Goal: Information Seeking & Learning: Learn about a topic

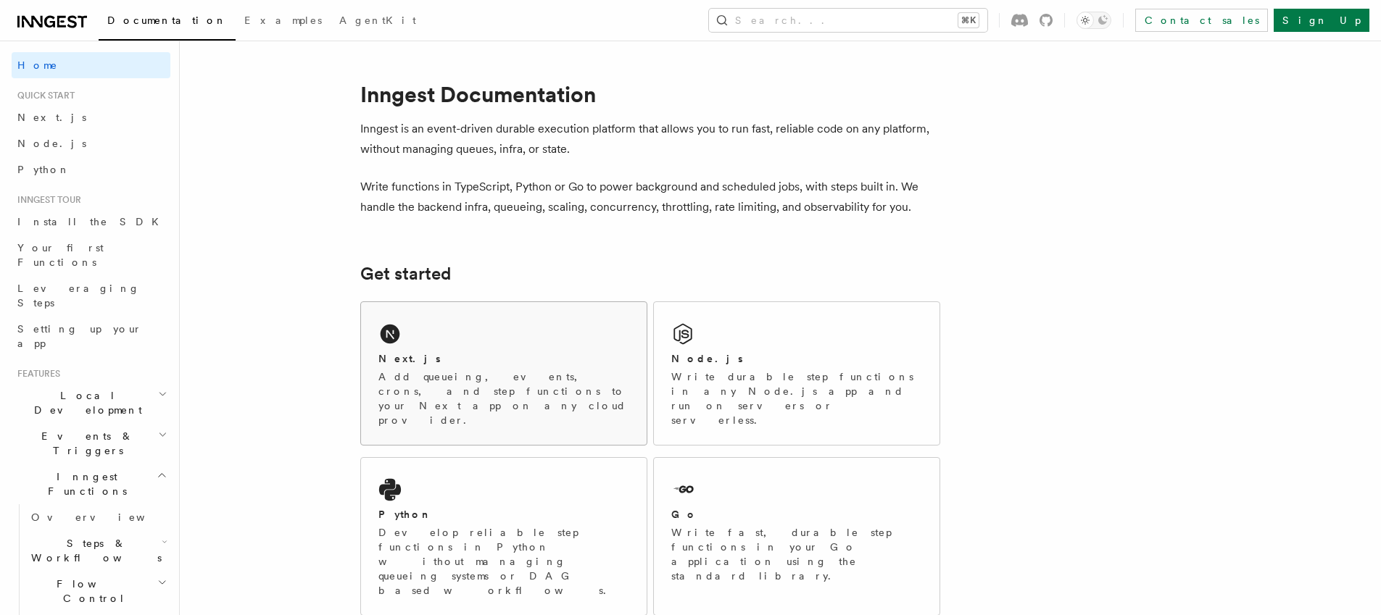
click at [423, 376] on p "Add queueing, events, crons, and step functions to your Next app on any cloud p…" at bounding box center [503, 399] width 251 height 58
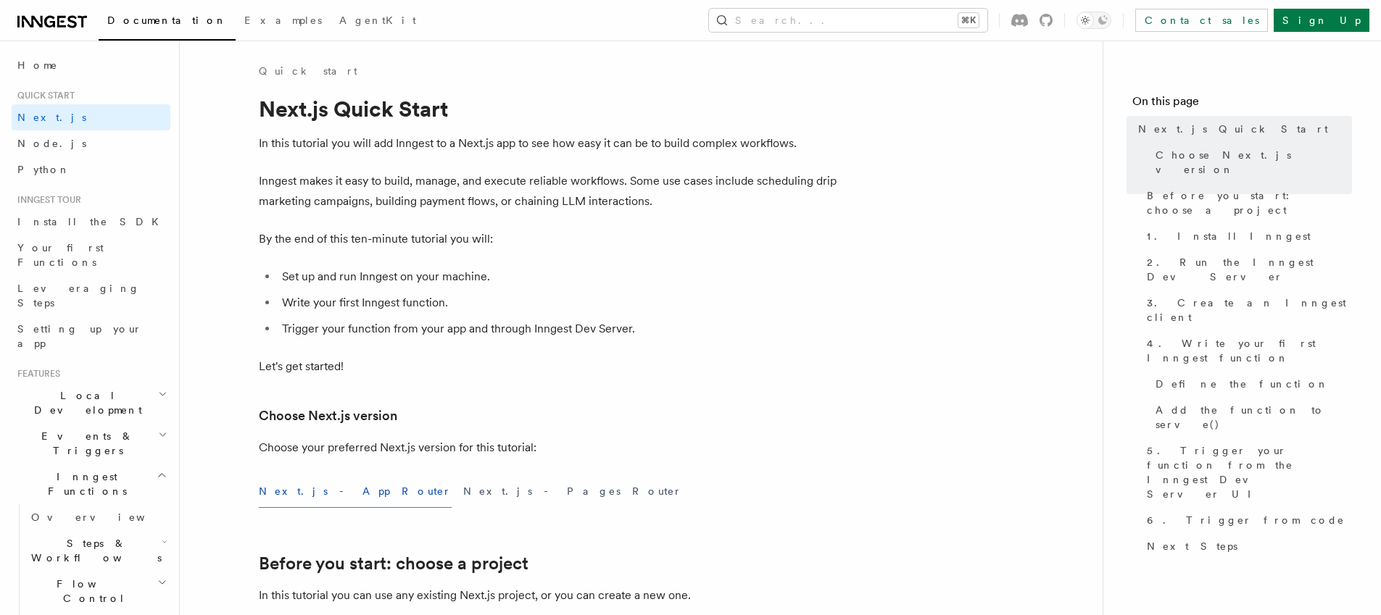
click at [57, 101] on span "Quick start" at bounding box center [43, 96] width 63 height 12
click at [57, 97] on span "Quick start" at bounding box center [43, 96] width 63 height 12
click at [29, 62] on span "Home" at bounding box center [37, 65] width 41 height 14
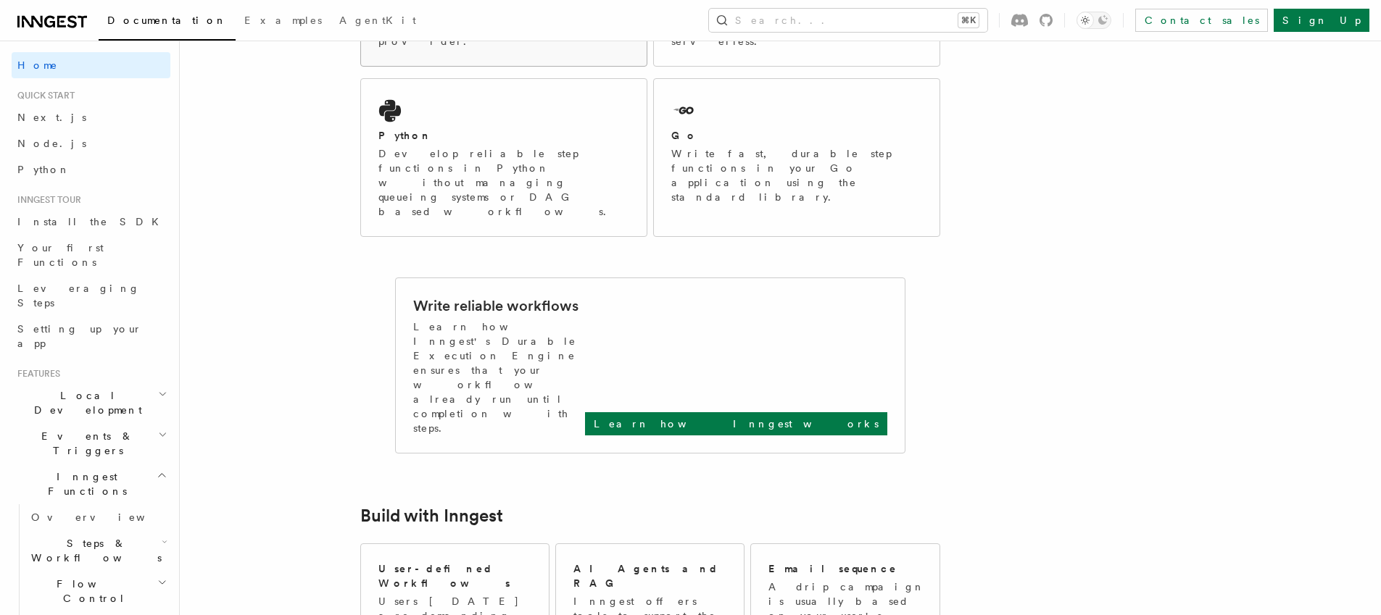
scroll to position [366, 0]
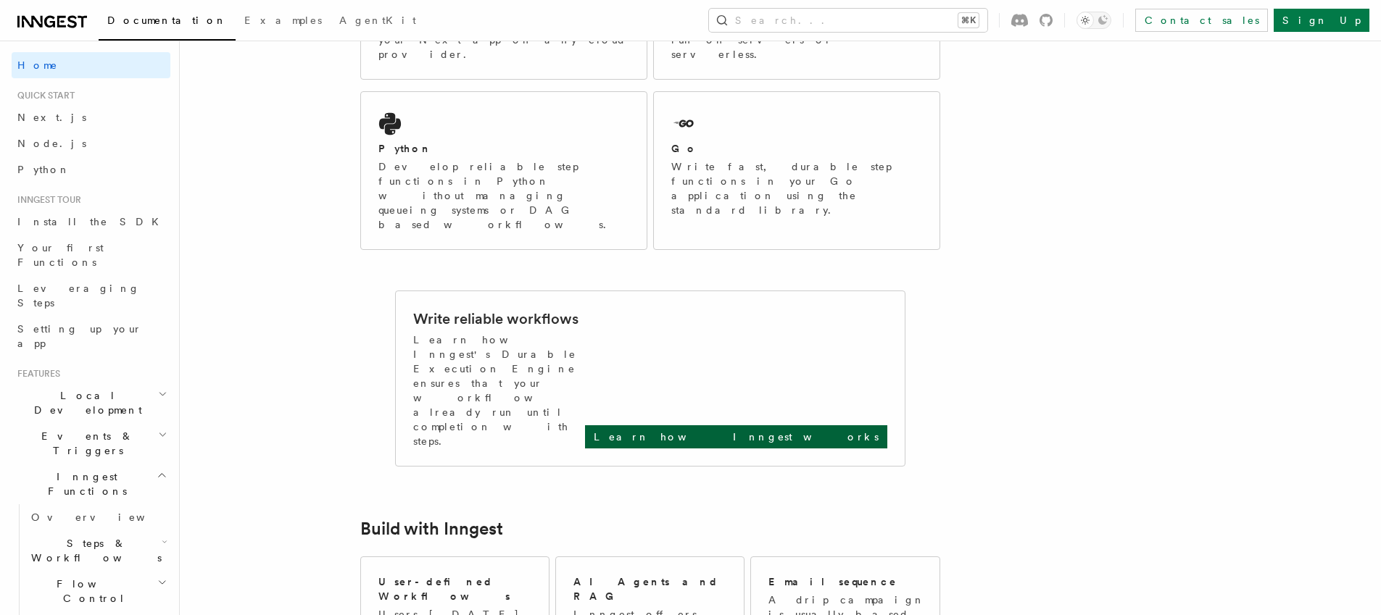
click at [795, 430] on p "Learn how Inngest works" at bounding box center [736, 437] width 285 height 14
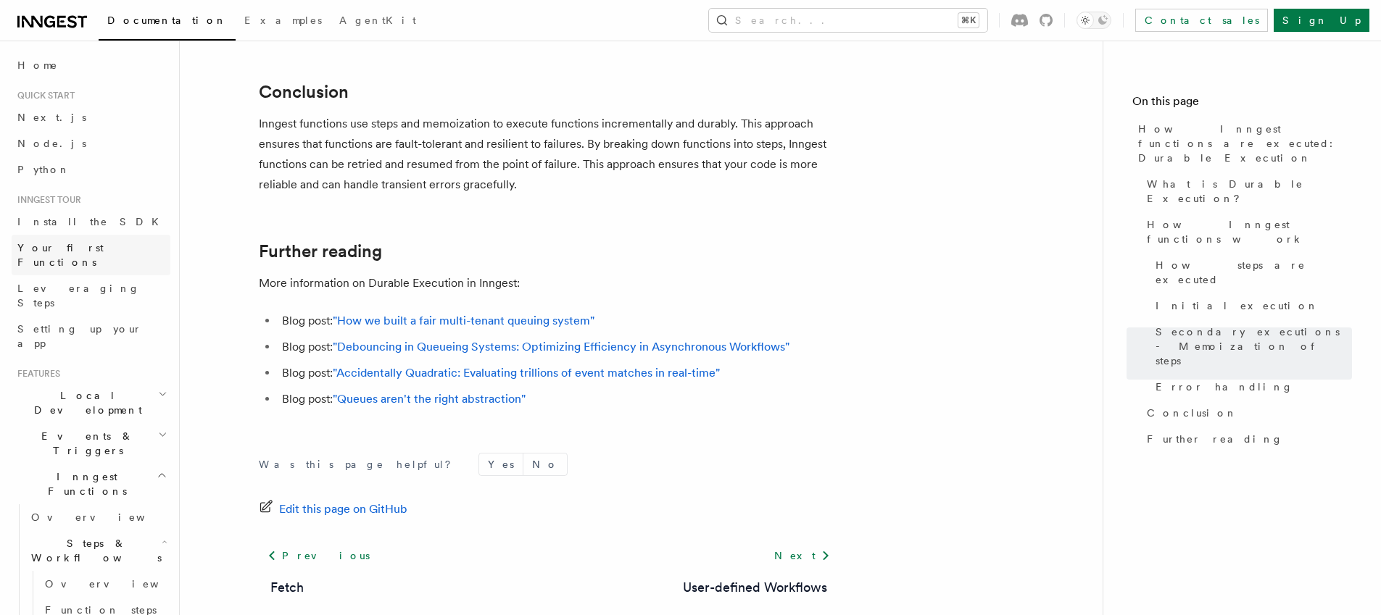
scroll to position [2789, 0]
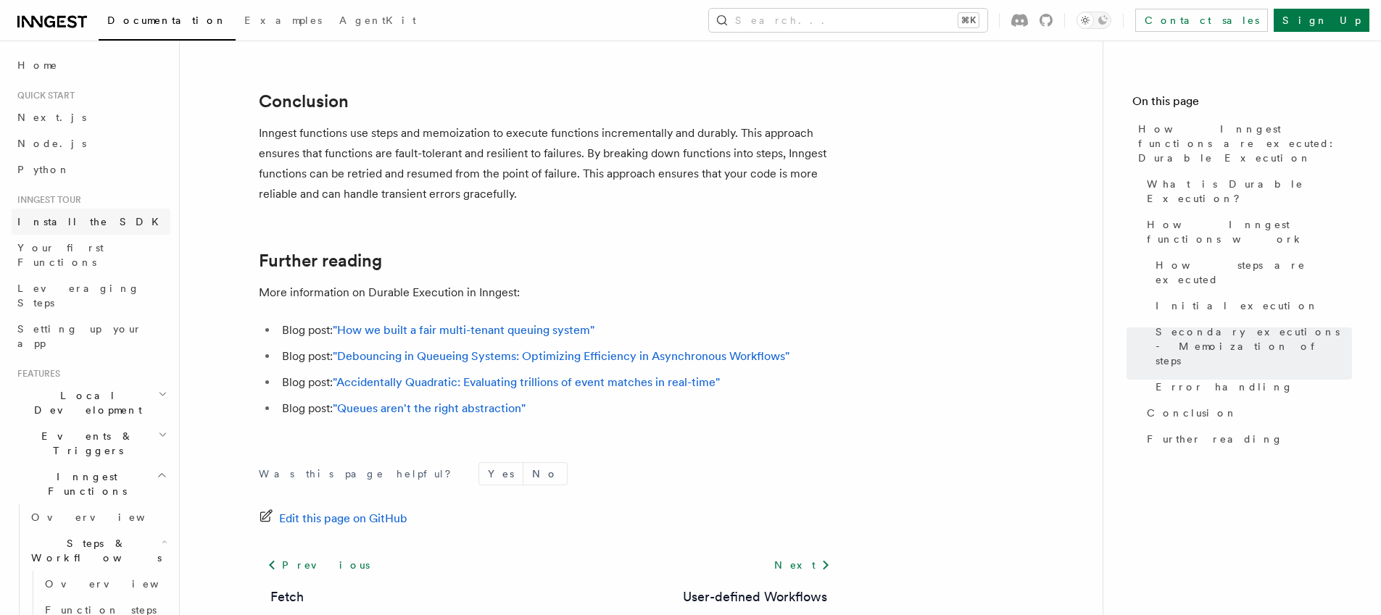
click at [49, 225] on span "Install the SDK" at bounding box center [92, 222] width 150 height 12
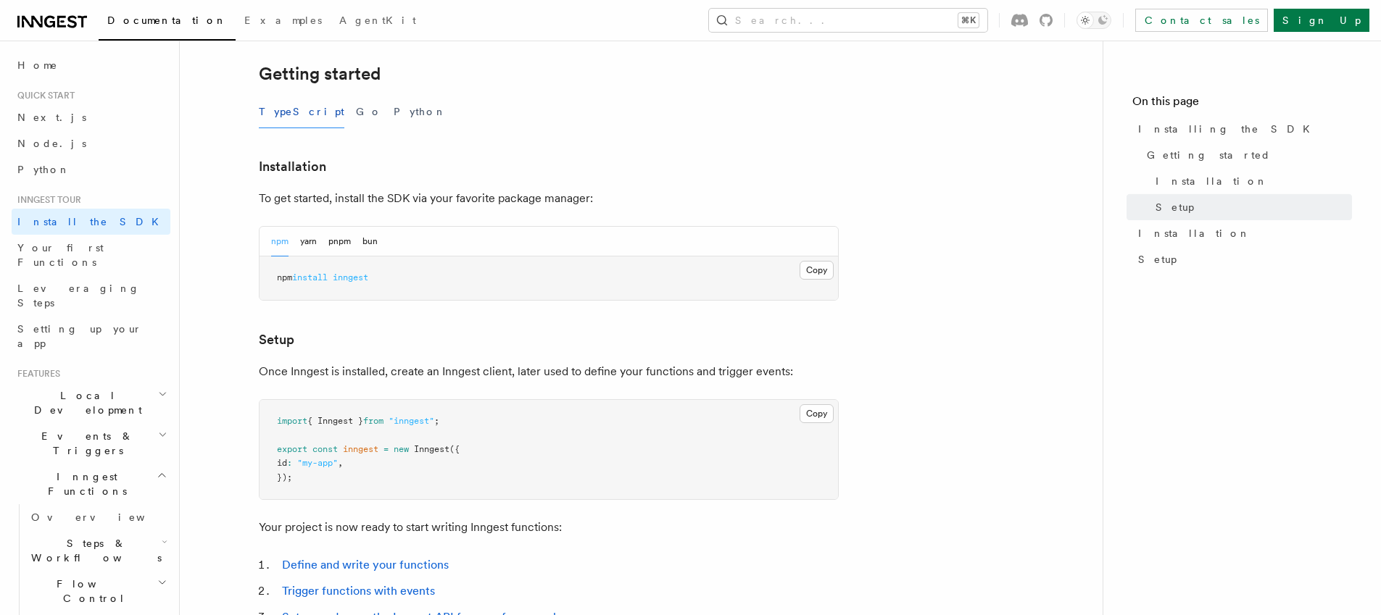
scroll to position [98, 0]
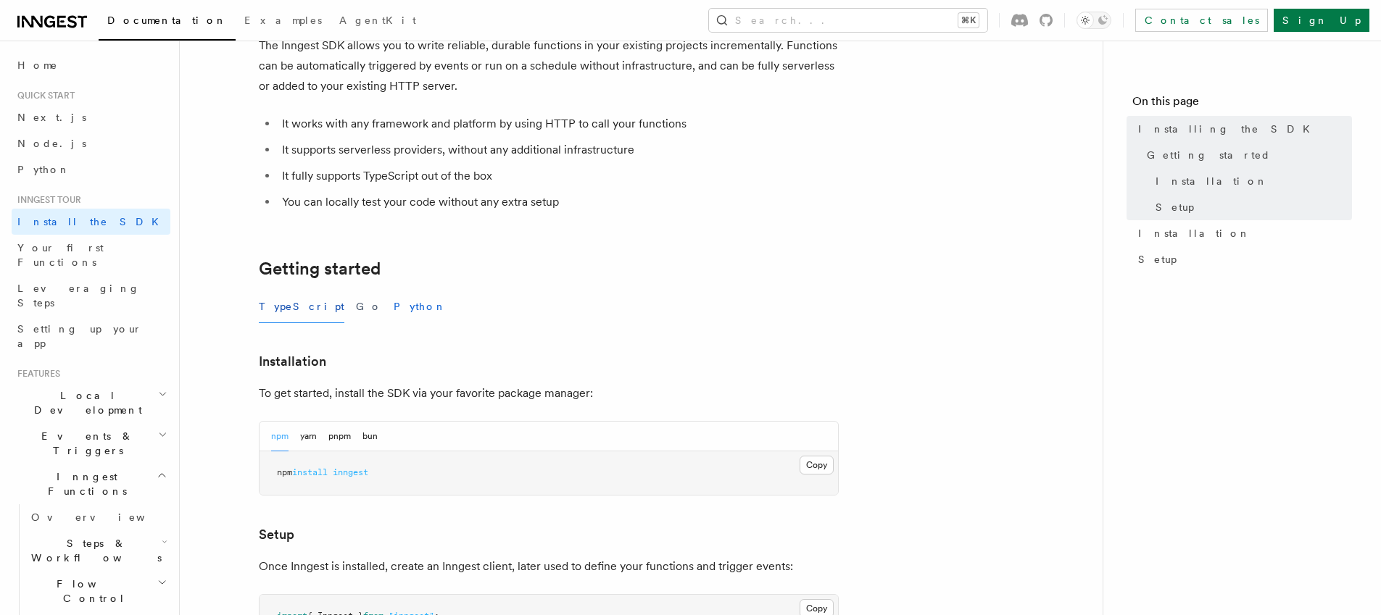
click at [394, 309] on button "Python" at bounding box center [420, 307] width 53 height 33
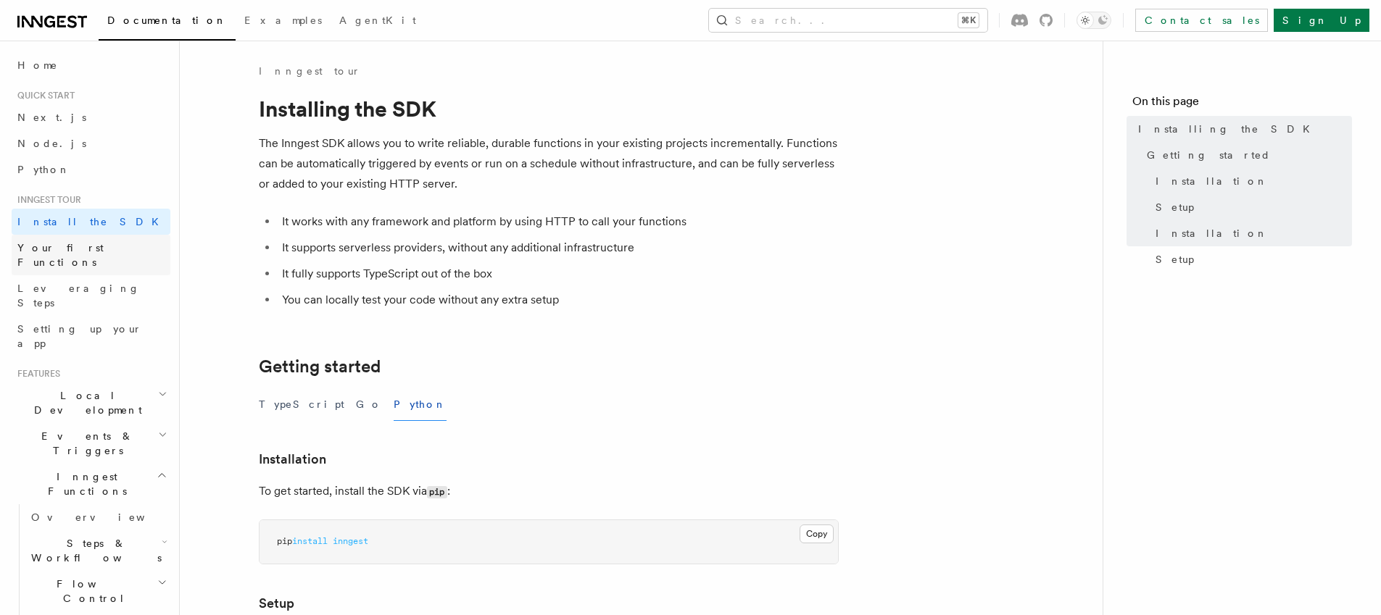
click at [69, 246] on span "Your first Functions" at bounding box center [60, 255] width 86 height 26
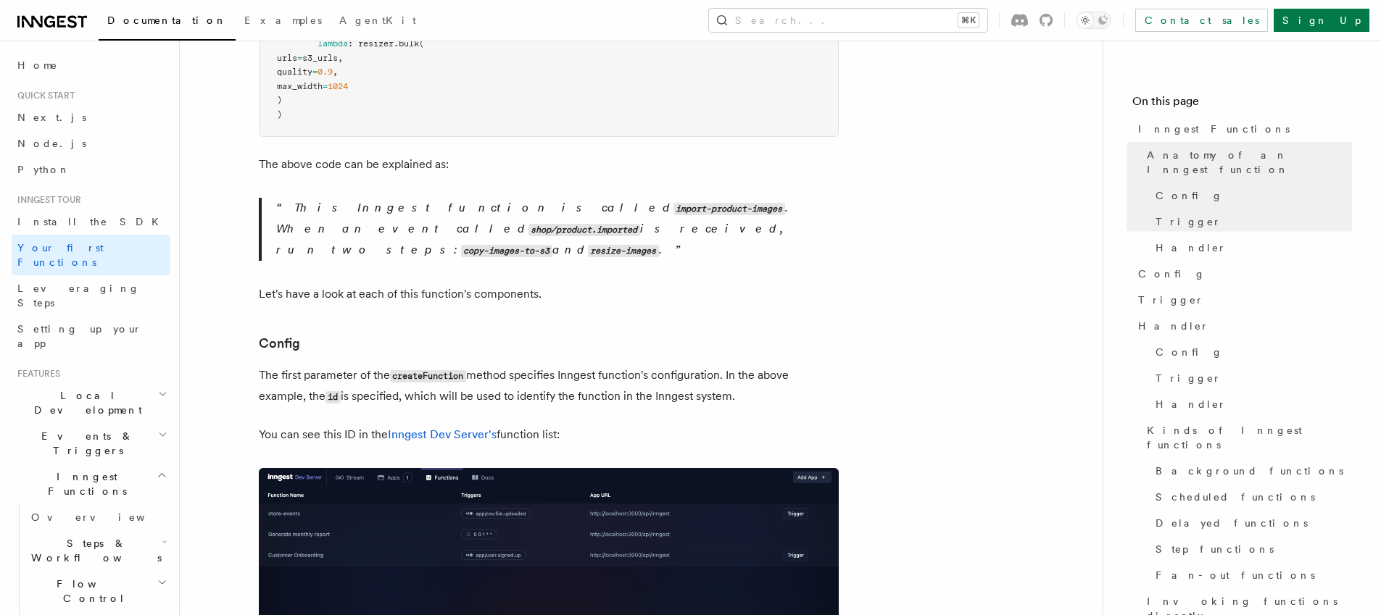
scroll to position [573, 0]
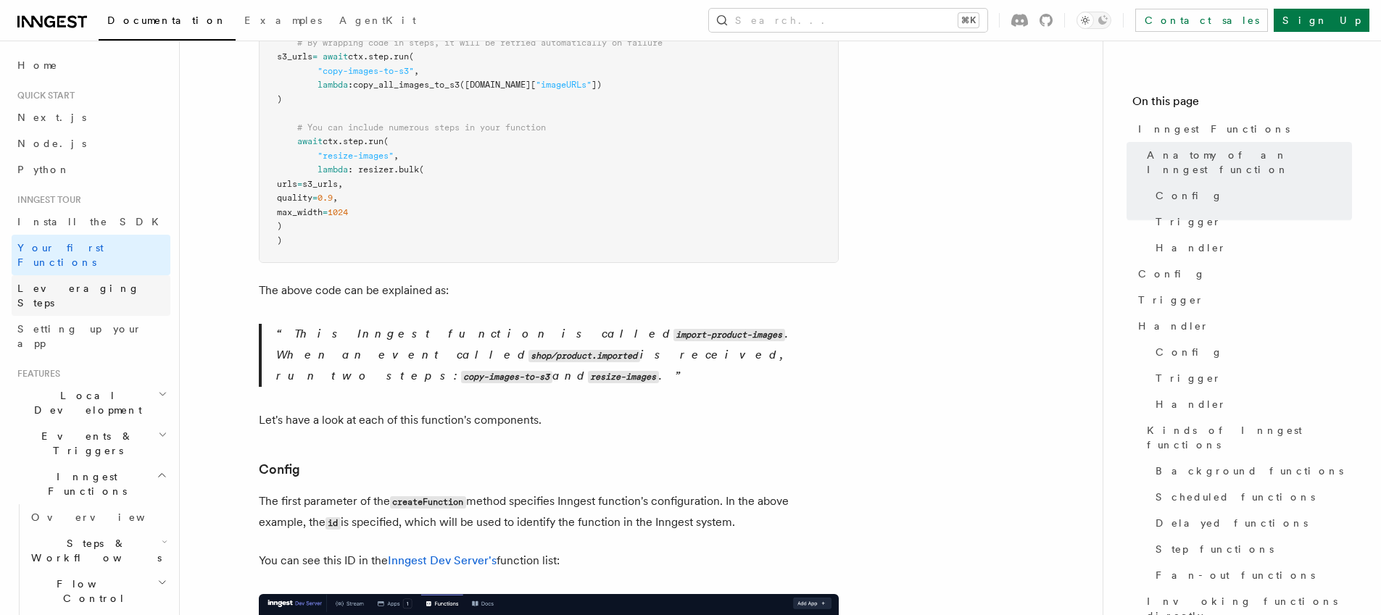
click at [67, 283] on span "Leveraging Steps" at bounding box center [78, 296] width 122 height 26
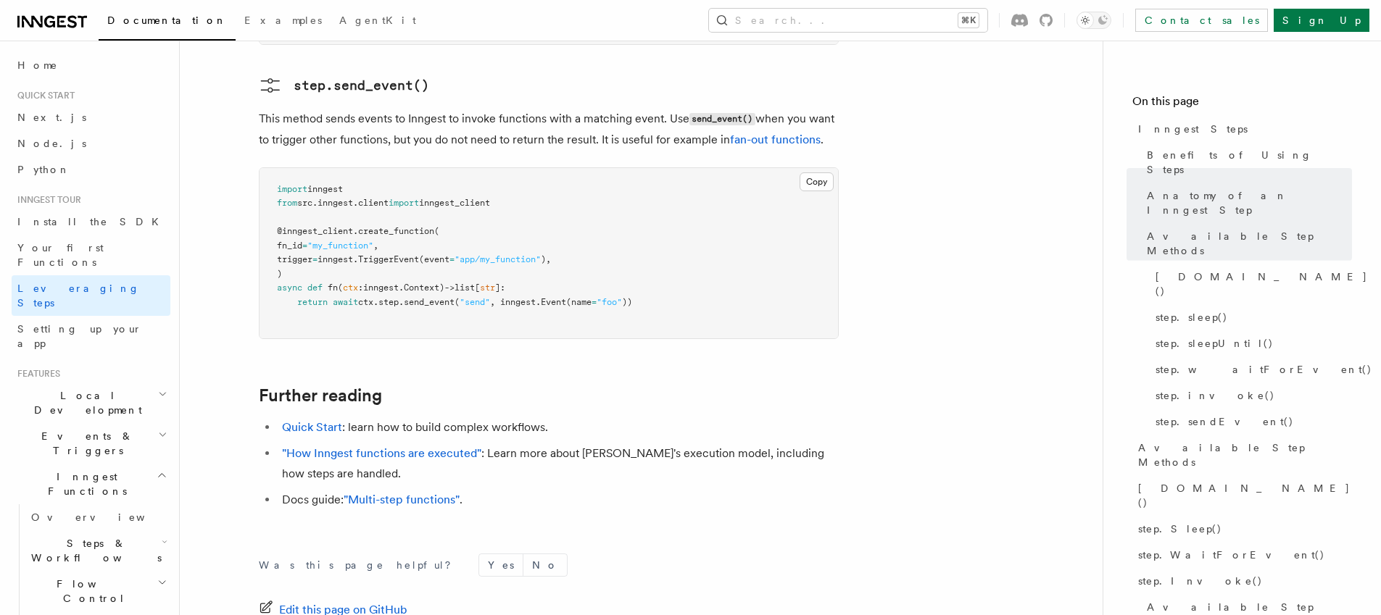
scroll to position [3371, 0]
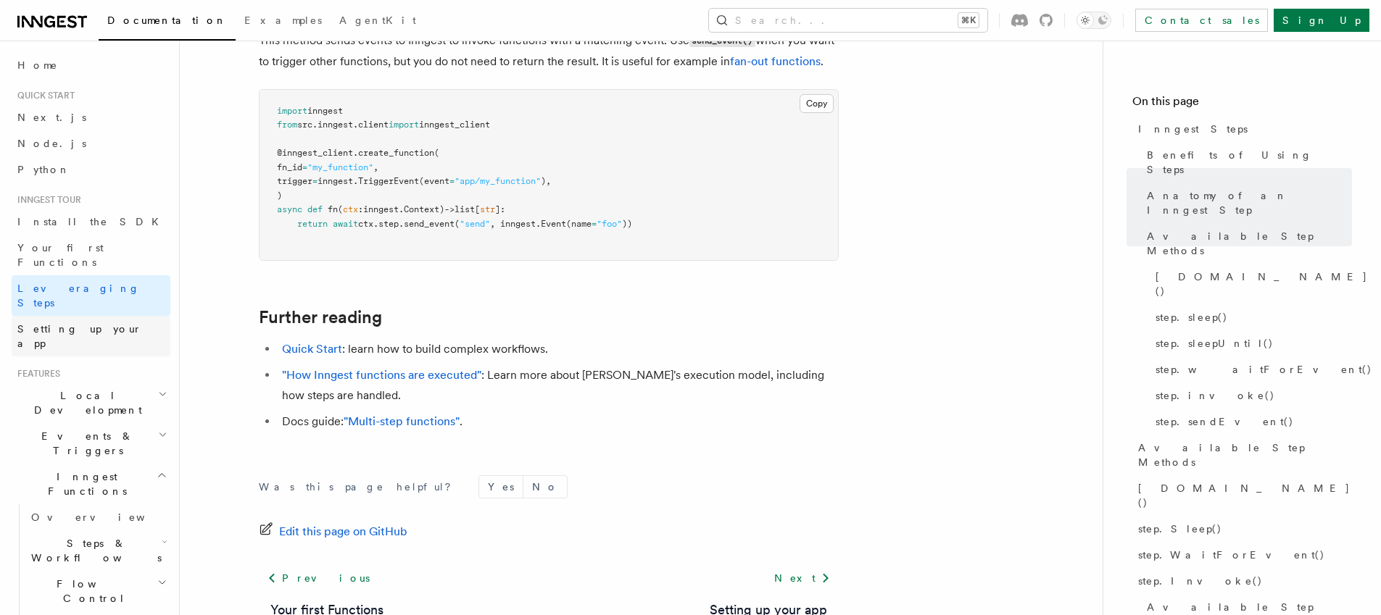
click at [68, 323] on span "Setting up your app" at bounding box center [79, 336] width 125 height 26
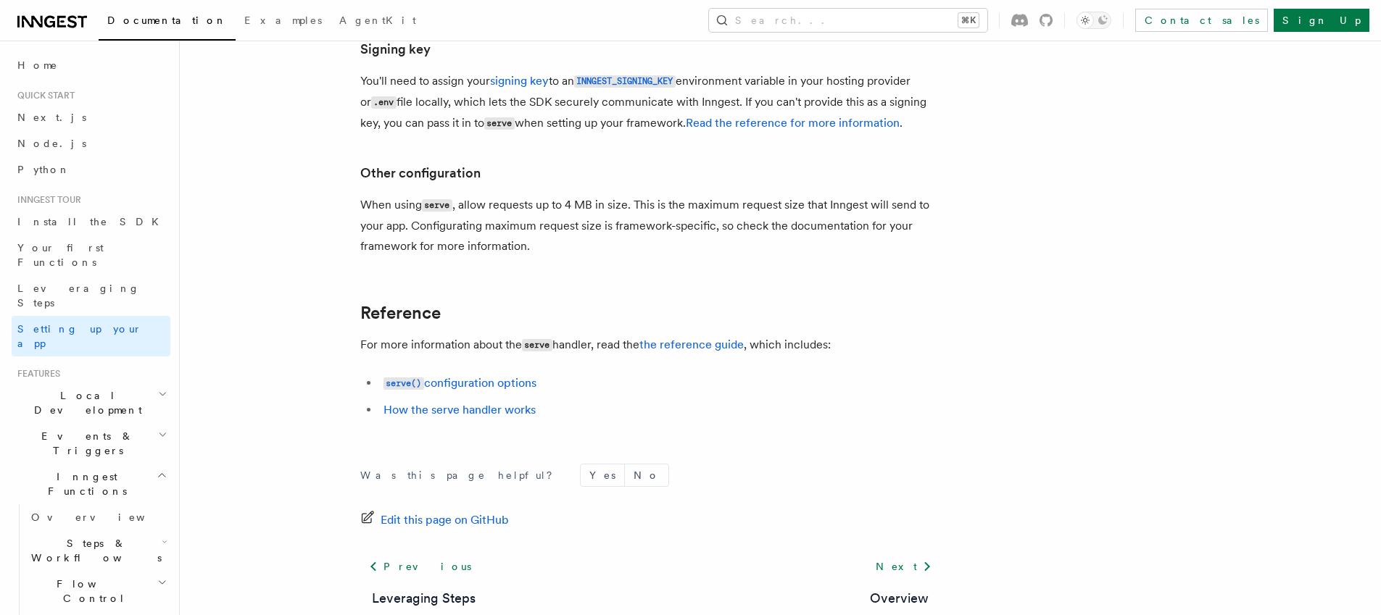
scroll to position [1112, 0]
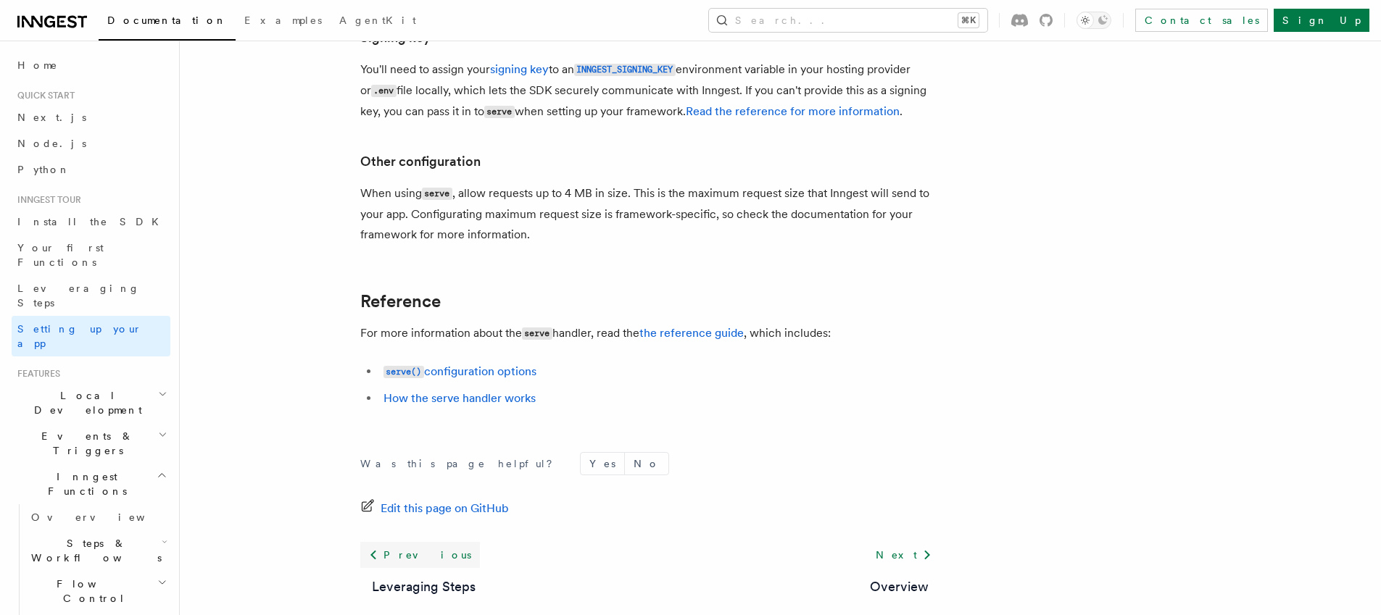
click at [413, 542] on link "Previous" at bounding box center [420, 555] width 120 height 26
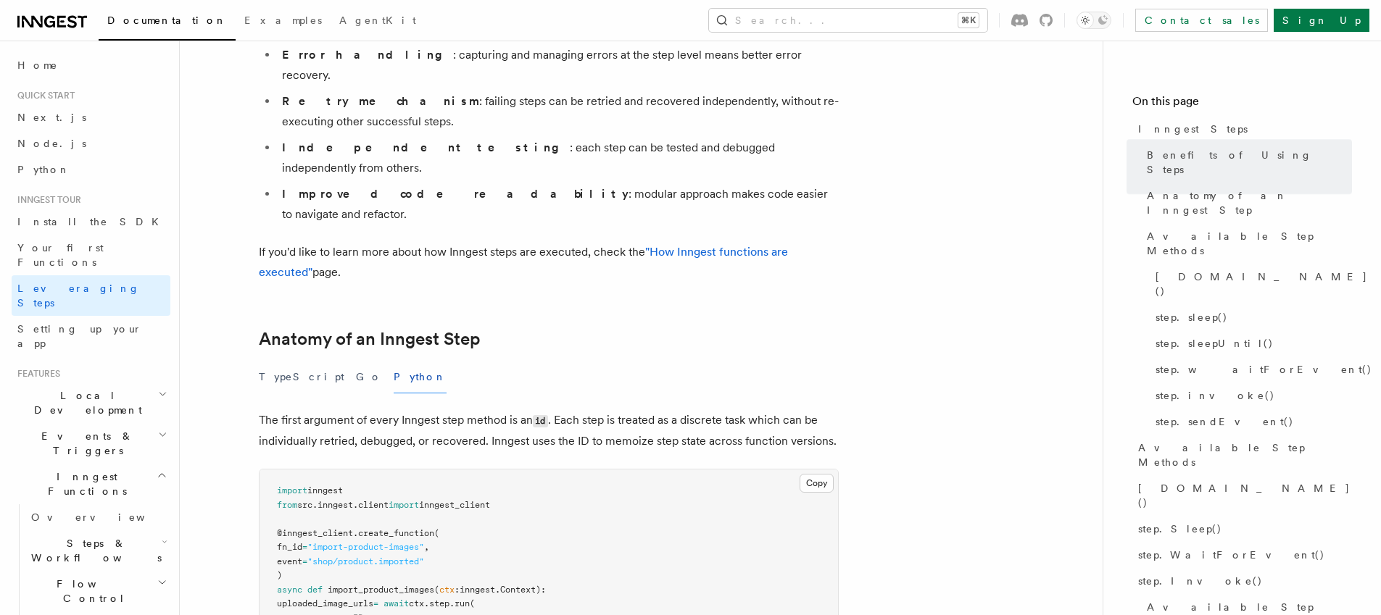
scroll to position [367, 0]
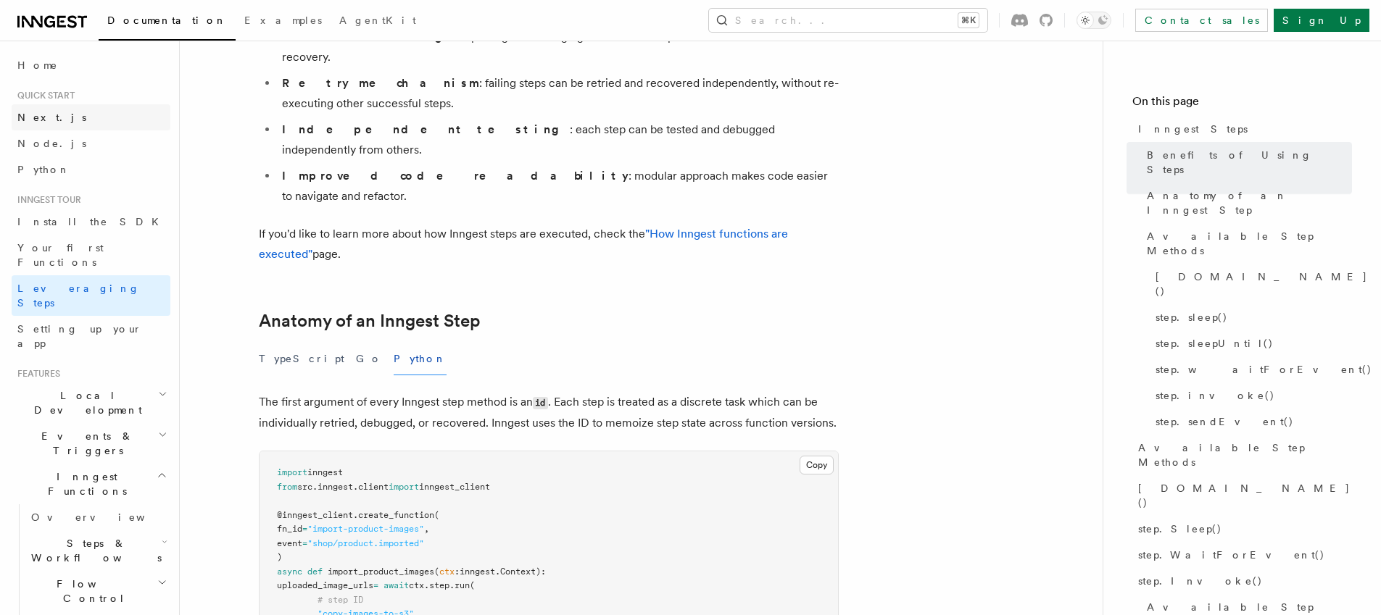
click at [22, 110] on span "Next.js" at bounding box center [51, 117] width 69 height 14
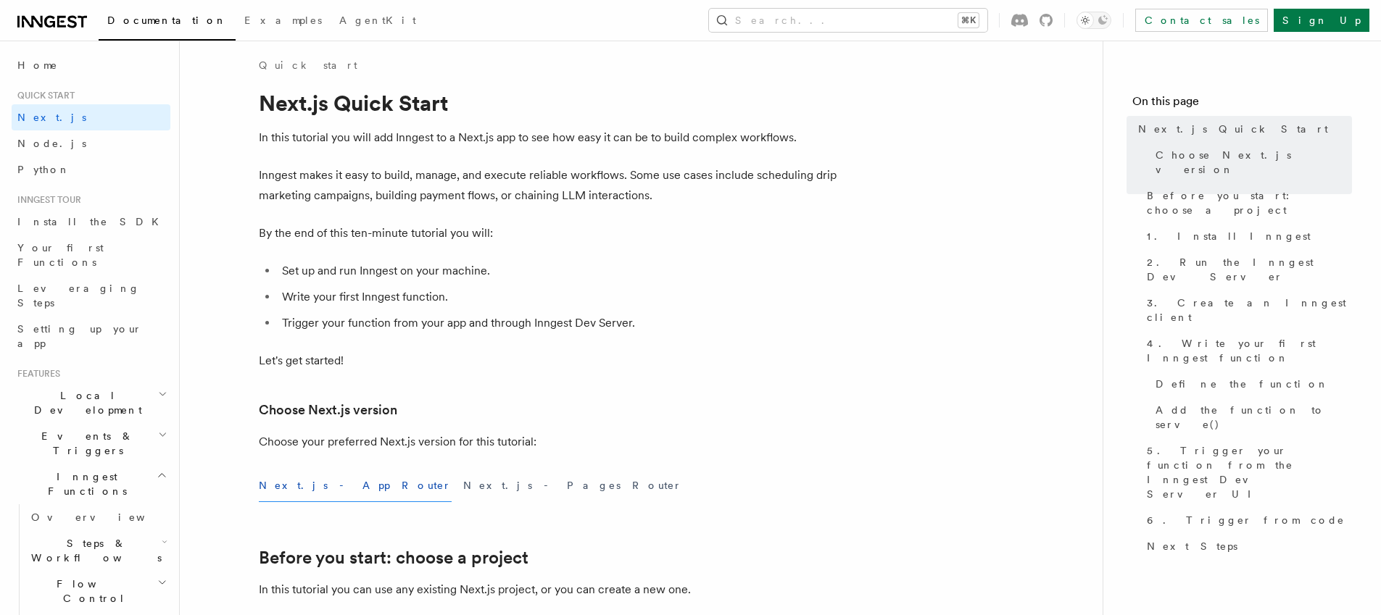
scroll to position [9, 0]
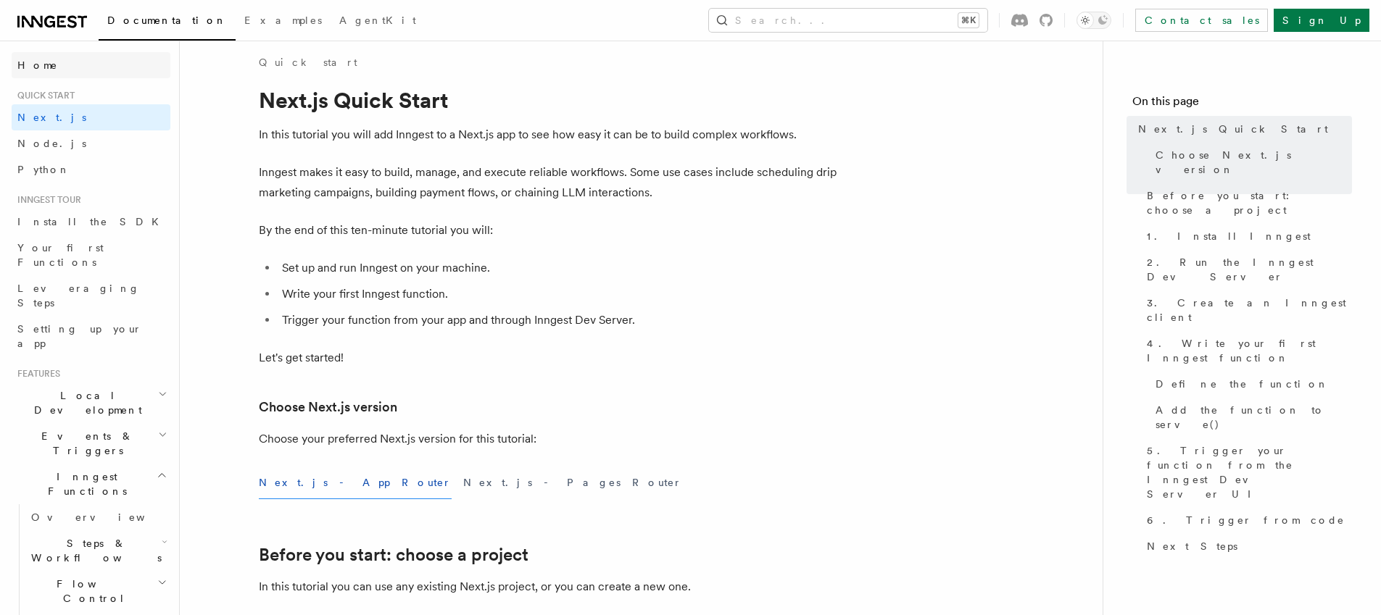
click at [30, 66] on span "Home" at bounding box center [37, 65] width 41 height 14
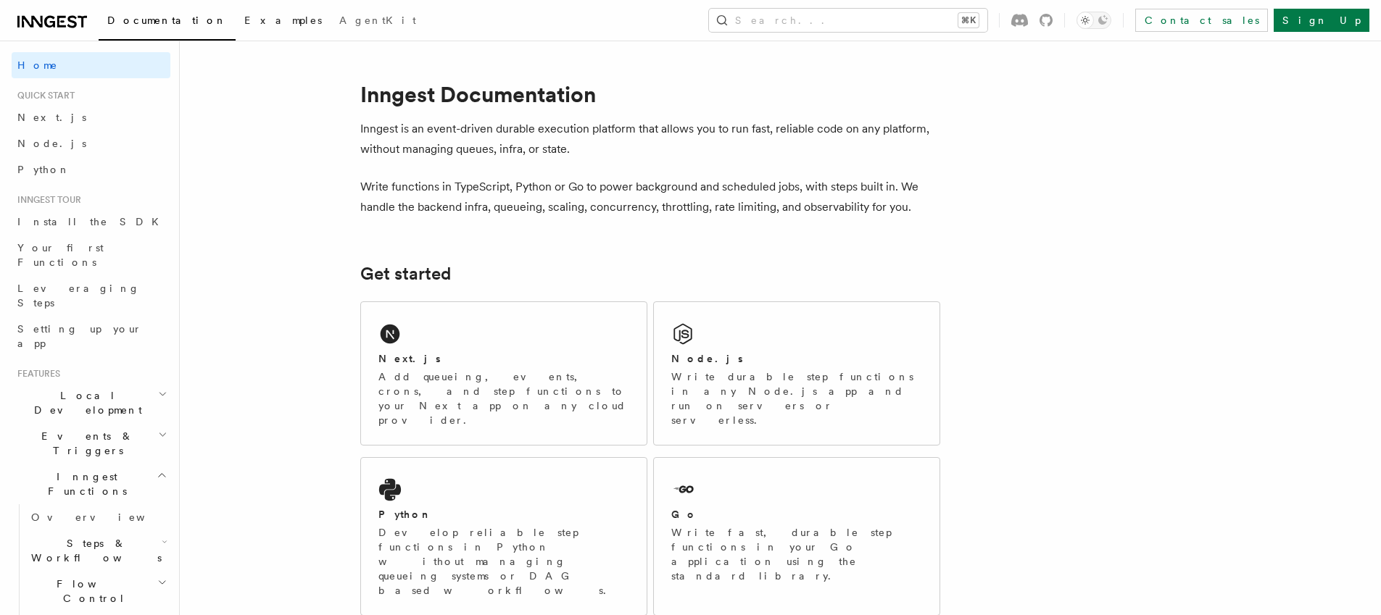
click at [236, 28] on link "Examples" at bounding box center [283, 21] width 95 height 35
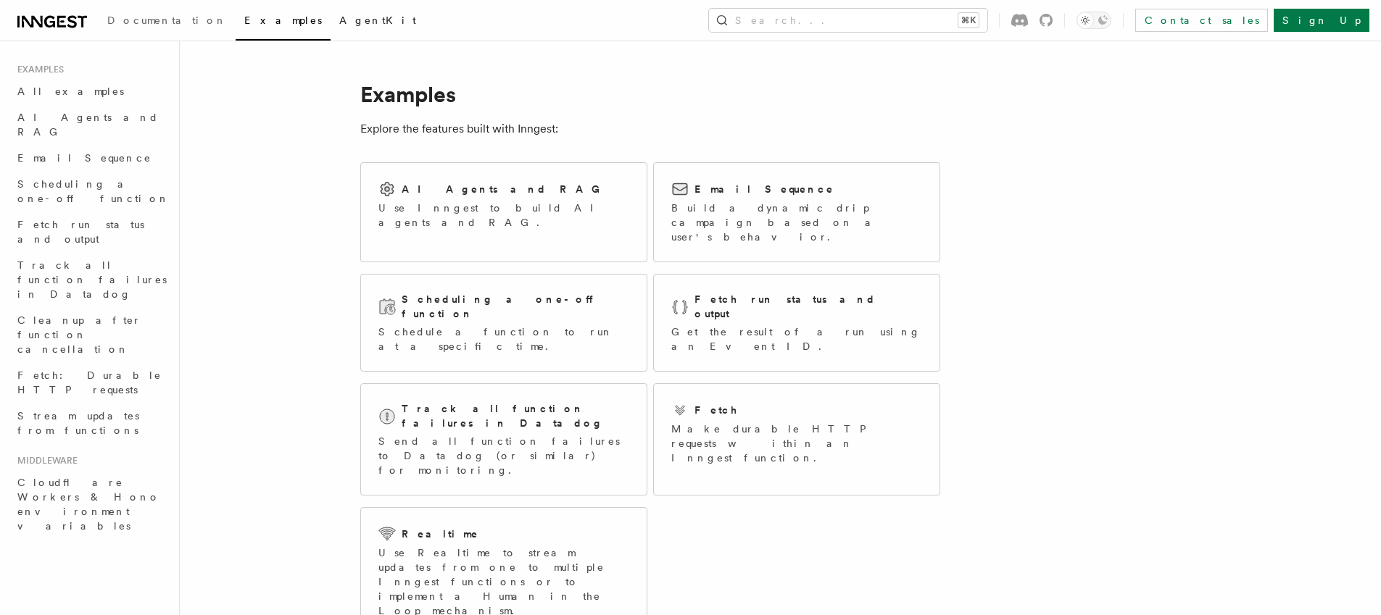
click at [339, 25] on span "AgentKit" at bounding box center [377, 20] width 77 height 12
click at [144, 19] on span "Documentation" at bounding box center [167, 20] width 120 height 12
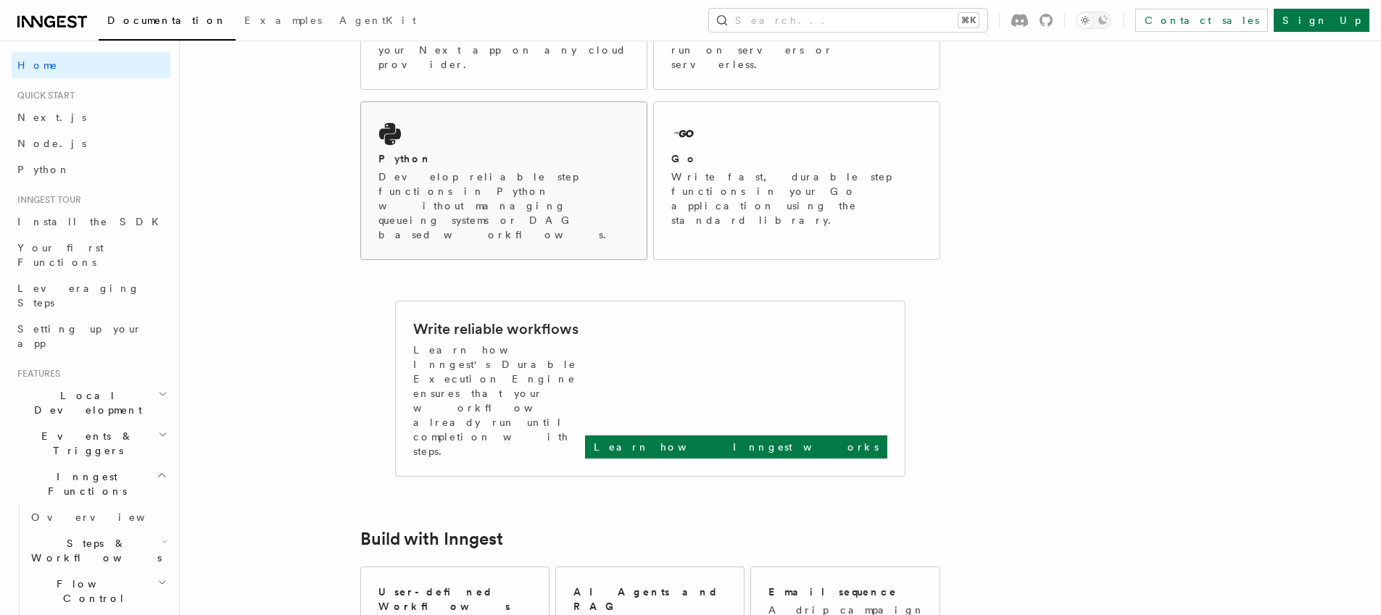
scroll to position [478, 0]
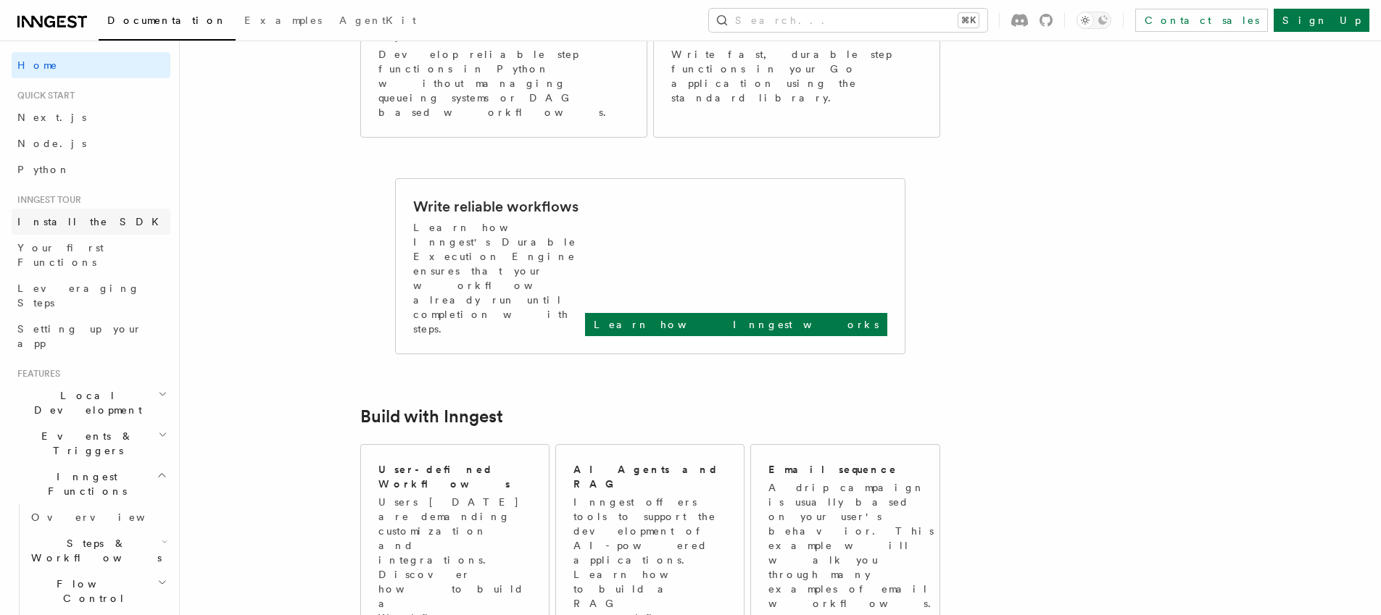
click at [45, 222] on span "Install the SDK" at bounding box center [92, 222] width 150 height 12
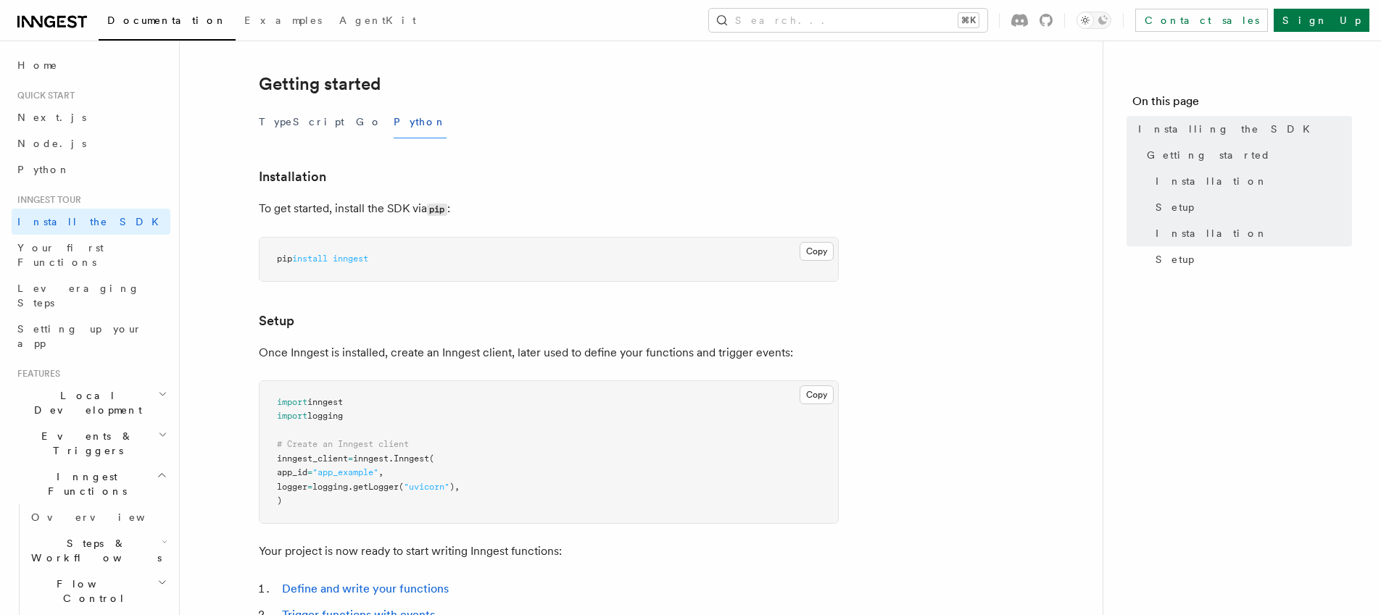
scroll to position [292, 0]
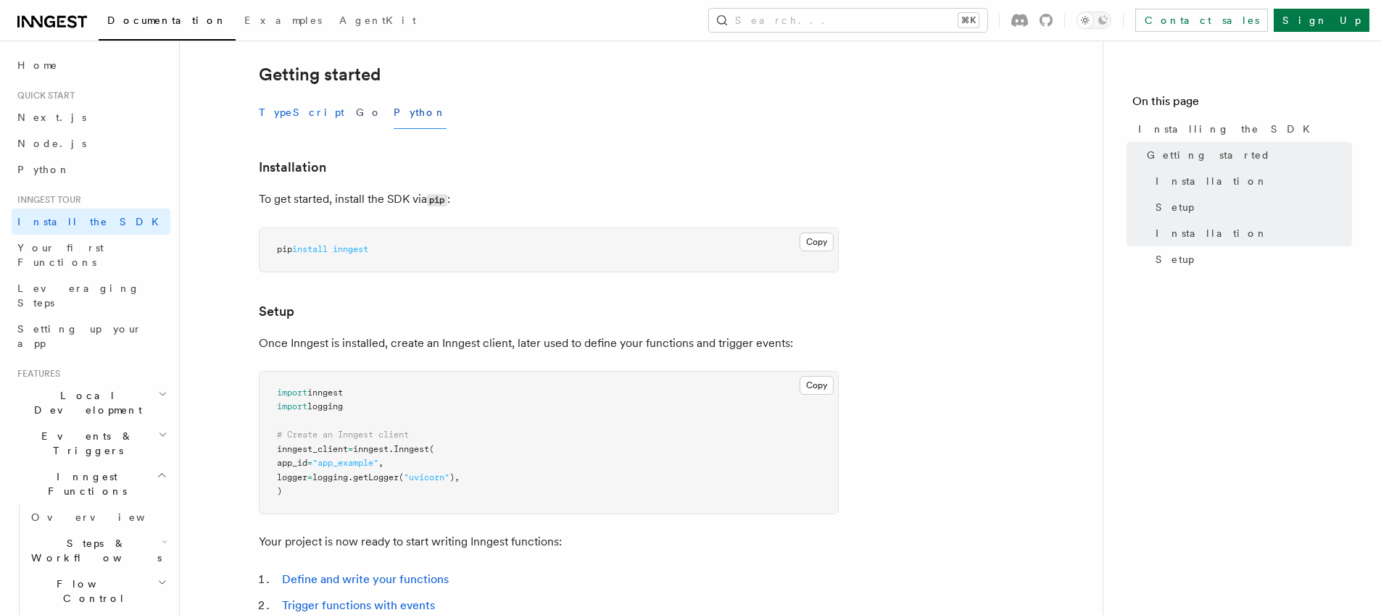
click at [273, 113] on button "TypeScript" at bounding box center [302, 112] width 86 height 33
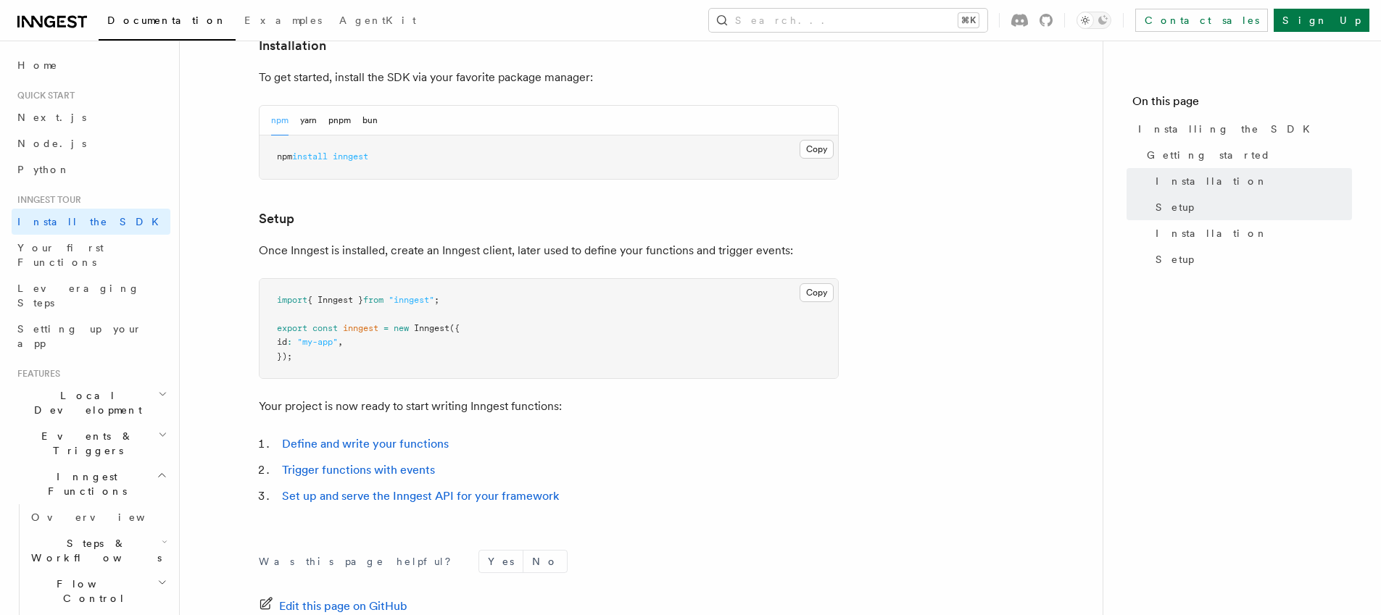
scroll to position [413, 0]
click at [819, 293] on button "Copy Copied" at bounding box center [816, 293] width 34 height 19
click at [562, 349] on pre "import { Inngest } from "inngest" ; export const inngest = new Inngest ({ id : …" at bounding box center [548, 330] width 578 height 100
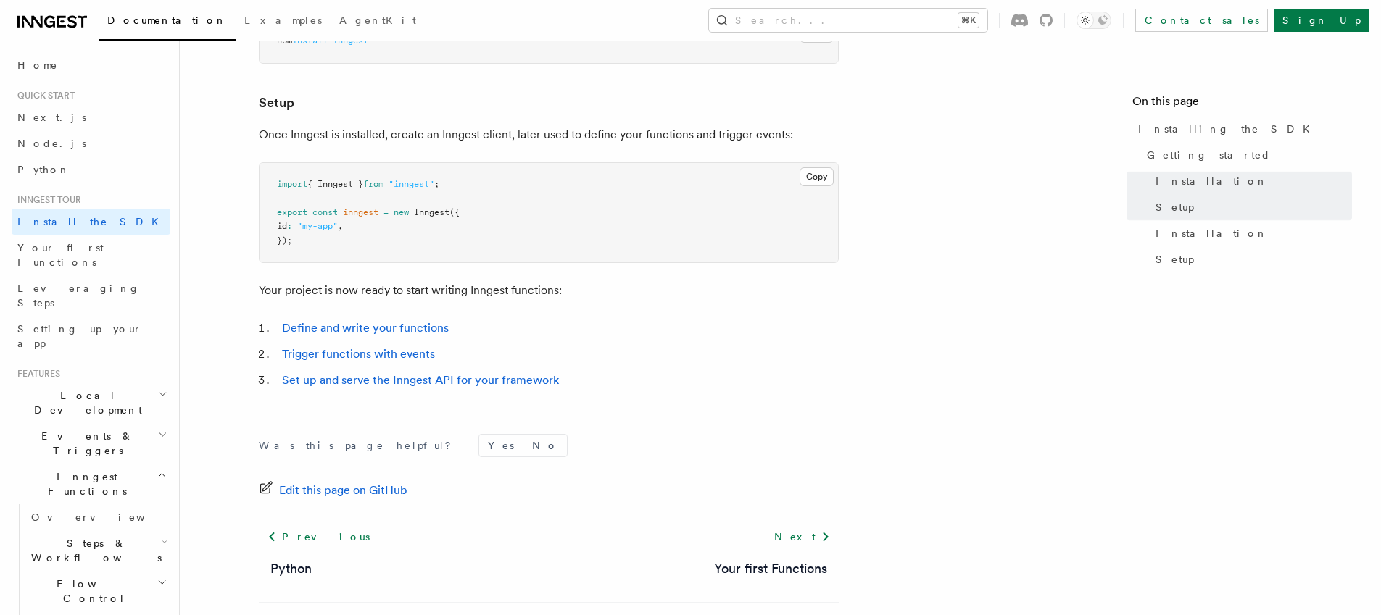
scroll to position [590, 0]
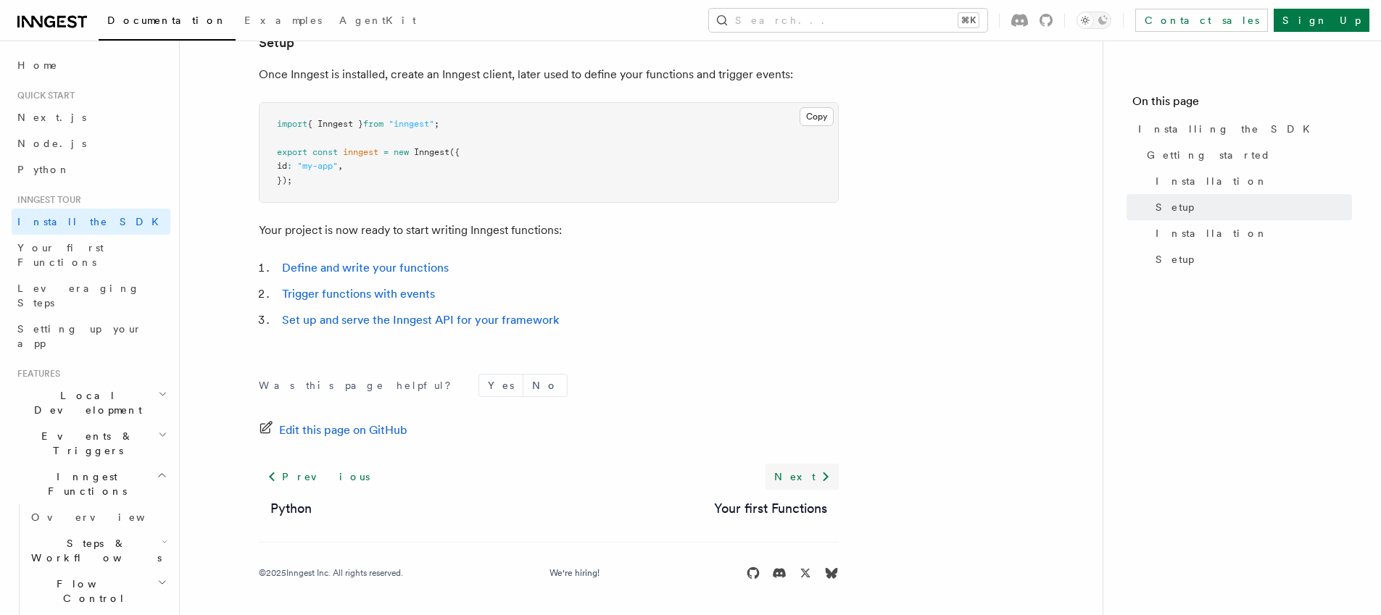
click at [807, 477] on link "Next" at bounding box center [801, 477] width 73 height 26
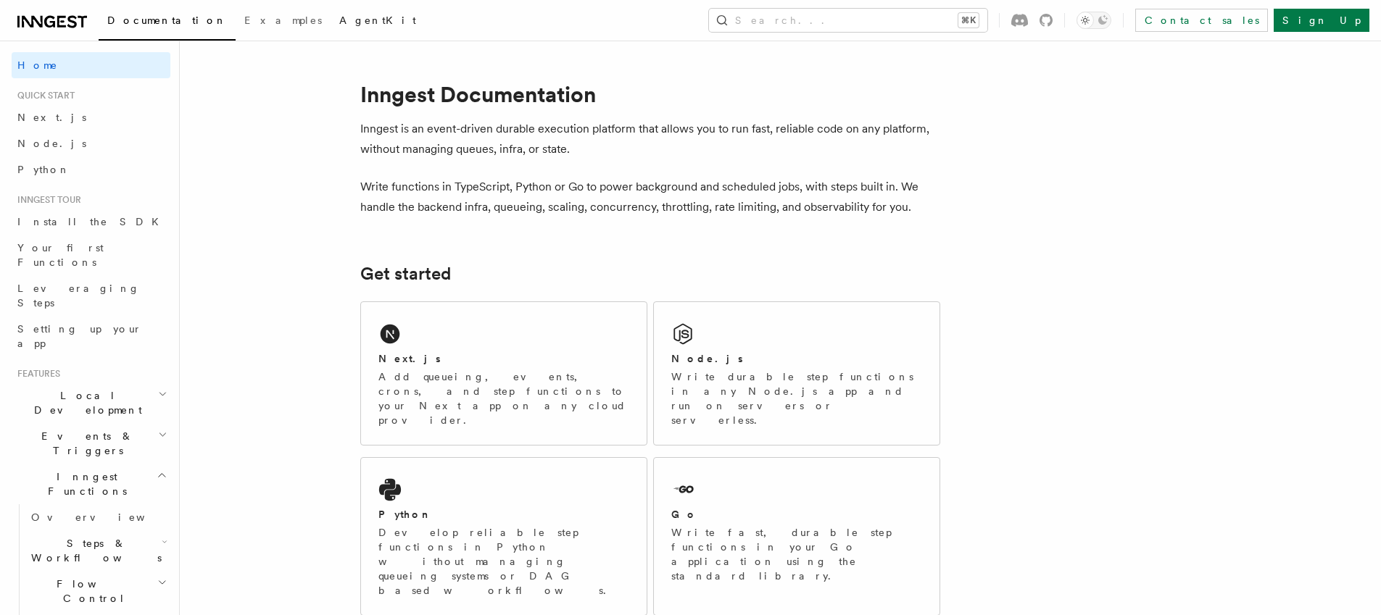
click at [339, 20] on span "AgentKit" at bounding box center [377, 20] width 77 height 12
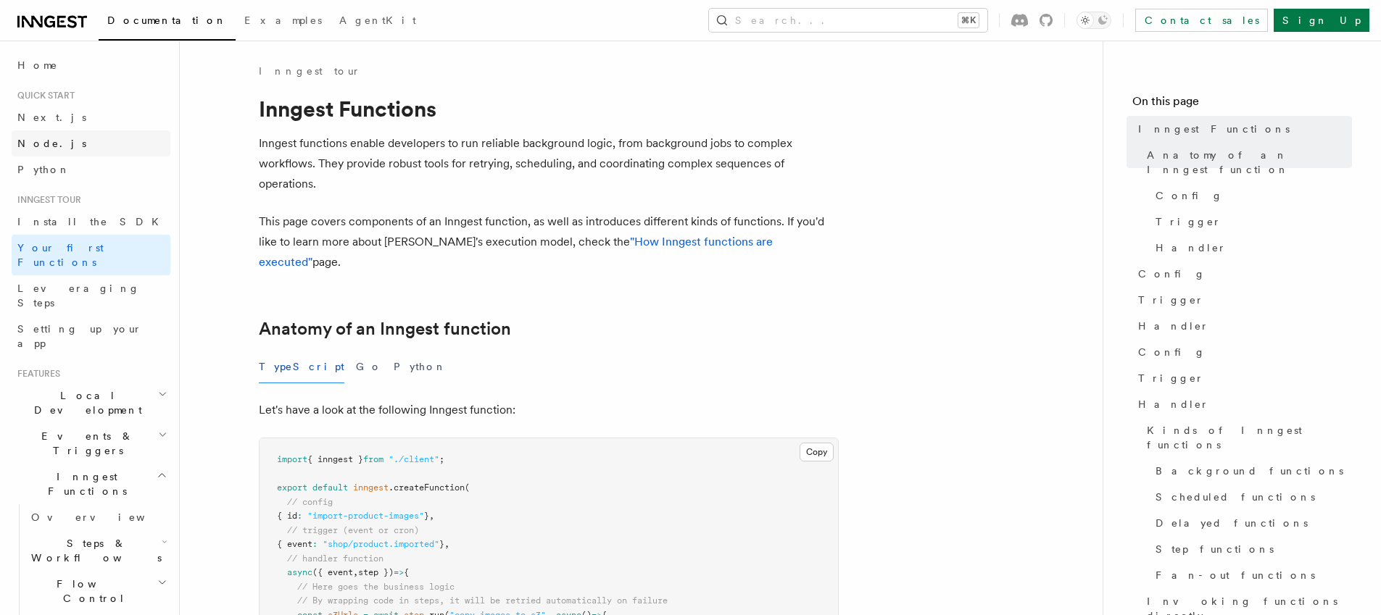
click at [38, 146] on span "Node.js" at bounding box center [51, 144] width 69 height 12
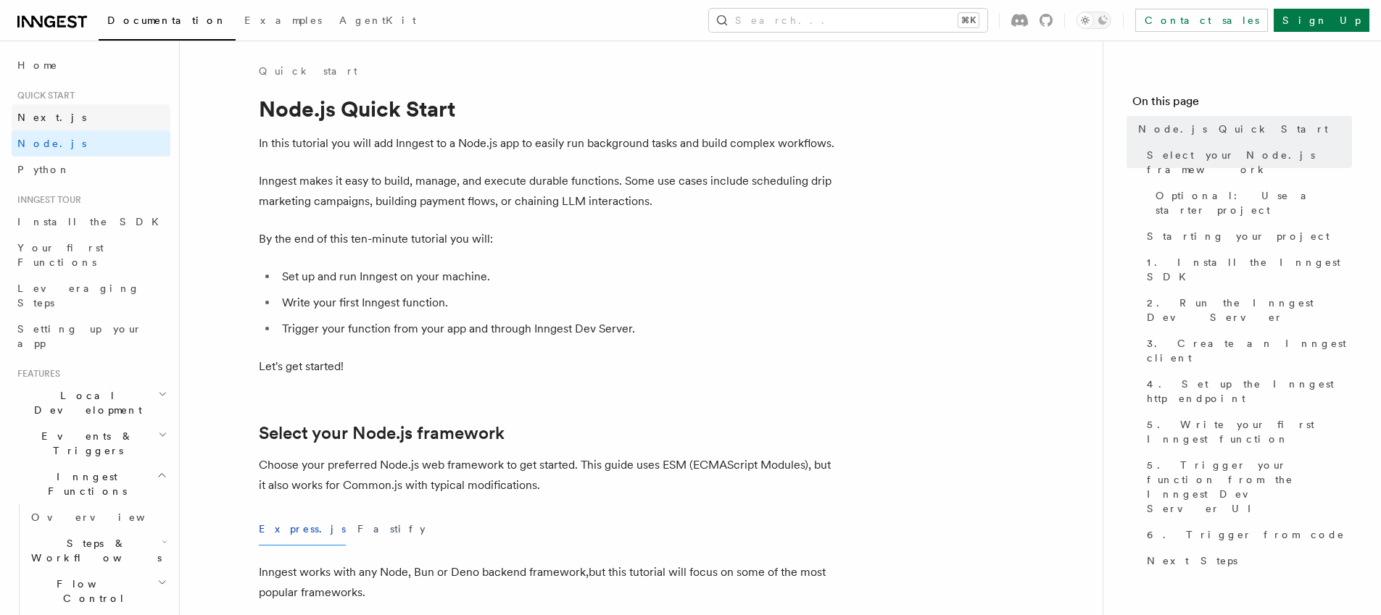
click at [43, 119] on span "Next.js" at bounding box center [51, 118] width 69 height 12
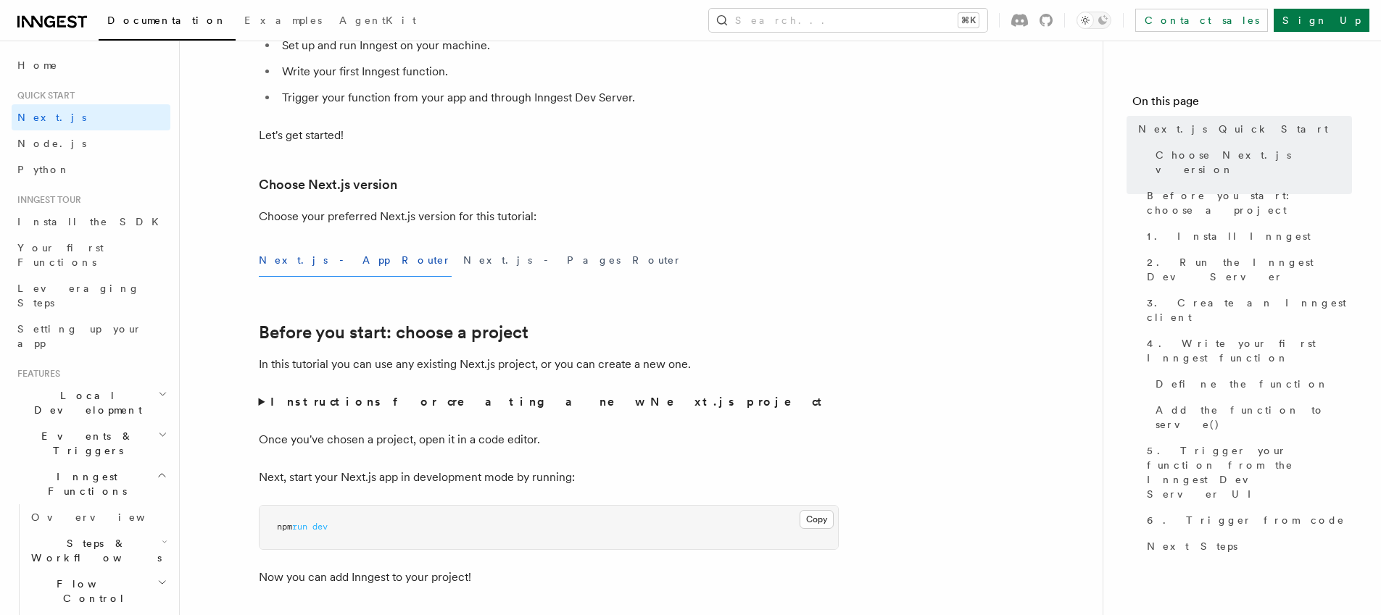
scroll to position [259, 0]
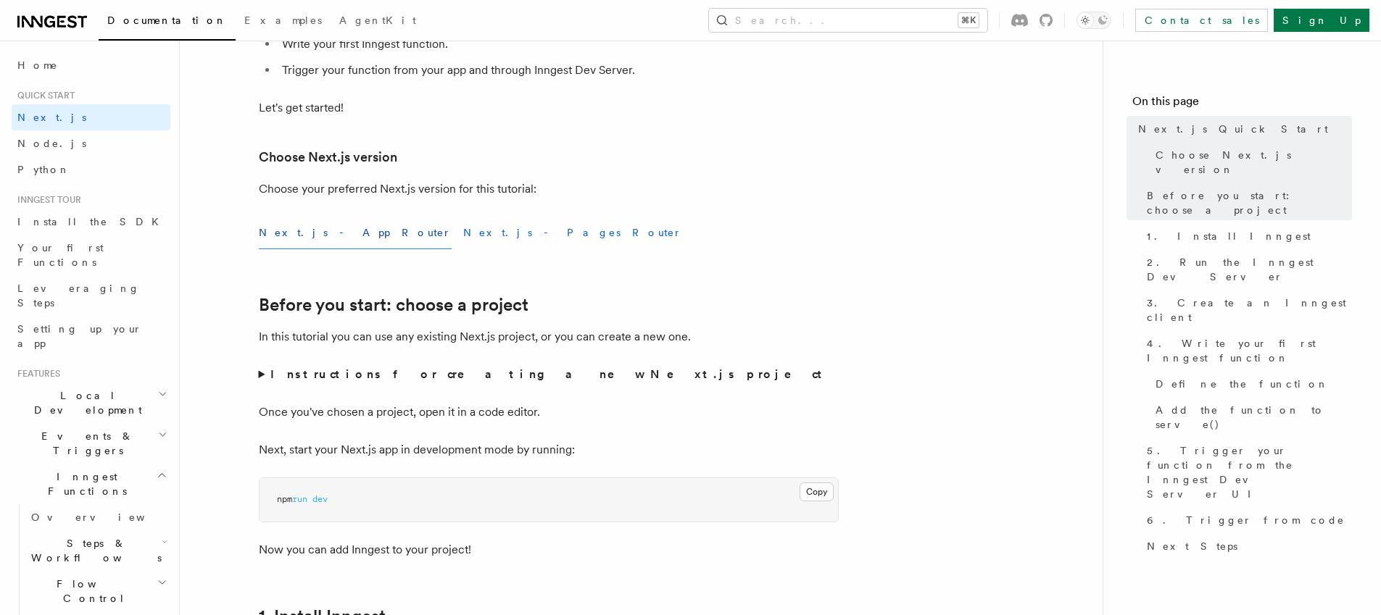
click at [463, 238] on button "Next.js - Pages Router" at bounding box center [572, 233] width 219 height 33
click at [302, 238] on button "Next.js - App Router" at bounding box center [355, 233] width 193 height 33
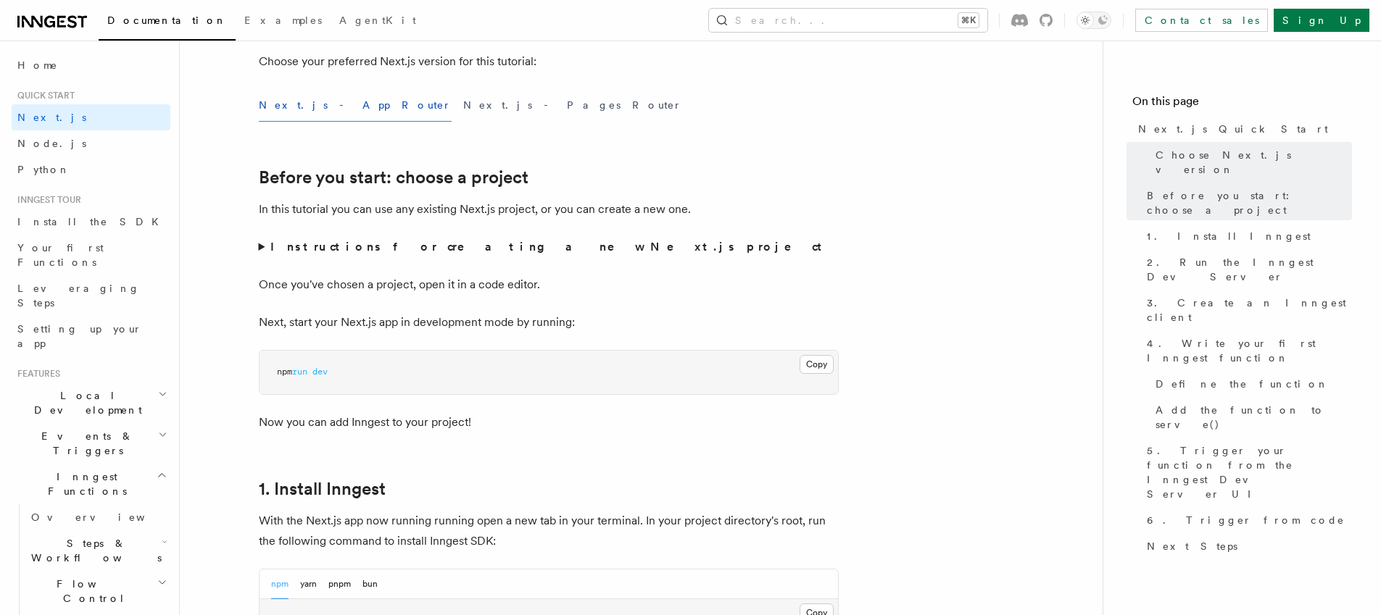
scroll to position [389, 0]
click at [262, 246] on summary "Instructions for creating a new Next.js project" at bounding box center [549, 244] width 580 height 20
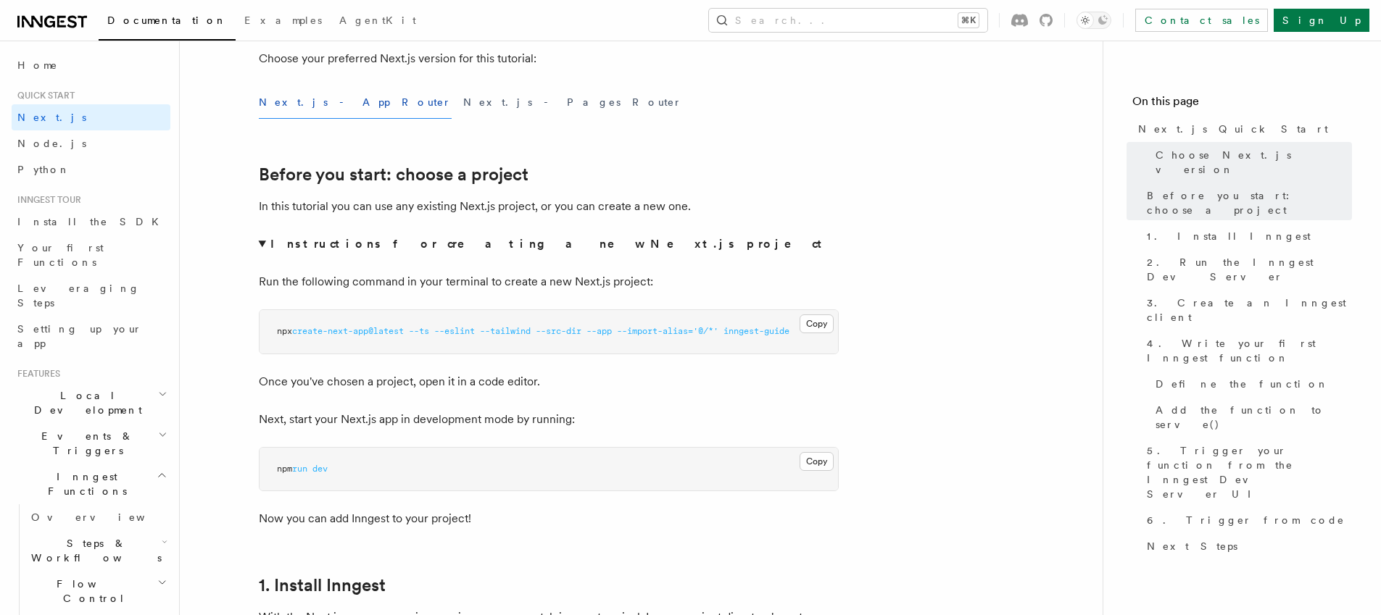
click at [262, 246] on summary "Instructions for creating a new Next.js project" at bounding box center [549, 244] width 580 height 20
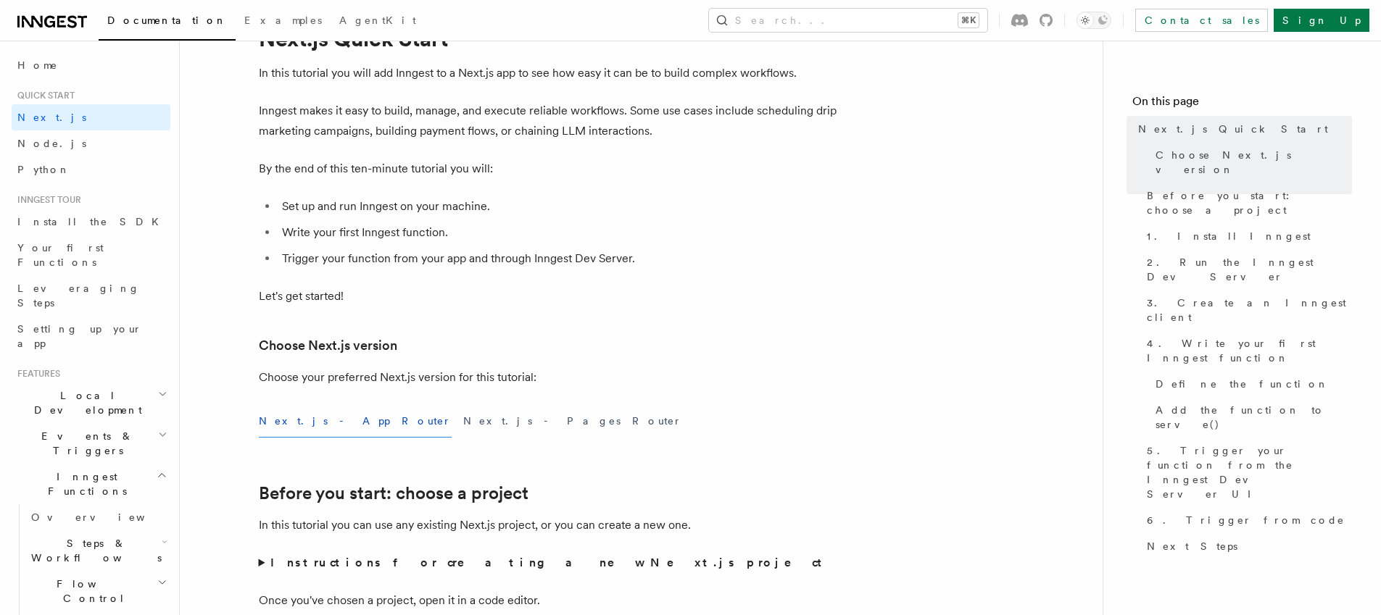
scroll to position [0, 0]
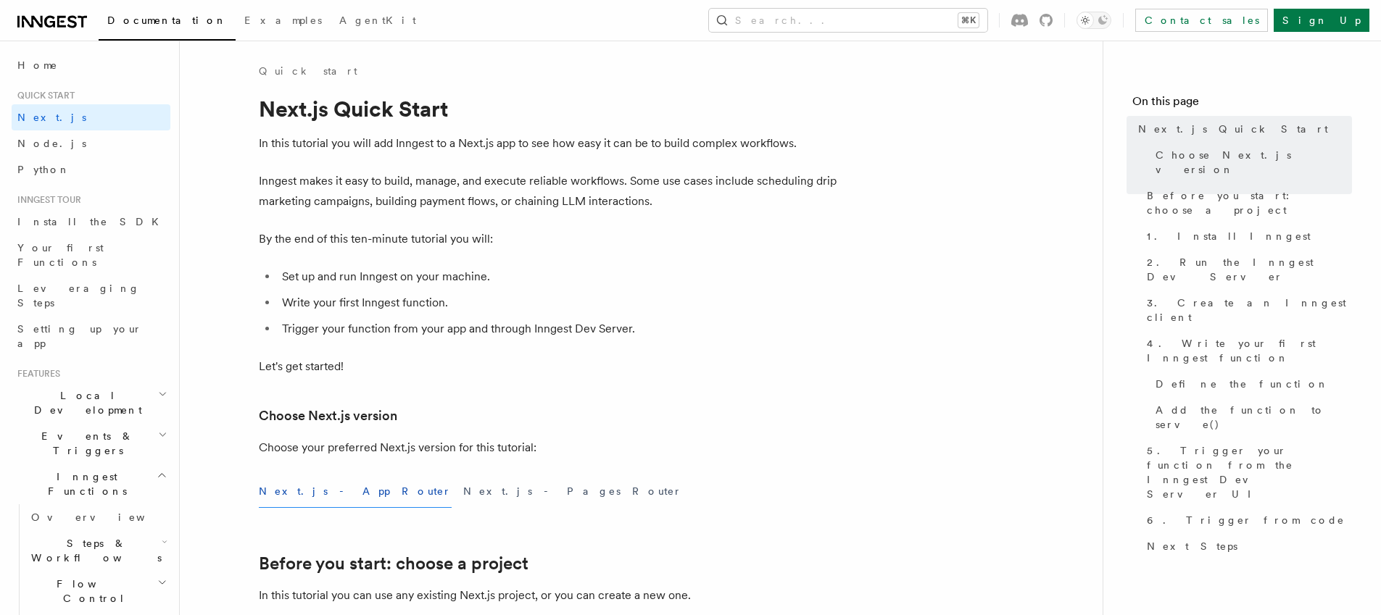
click at [40, 99] on span "Quick start" at bounding box center [43, 96] width 63 height 12
click at [41, 93] on span "Quick start" at bounding box center [43, 96] width 63 height 12
click at [36, 72] on span "Home" at bounding box center [37, 65] width 41 height 14
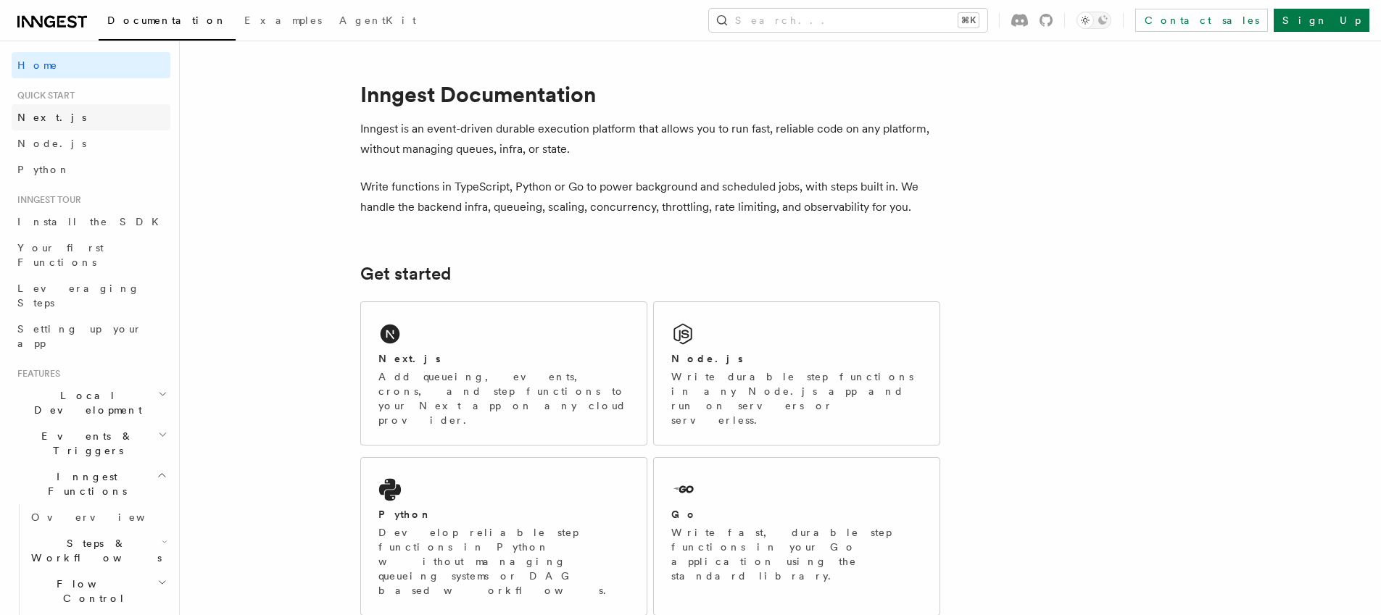
click at [45, 120] on span "Next.js" at bounding box center [51, 118] width 69 height 12
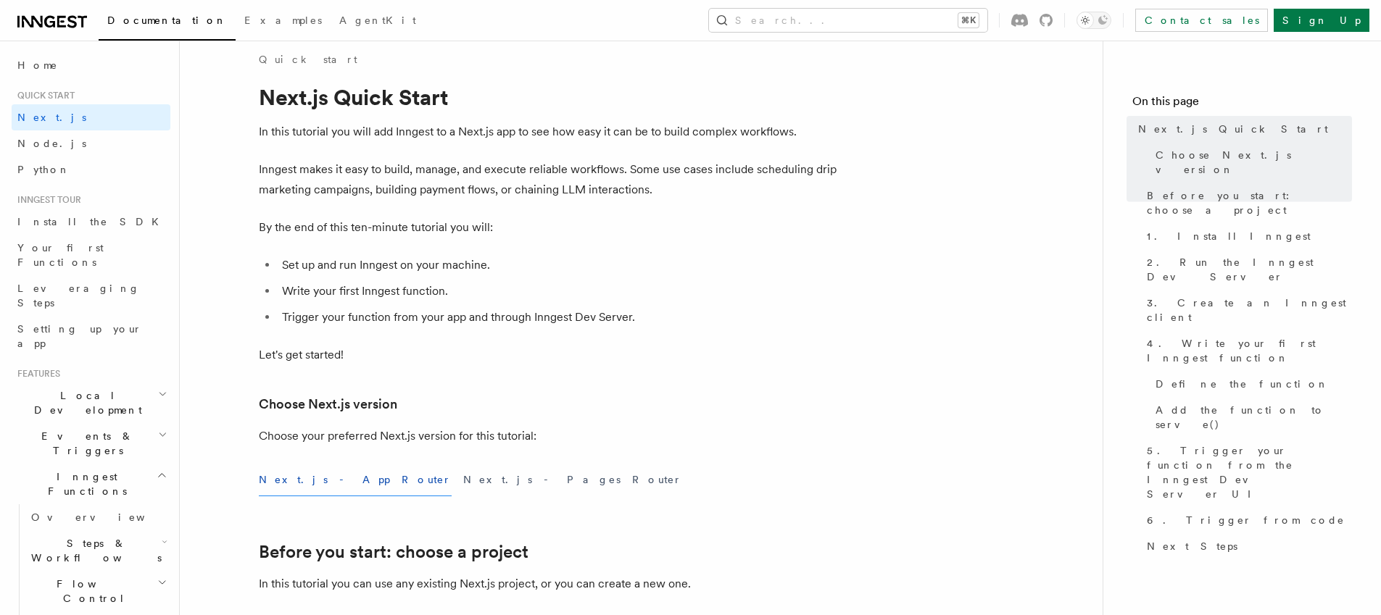
scroll to position [10, 0]
click at [1160, 229] on span "1. Install Inngest" at bounding box center [1229, 236] width 164 height 14
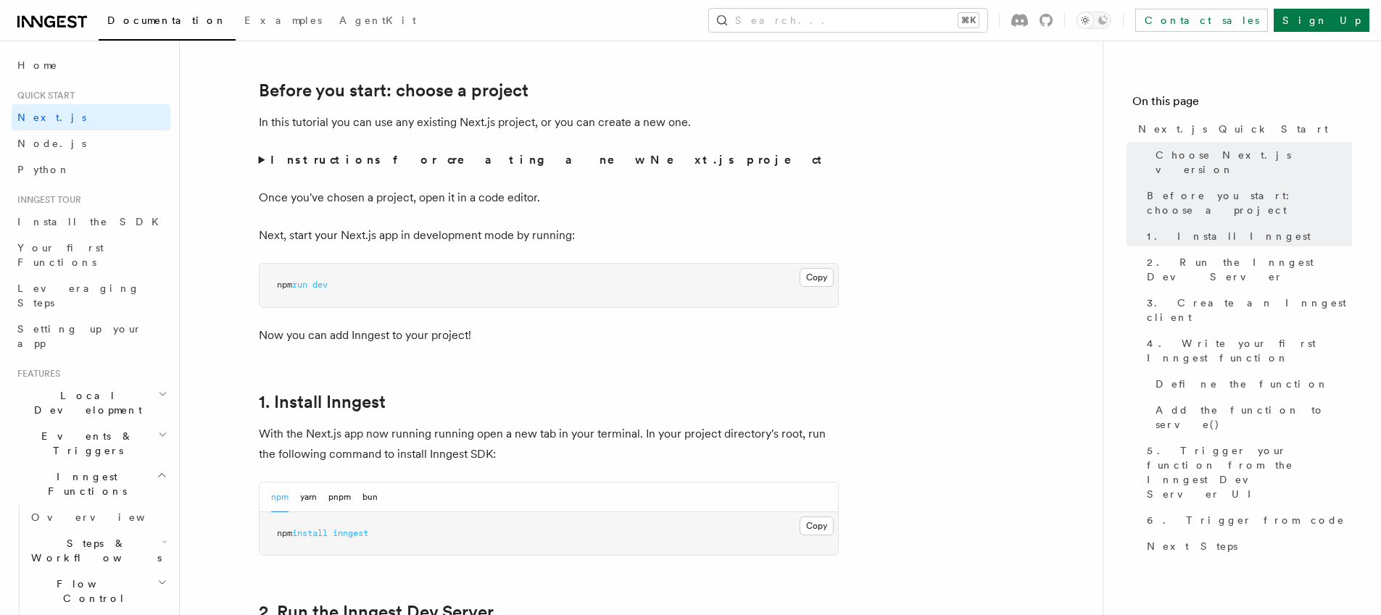
scroll to position [474, 0]
click at [262, 159] on summary "Instructions for creating a new Next.js project" at bounding box center [549, 159] width 580 height 20
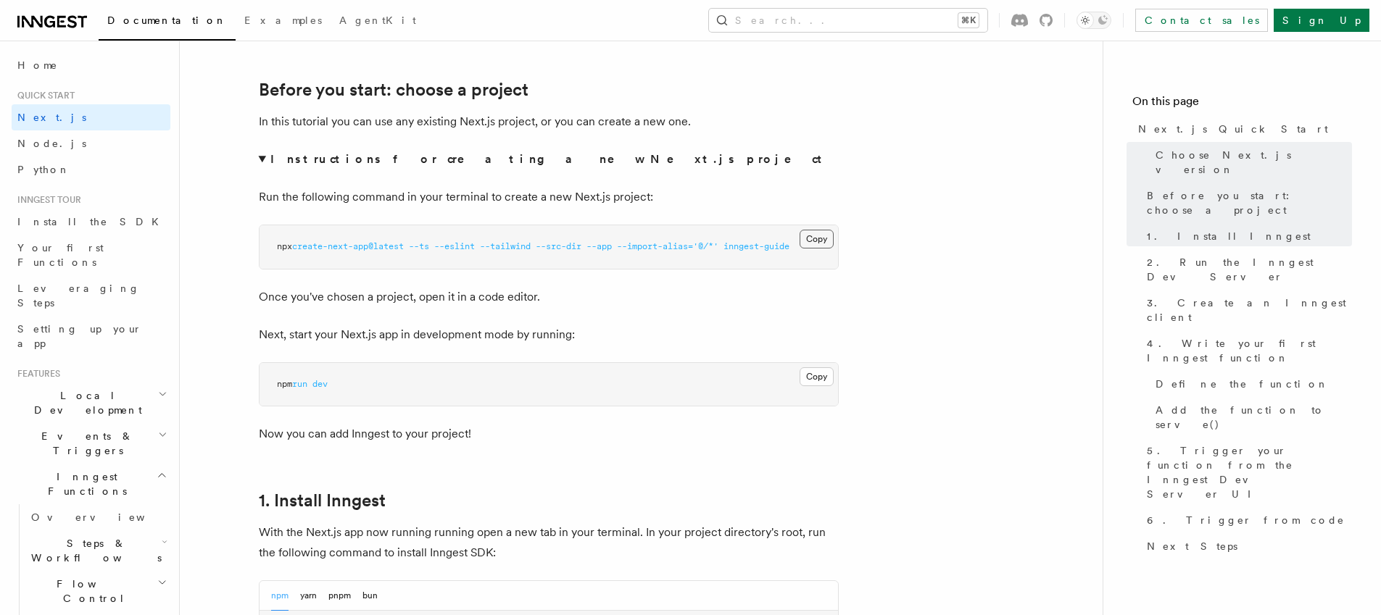
click at [812, 243] on button "Copy Copied" at bounding box center [816, 239] width 34 height 19
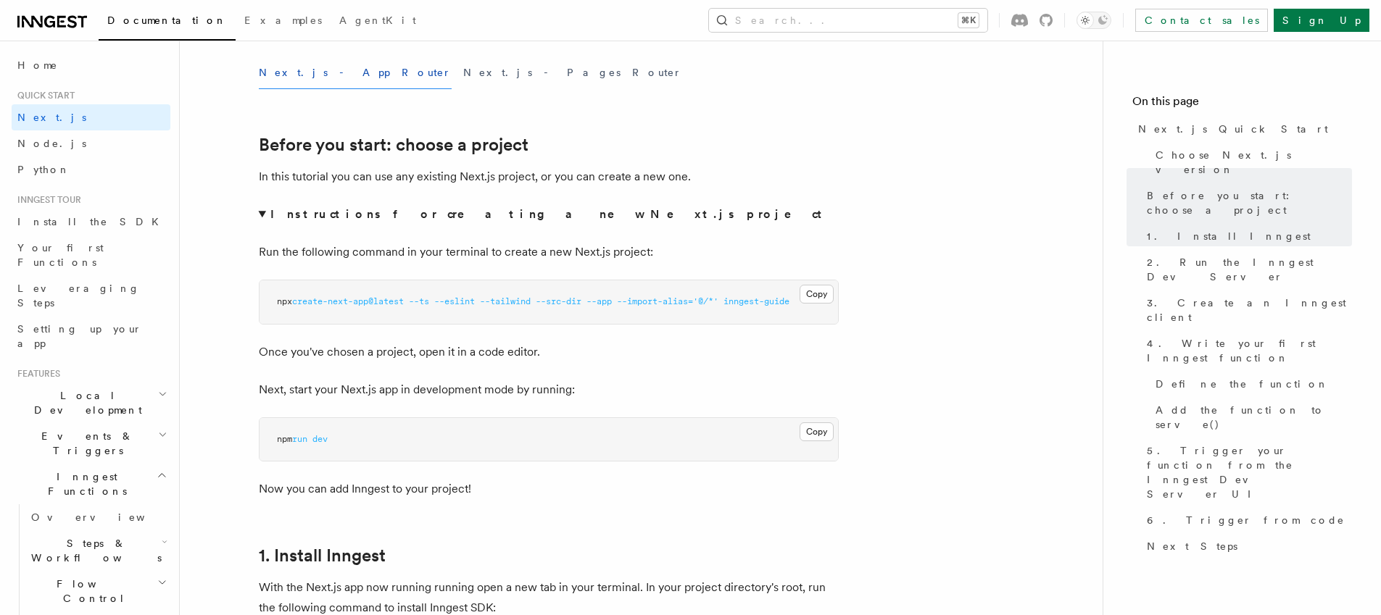
scroll to position [417, 0]
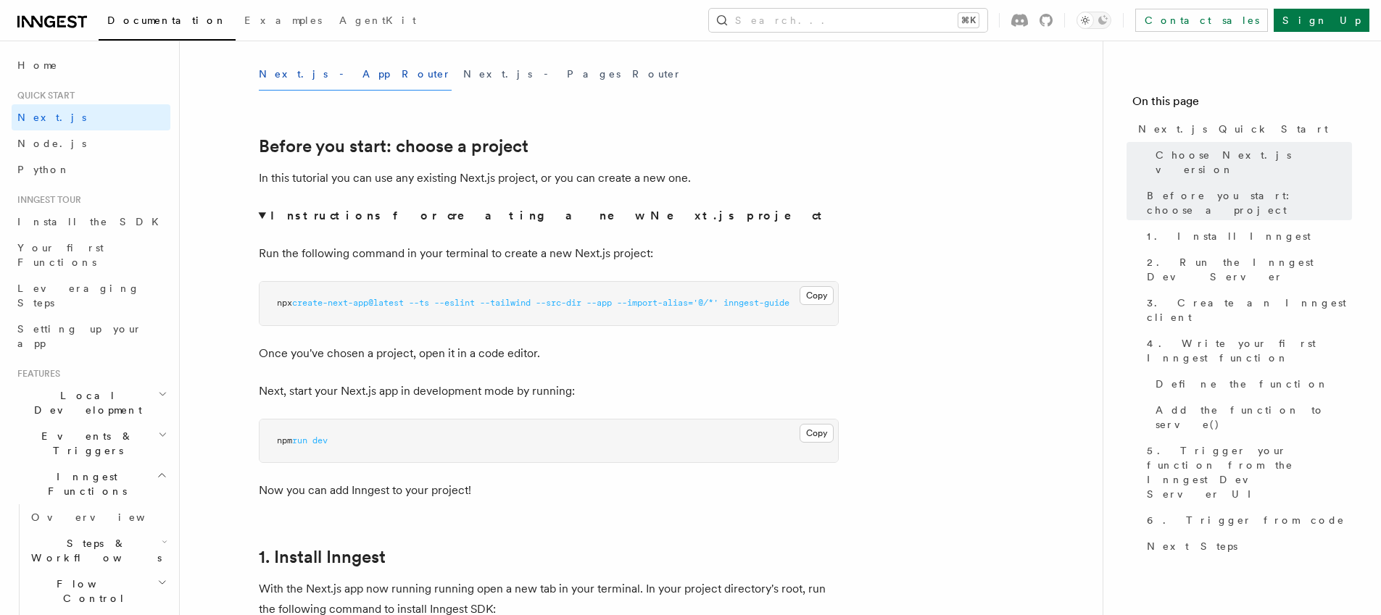
click at [327, 304] on span "create-next-app@latest" at bounding box center [348, 303] width 112 height 10
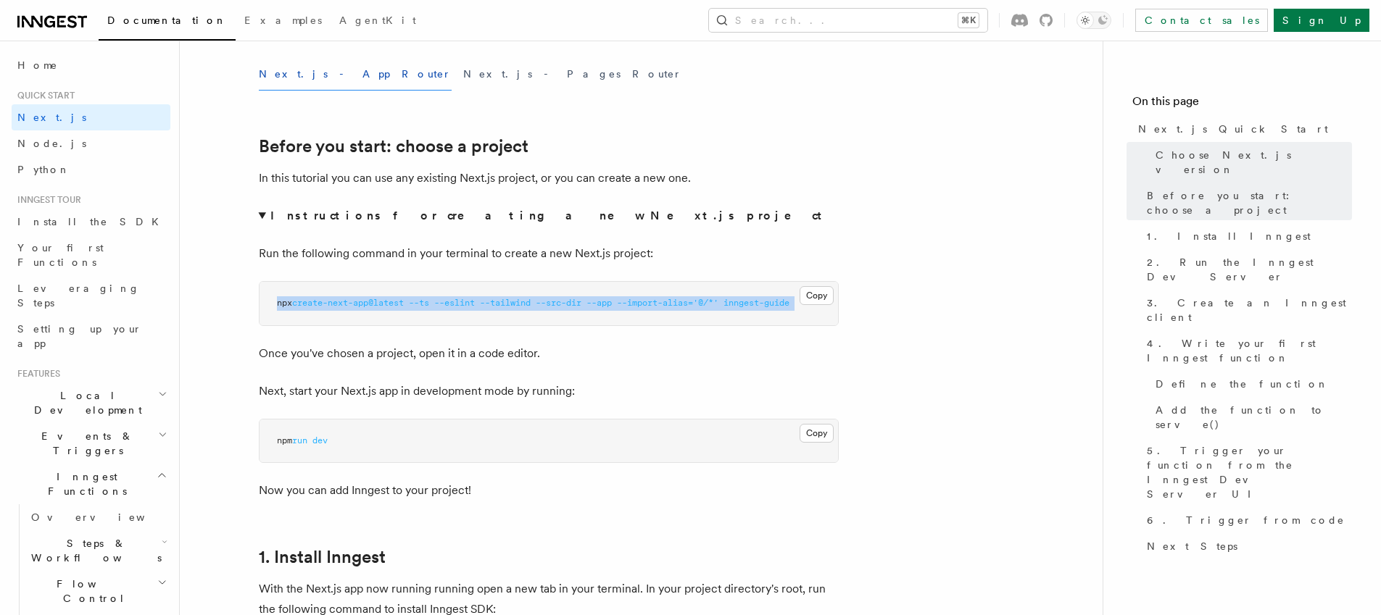
click at [327, 304] on span "create-next-app@latest" at bounding box center [348, 303] width 112 height 10
click at [357, 320] on pre "npx create-next-app@latest --ts --eslint --tailwind --src-dir --app --import-al…" at bounding box center [548, 303] width 578 height 43
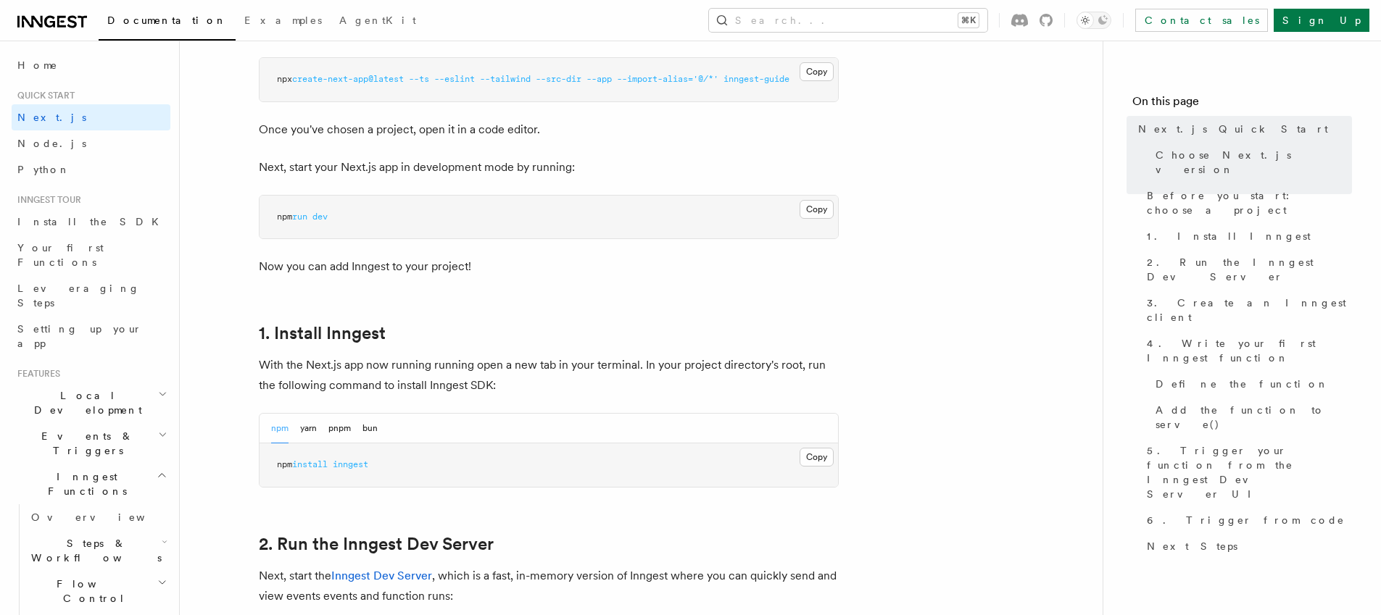
scroll to position [683, 0]
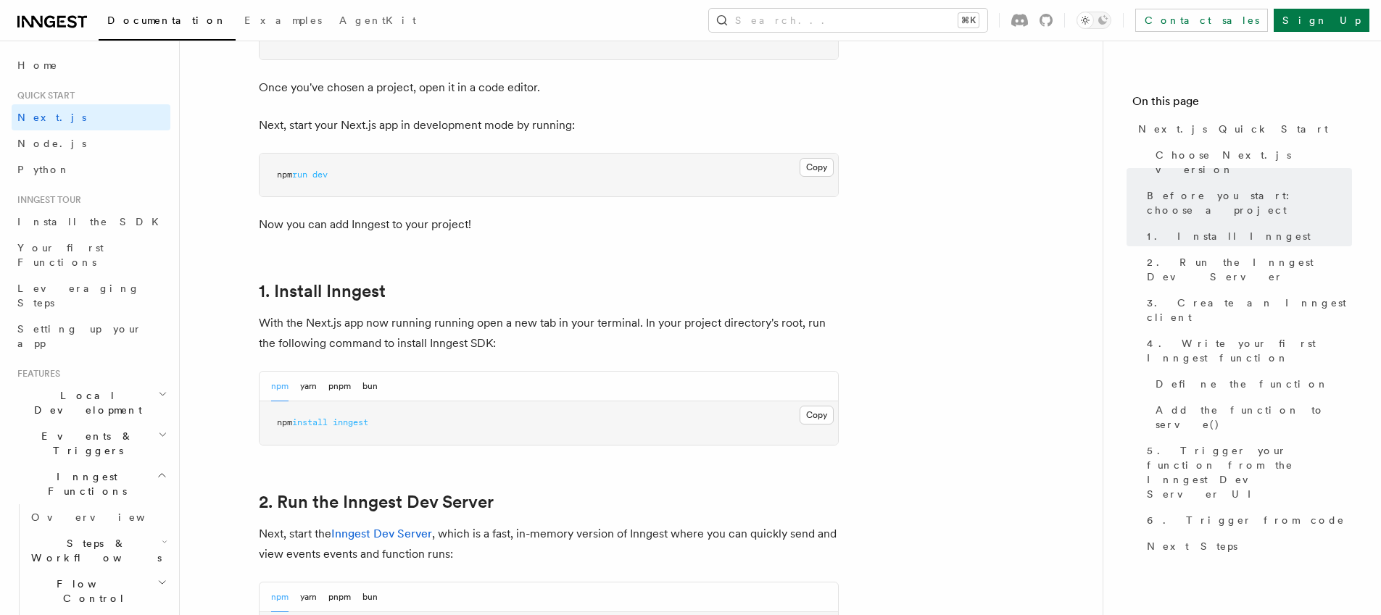
click at [338, 425] on span "inngest" at bounding box center [351, 422] width 36 height 10
copy article "npm install inngest"
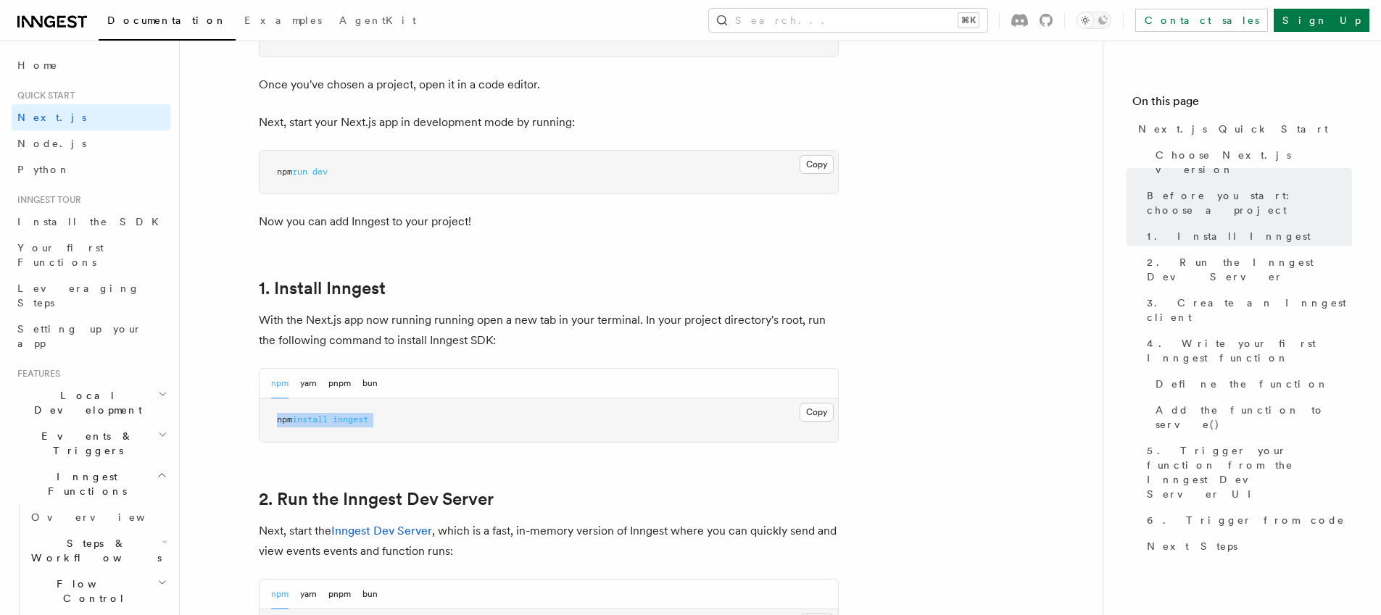
click at [410, 433] on pre "npm install inngest" at bounding box center [548, 420] width 578 height 43
click at [324, 418] on span "install" at bounding box center [310, 420] width 36 height 10
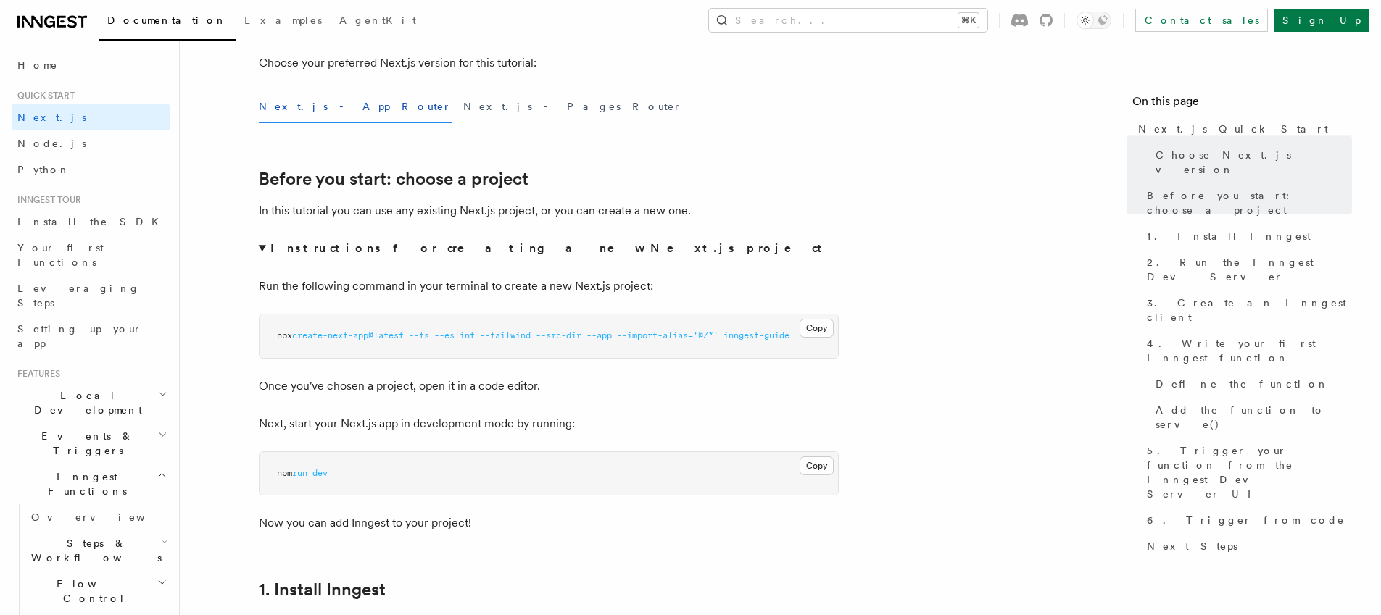
scroll to position [443, 0]
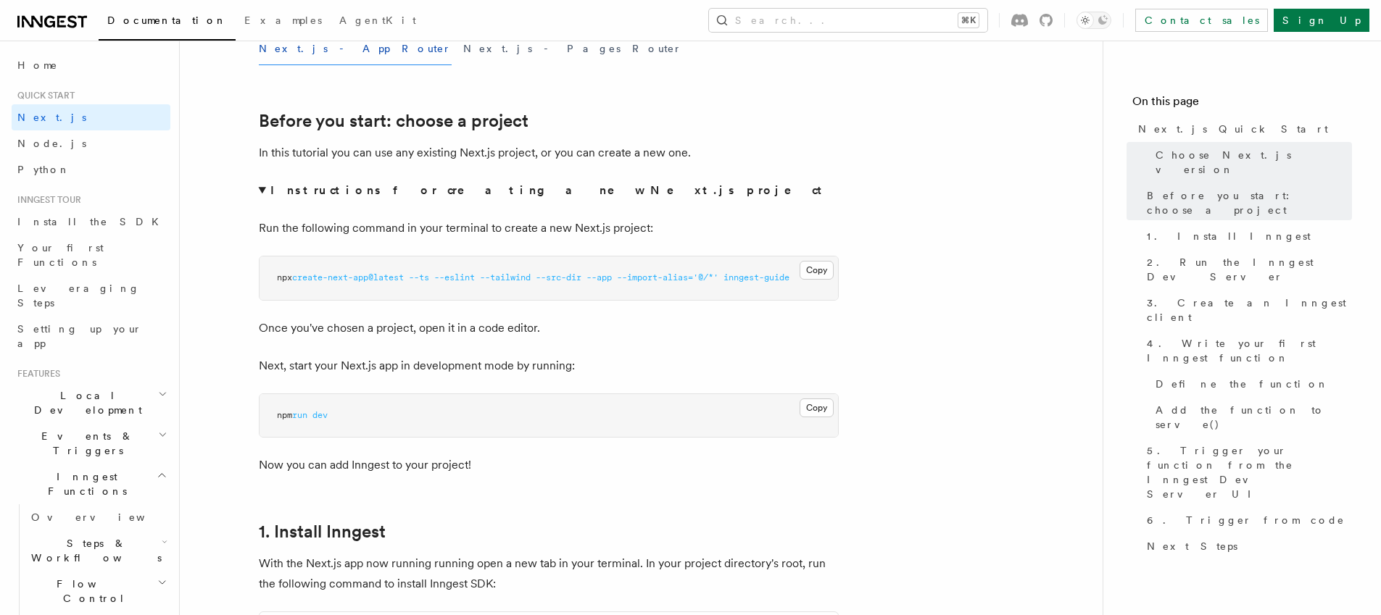
click at [307, 418] on span "run" at bounding box center [299, 415] width 15 height 10
copy code "npm run dev"
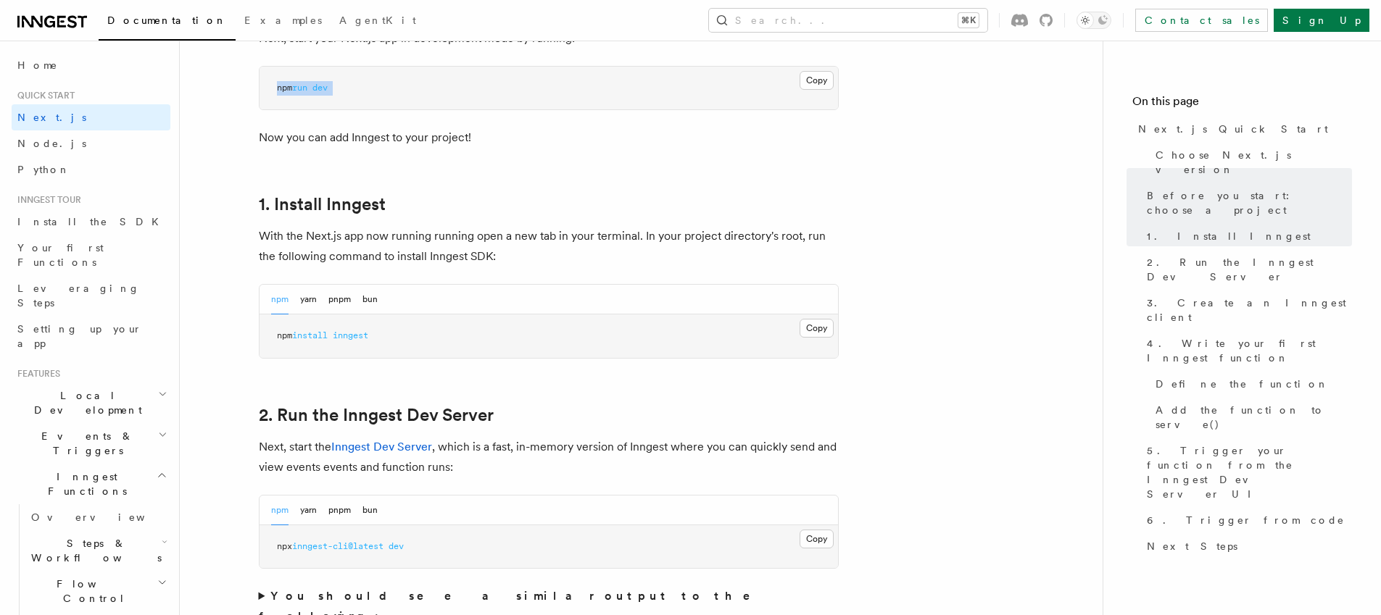
scroll to position [772, 0]
click at [333, 338] on span at bounding box center [330, 334] width 5 height 10
copy article "npm install inngest"
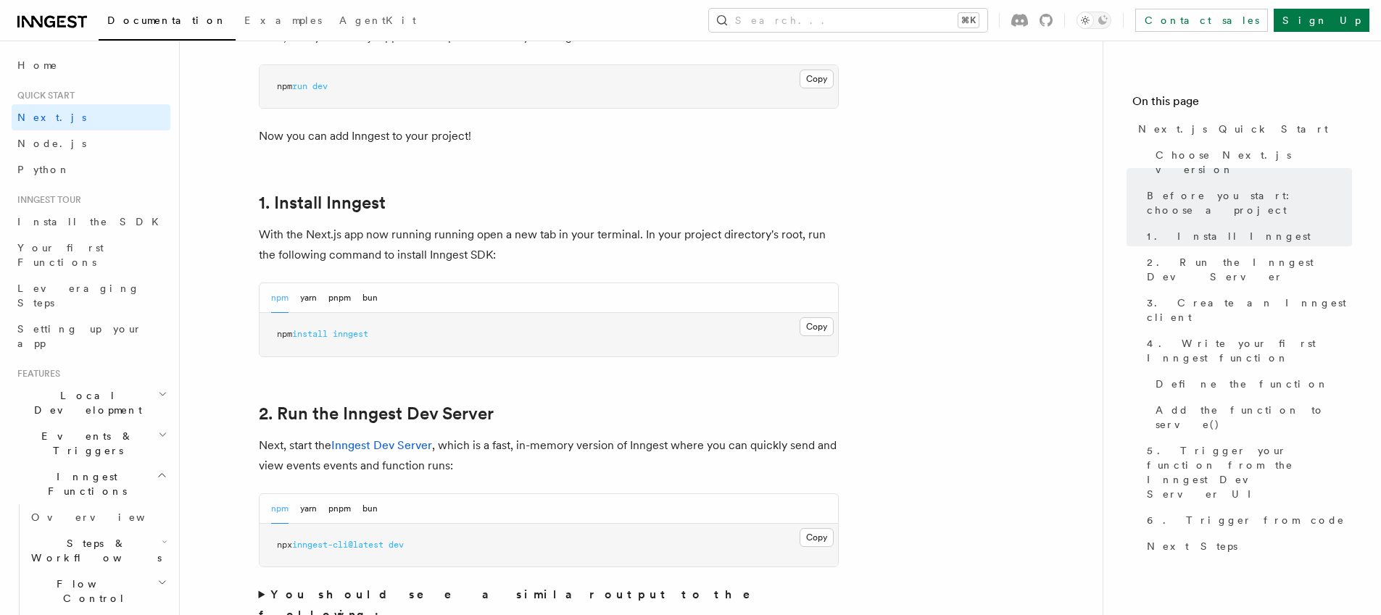
click at [331, 546] on span "inngest-cli@latest" at bounding box center [337, 545] width 91 height 10
copy div "npx inngest-cli@latest dev"
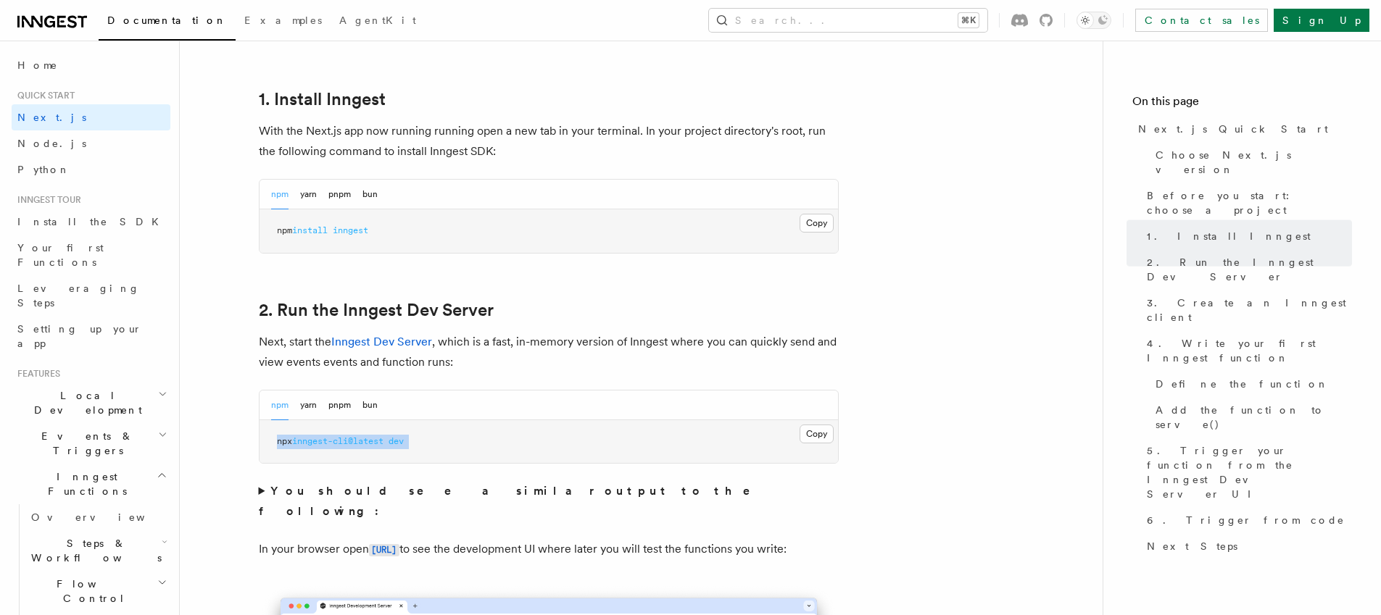
scroll to position [859, 0]
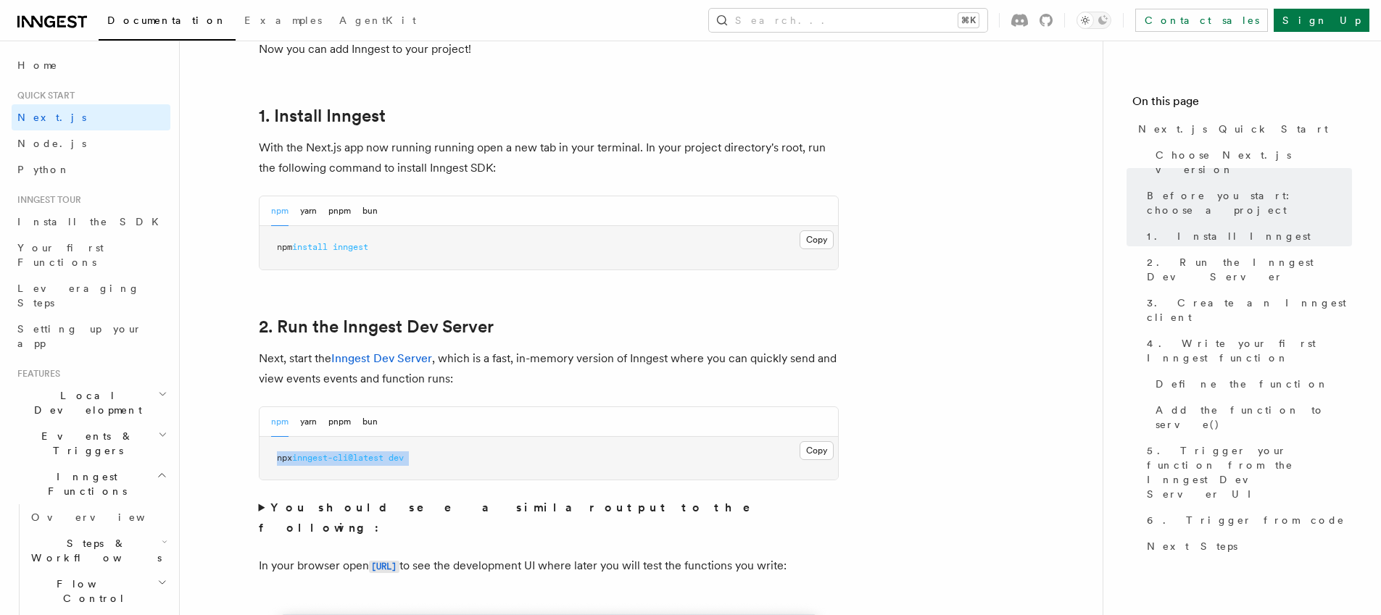
copy div "npx inngest-cli@latest dev"
click at [811, 449] on button "Copy Copied" at bounding box center [816, 450] width 34 height 19
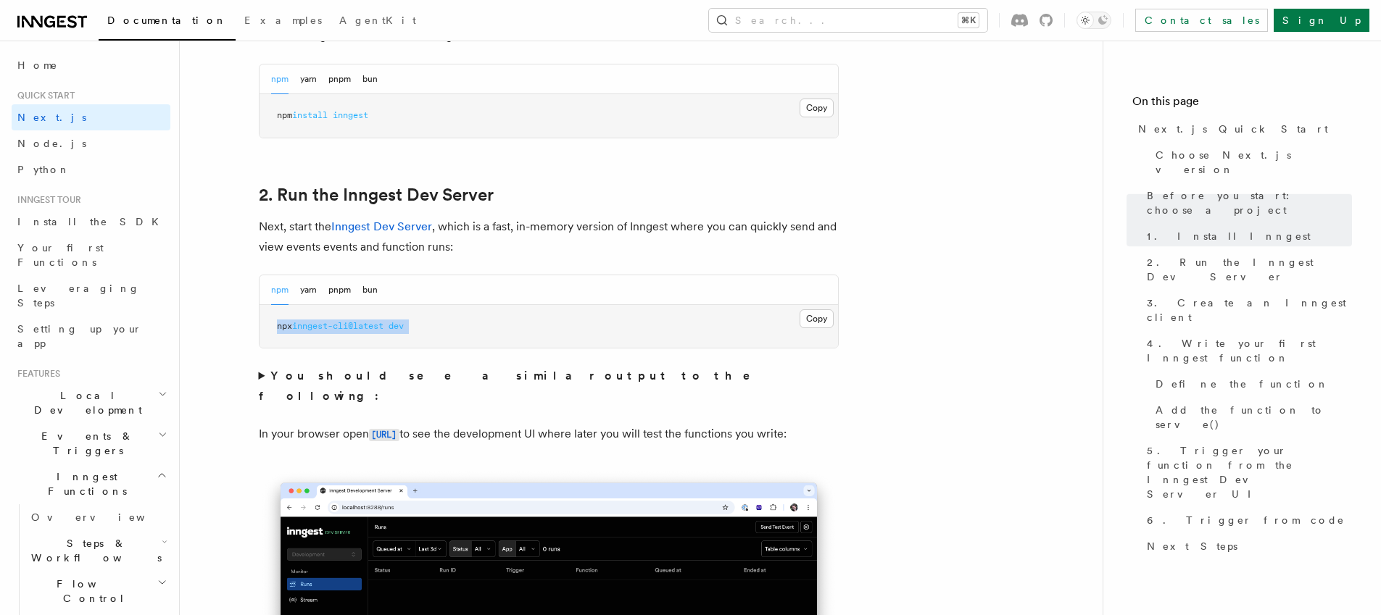
scroll to position [1002, 0]
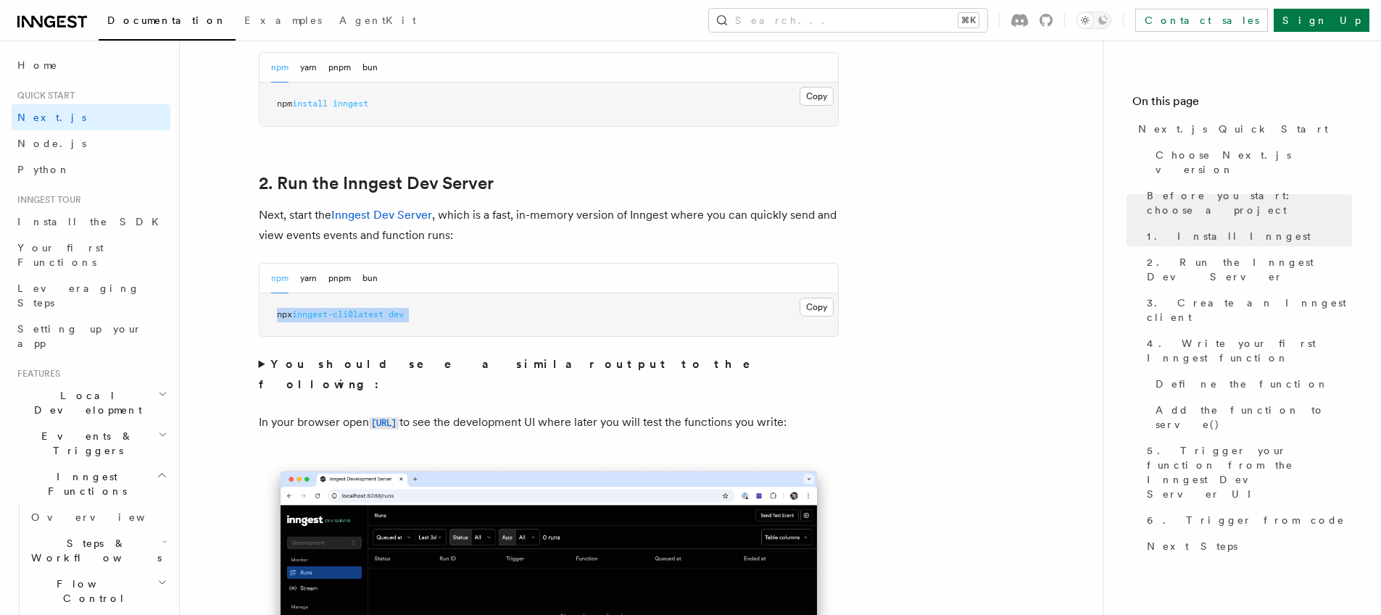
click at [259, 366] on summary "You should see a similar output to the following:" at bounding box center [549, 374] width 580 height 41
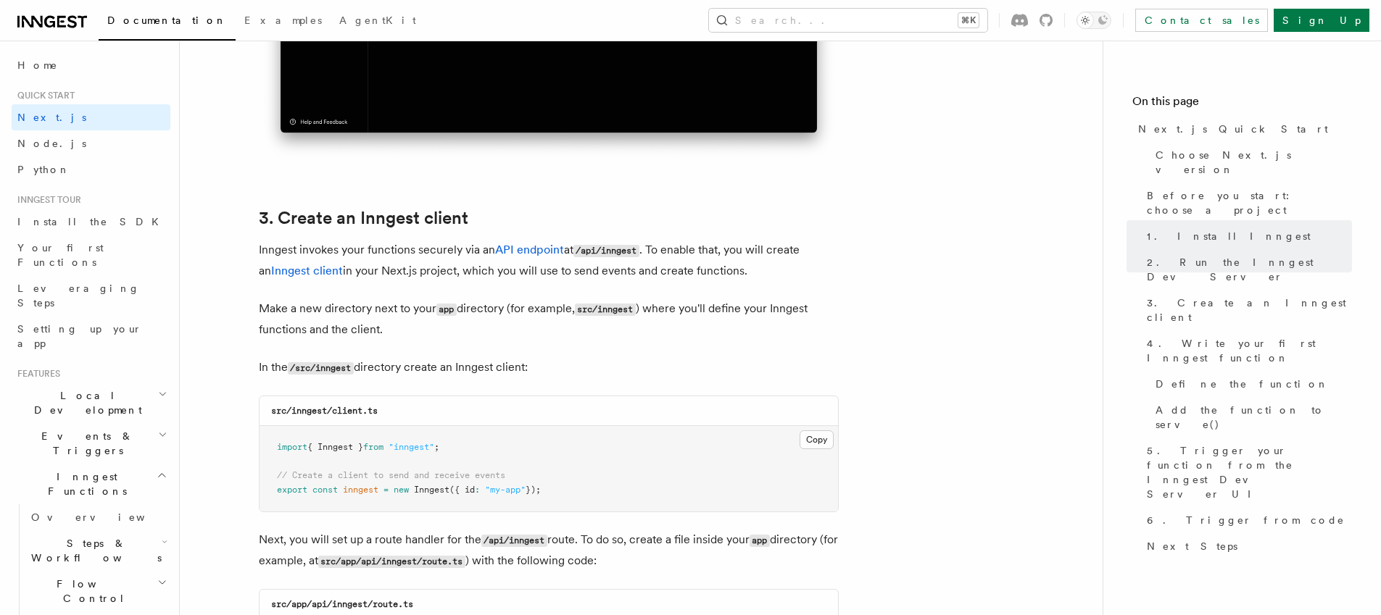
scroll to position [1981, 0]
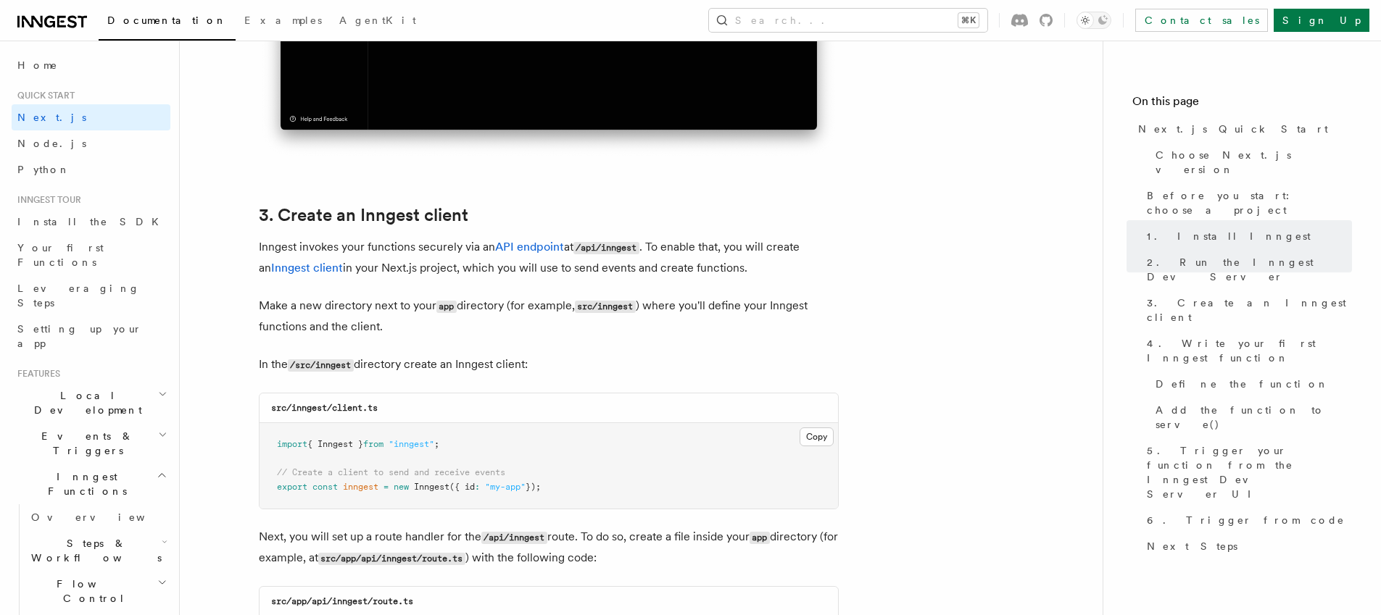
click at [326, 366] on code "/src/inngest" at bounding box center [321, 365] width 66 height 12
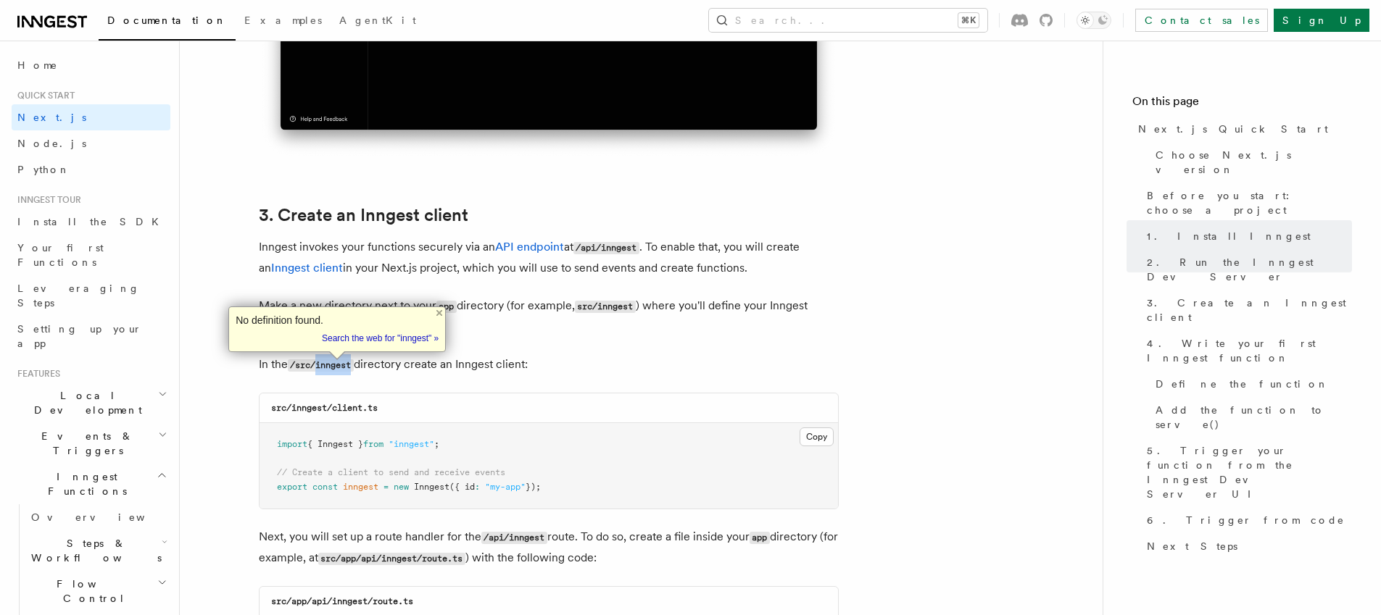
copy code "inngest"
click at [811, 440] on button "Copy Copied" at bounding box center [816, 437] width 34 height 19
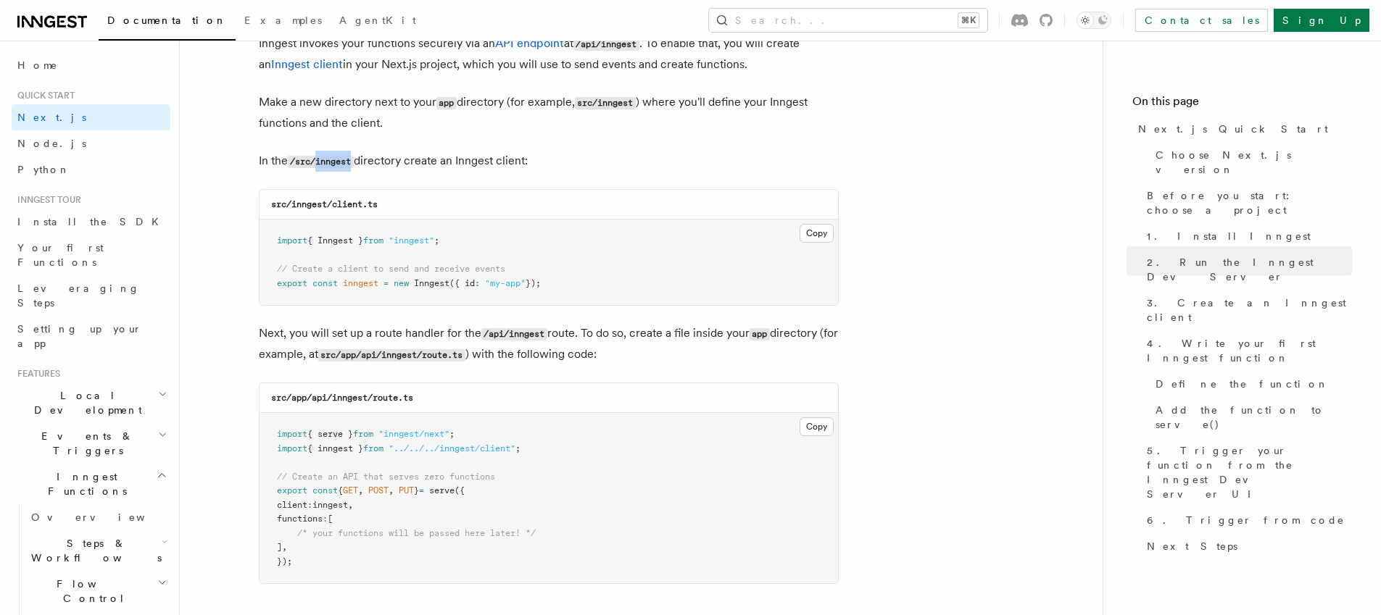
scroll to position [2252, 0]
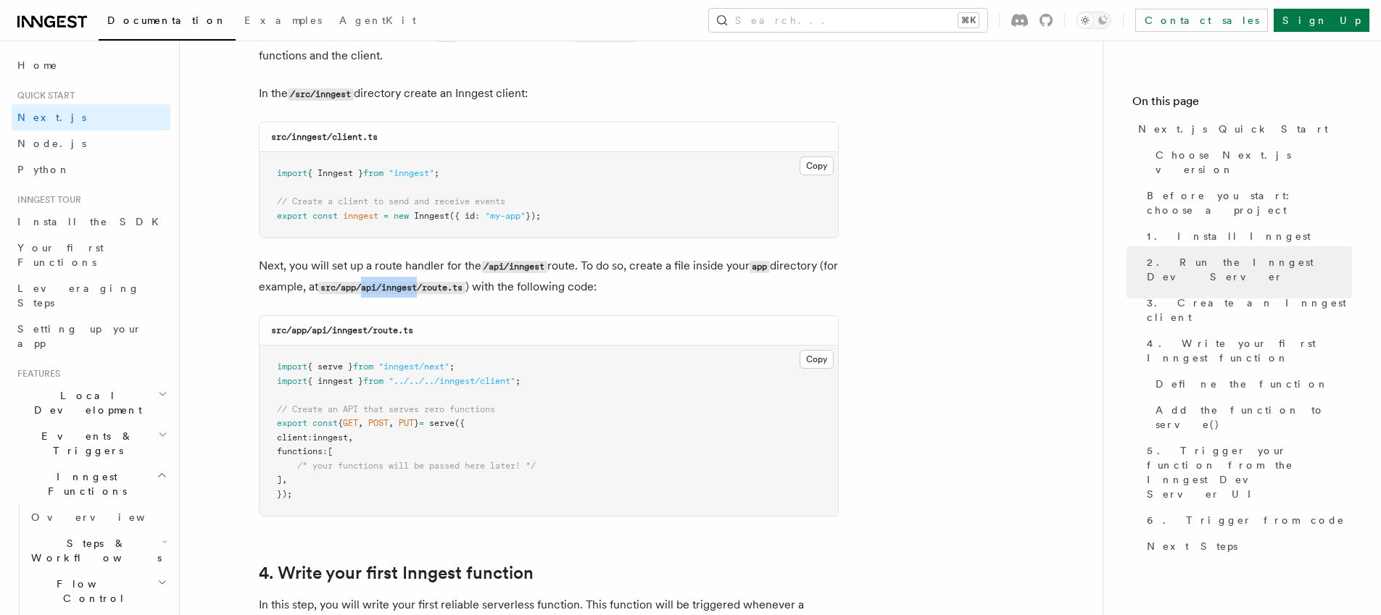
drag, startPoint x: 387, startPoint y: 288, endPoint x: 445, endPoint y: 288, distance: 58.0
click at [445, 288] on code "src/app/api/inngest/route.ts" at bounding box center [391, 288] width 147 height 12
copy code "api/inngest"
drag, startPoint x: 378, startPoint y: 332, endPoint x: 430, endPoint y: 332, distance: 52.9
click at [430, 332] on div "src/app/api/inngest/route.ts" at bounding box center [548, 331] width 578 height 30
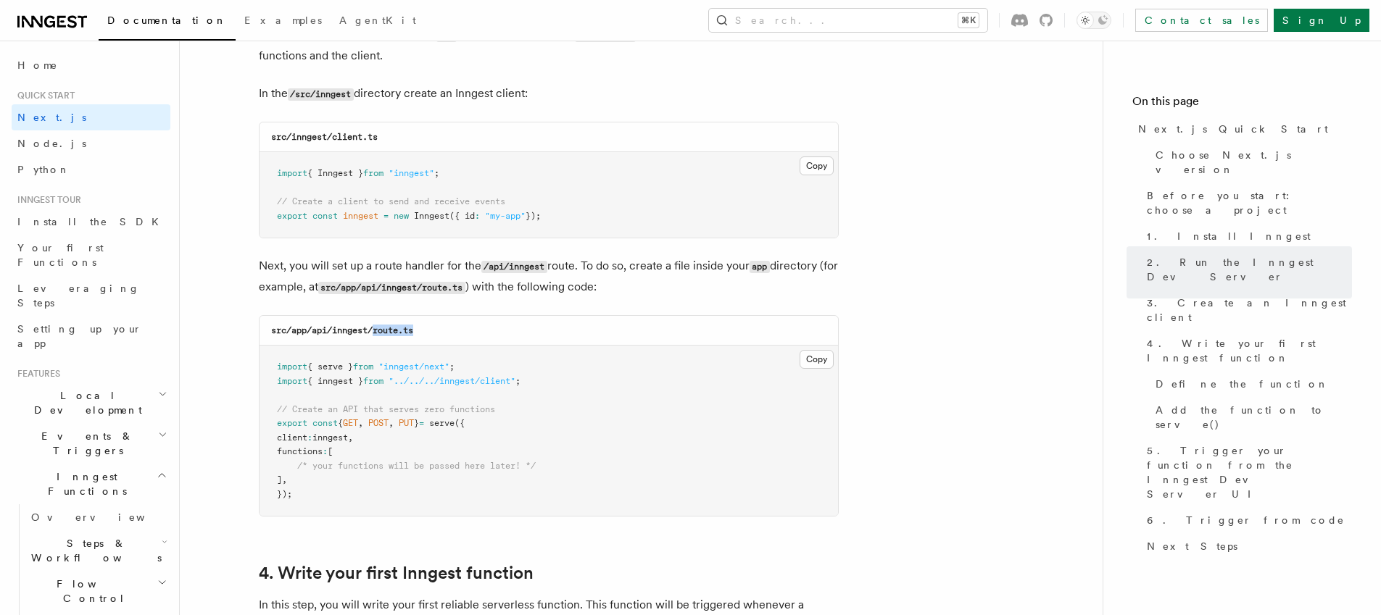
drag, startPoint x: 376, startPoint y: 332, endPoint x: 417, endPoint y: 331, distance: 41.3
click at [417, 331] on div "src/app/api/inngest/route.ts" at bounding box center [548, 331] width 578 height 30
copy code "route.ts"
click at [809, 363] on button "Copy Copied" at bounding box center [816, 359] width 34 height 19
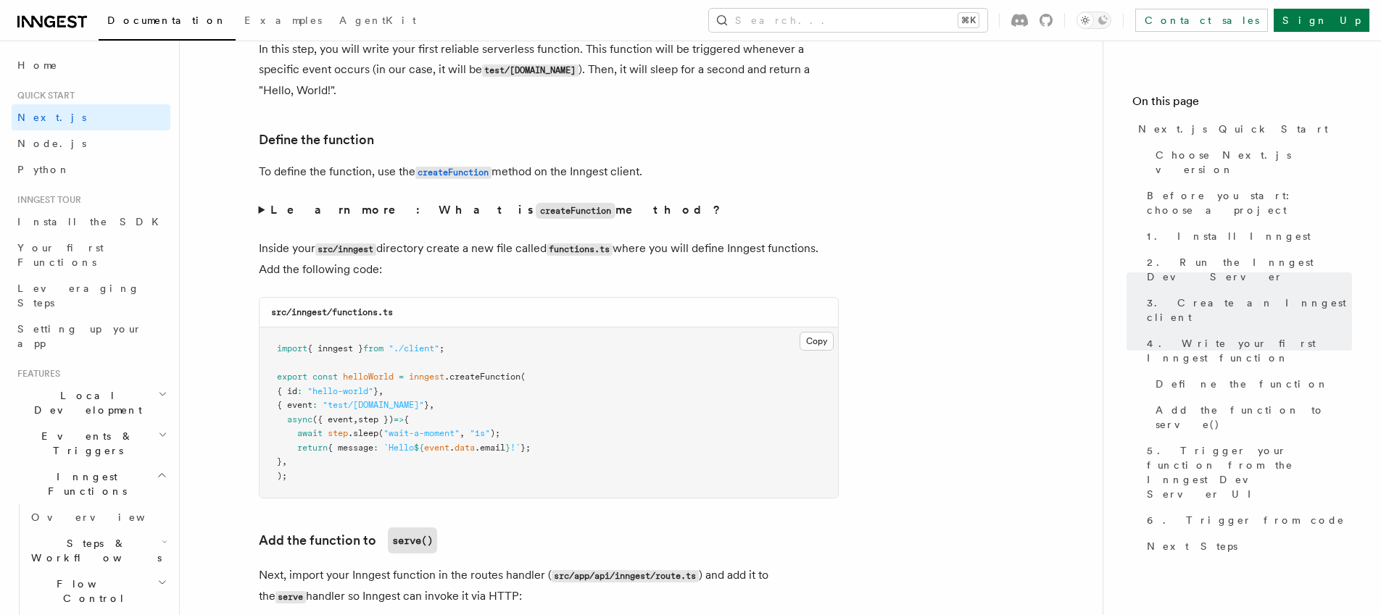
scroll to position [2808, 0]
click at [264, 211] on summary "Learn more: What is createFunction method?" at bounding box center [549, 209] width 580 height 21
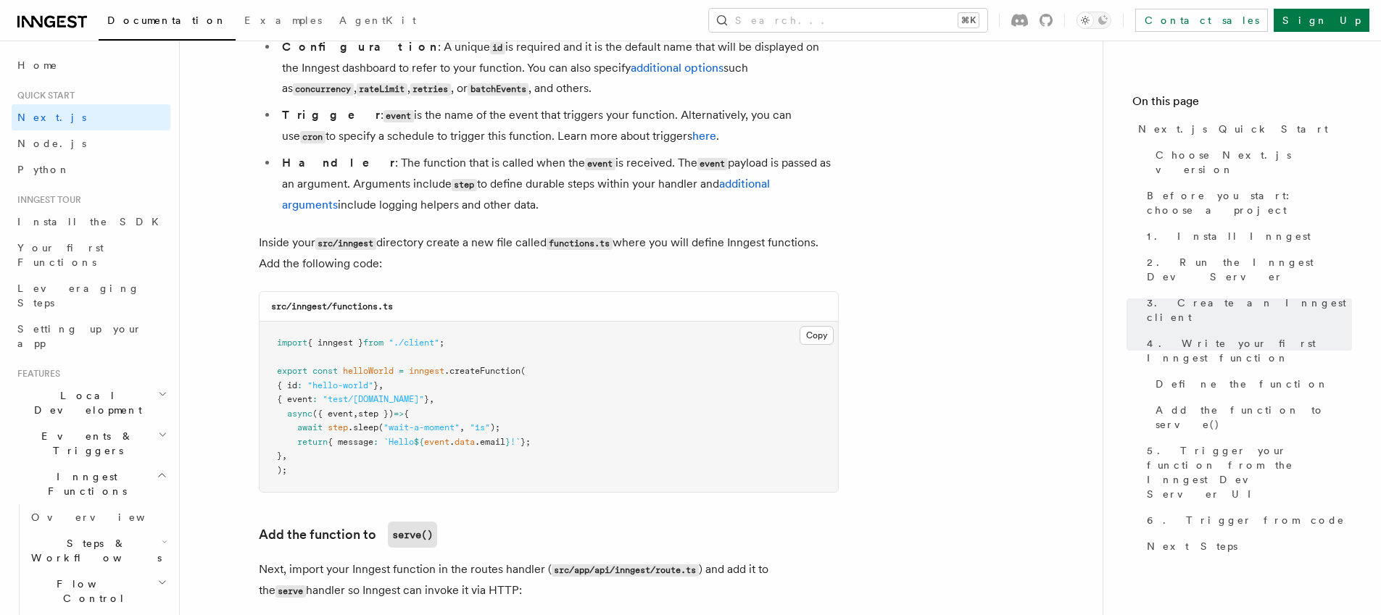
scroll to position [3050, 0]
click at [820, 332] on button "Copy Copied" at bounding box center [816, 332] width 34 height 19
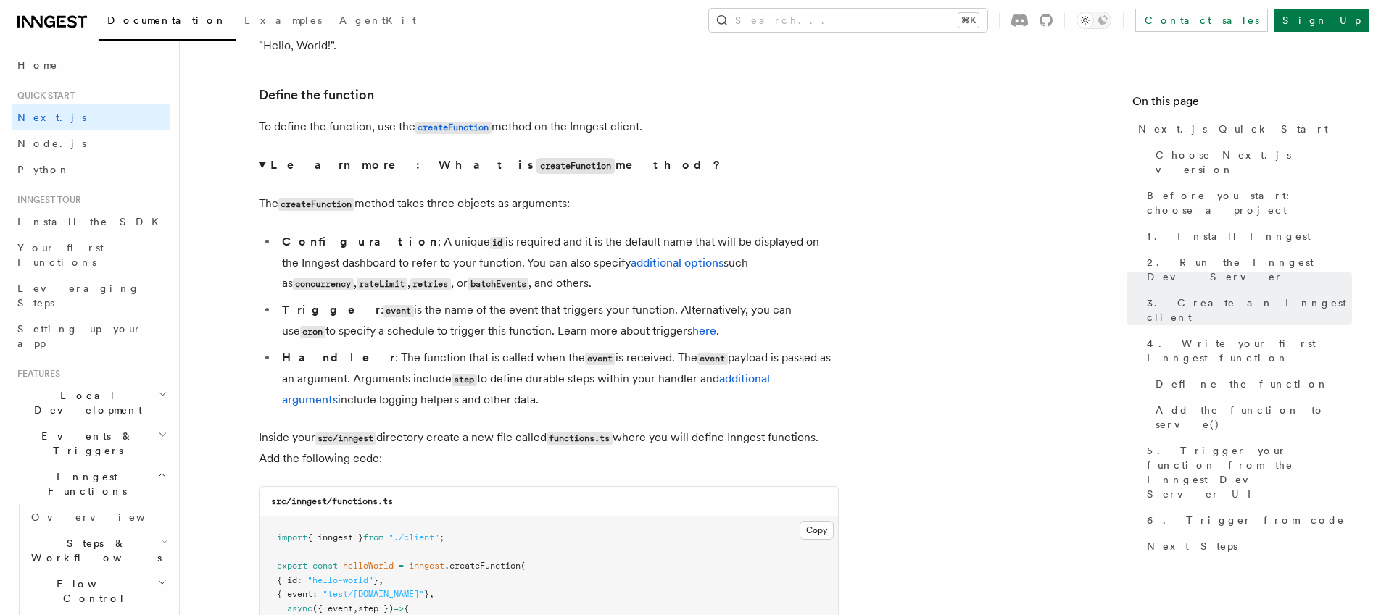
scroll to position [2854, 0]
click at [265, 167] on summary "Learn more: What is createFunction method?" at bounding box center [549, 164] width 580 height 21
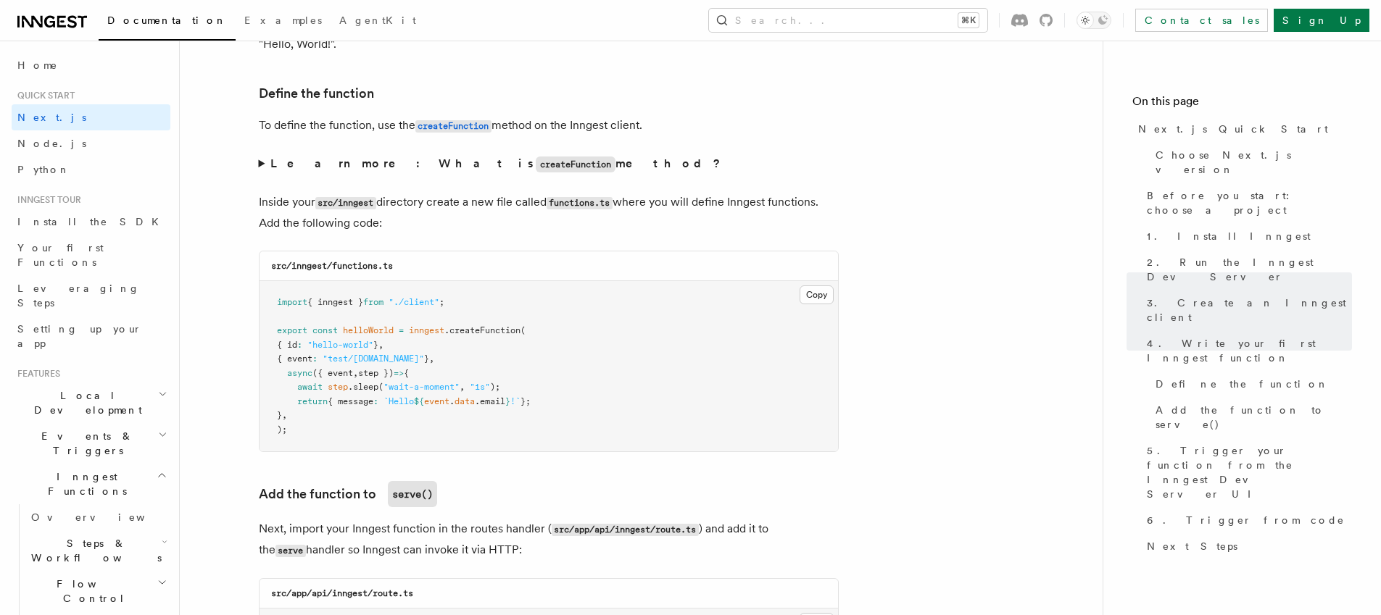
click at [262, 164] on summary "Learn more: What is createFunction method?" at bounding box center [549, 164] width 580 height 21
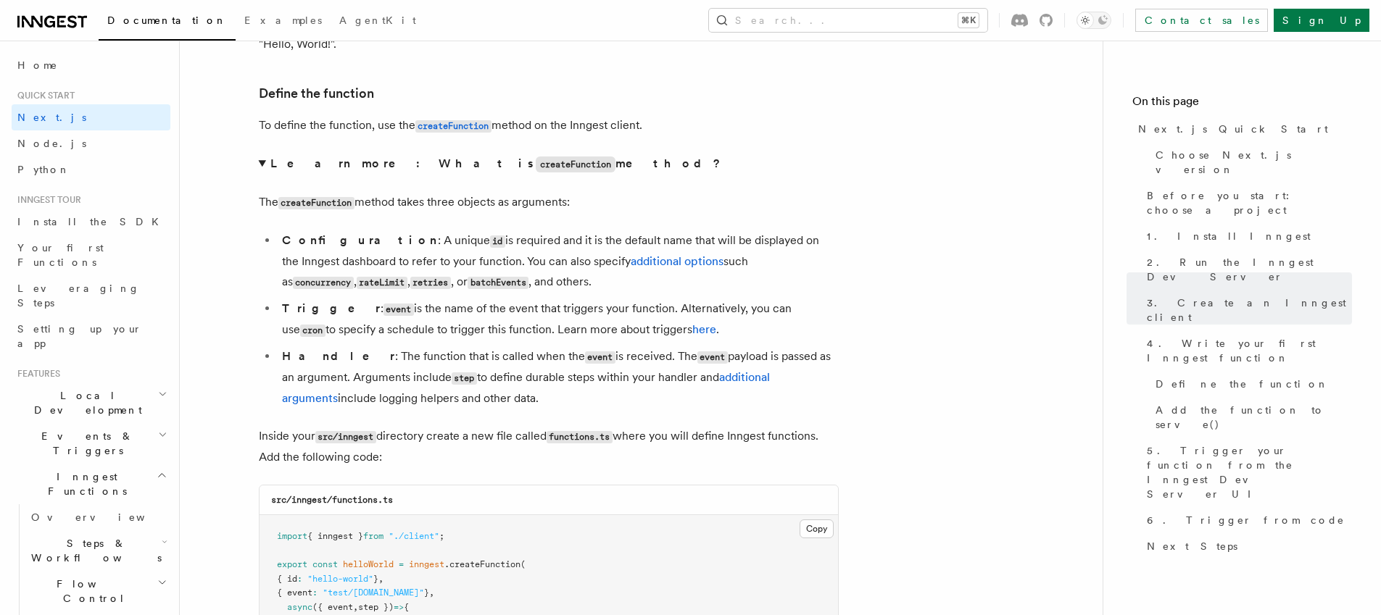
click at [262, 164] on summary "Learn more: What is createFunction method?" at bounding box center [549, 164] width 580 height 21
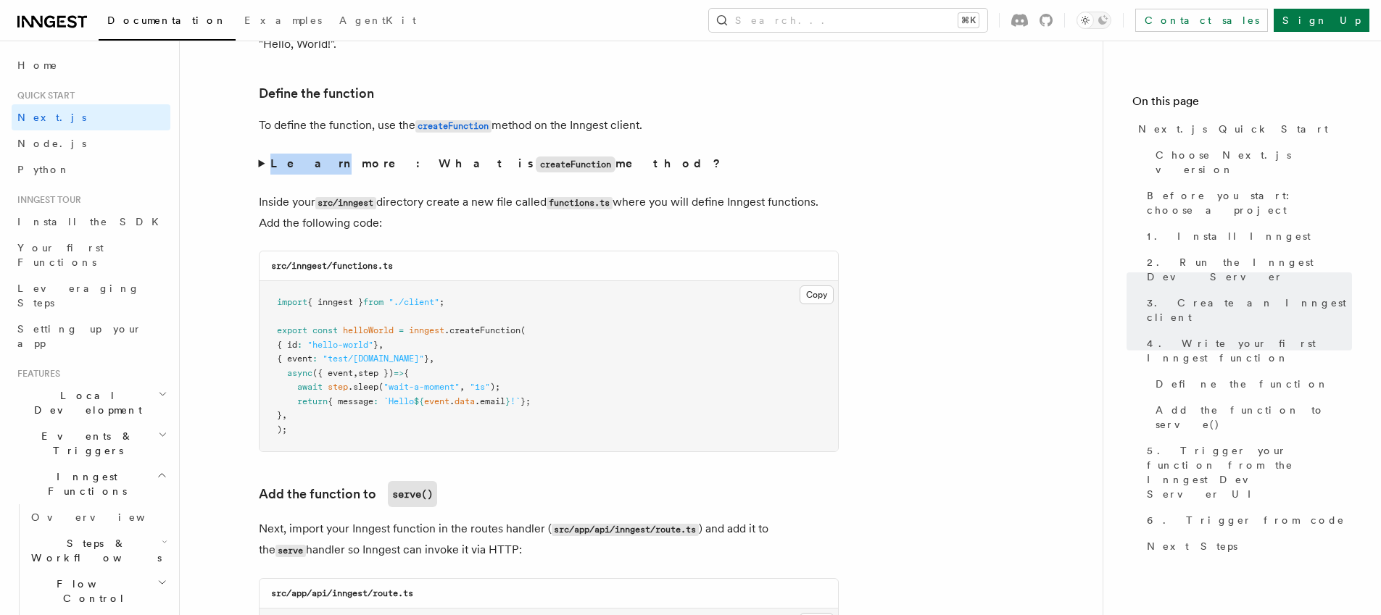
click at [262, 164] on summary "Learn more: What is createFunction method?" at bounding box center [549, 164] width 580 height 21
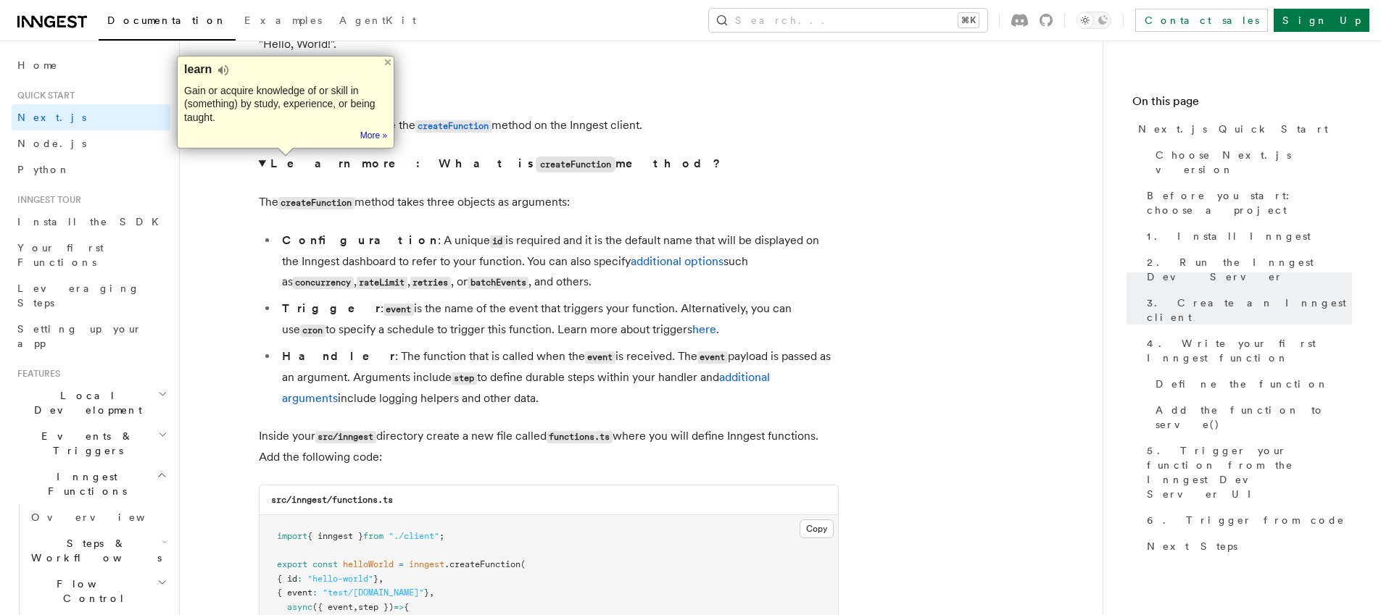
click at [443, 222] on details "Learn more: What is createFunction method? The createFunction method takes thre…" at bounding box center [549, 281] width 580 height 255
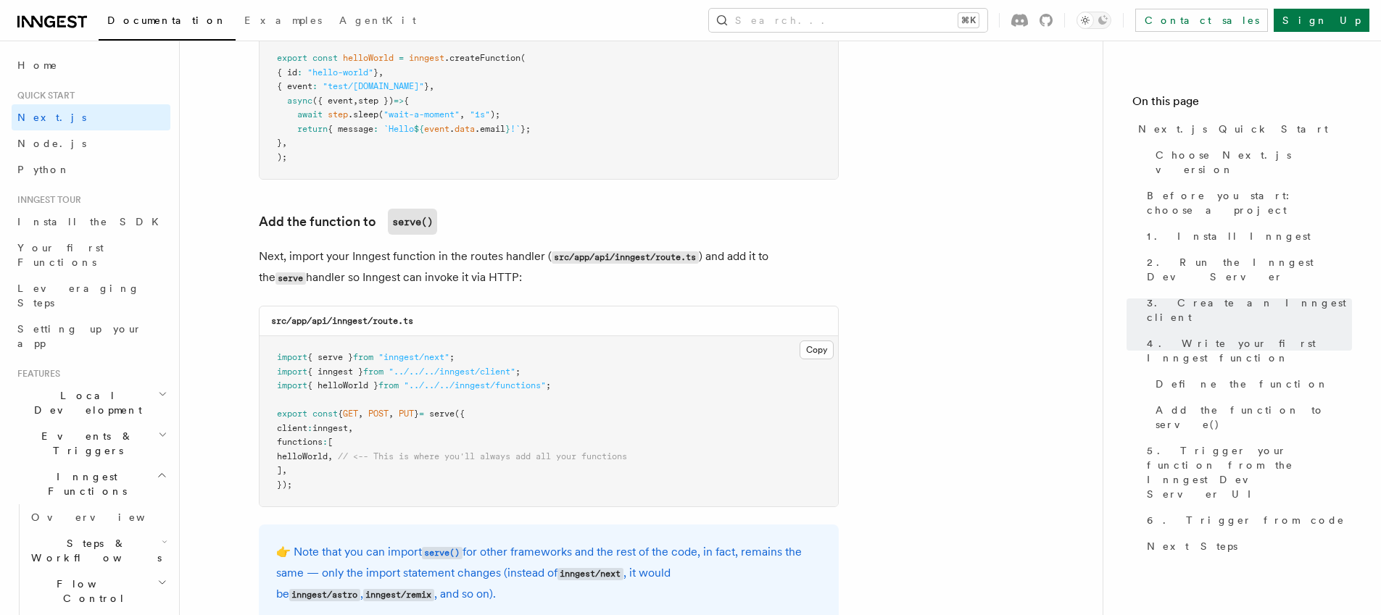
scroll to position [3361, 0]
click at [323, 456] on span "helloWorld" at bounding box center [302, 456] width 51 height 10
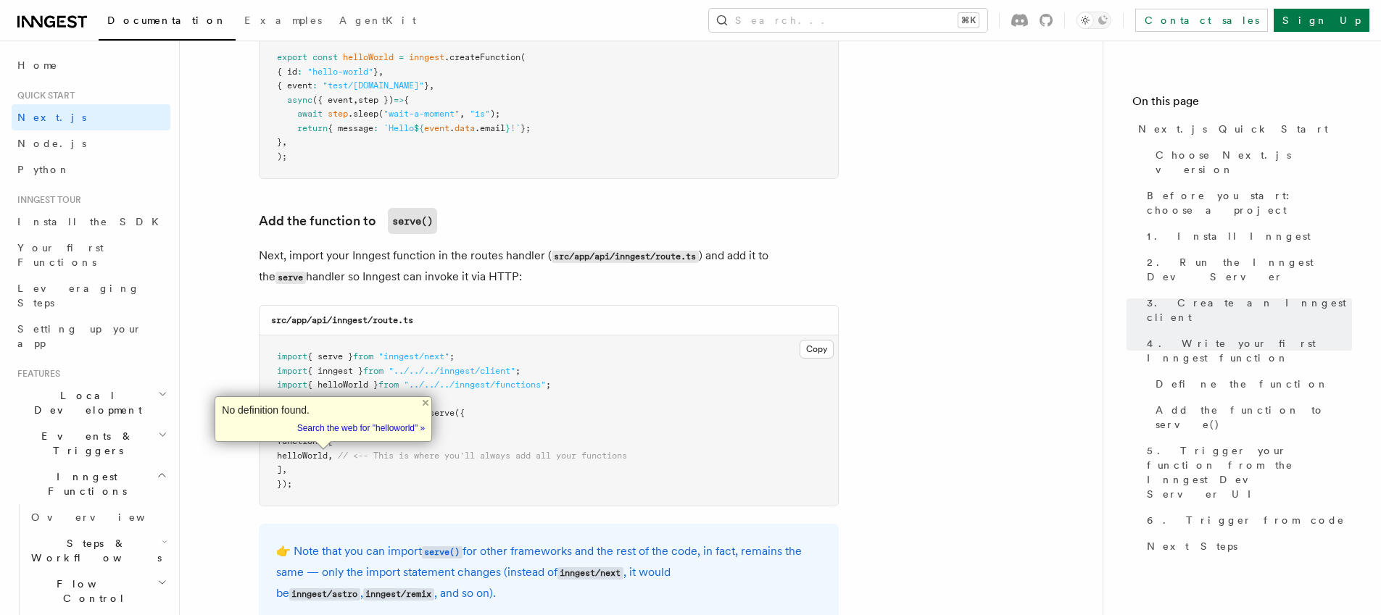
copy span "helloWorld"
click at [582, 356] on pre "import { serve } from "inngest/next" ; import { inngest } from "../../../innges…" at bounding box center [548, 421] width 578 height 170
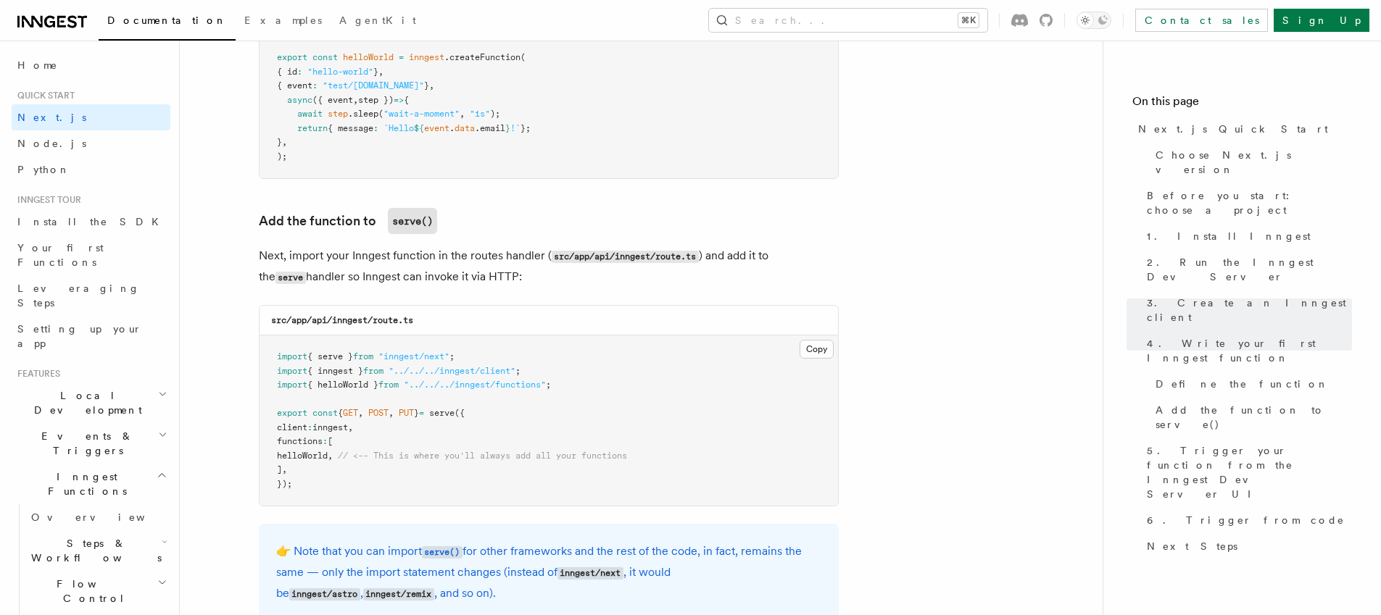
click at [417, 383] on span ""../../../inngest/functions"" at bounding box center [475, 385] width 142 height 10
copy code "import { helloWorld } from "../../../inngest/functions" ;"
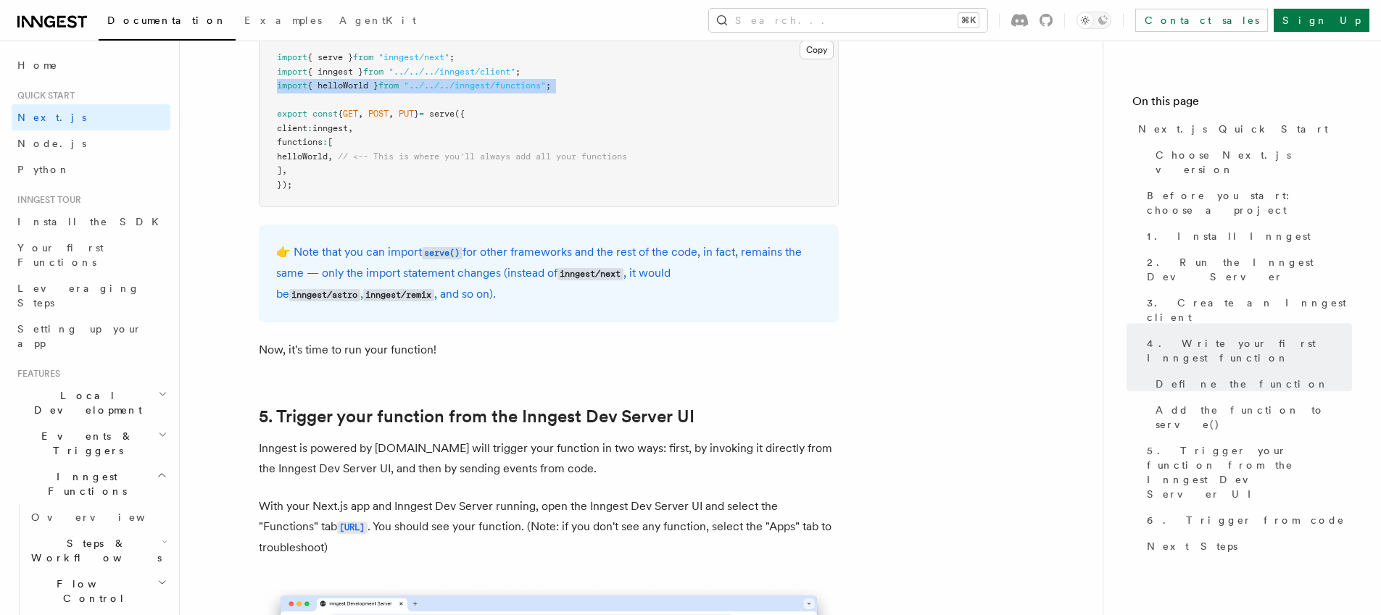
scroll to position [3661, 0]
click at [375, 351] on p "Now, it's time to run your function!" at bounding box center [549, 349] width 580 height 20
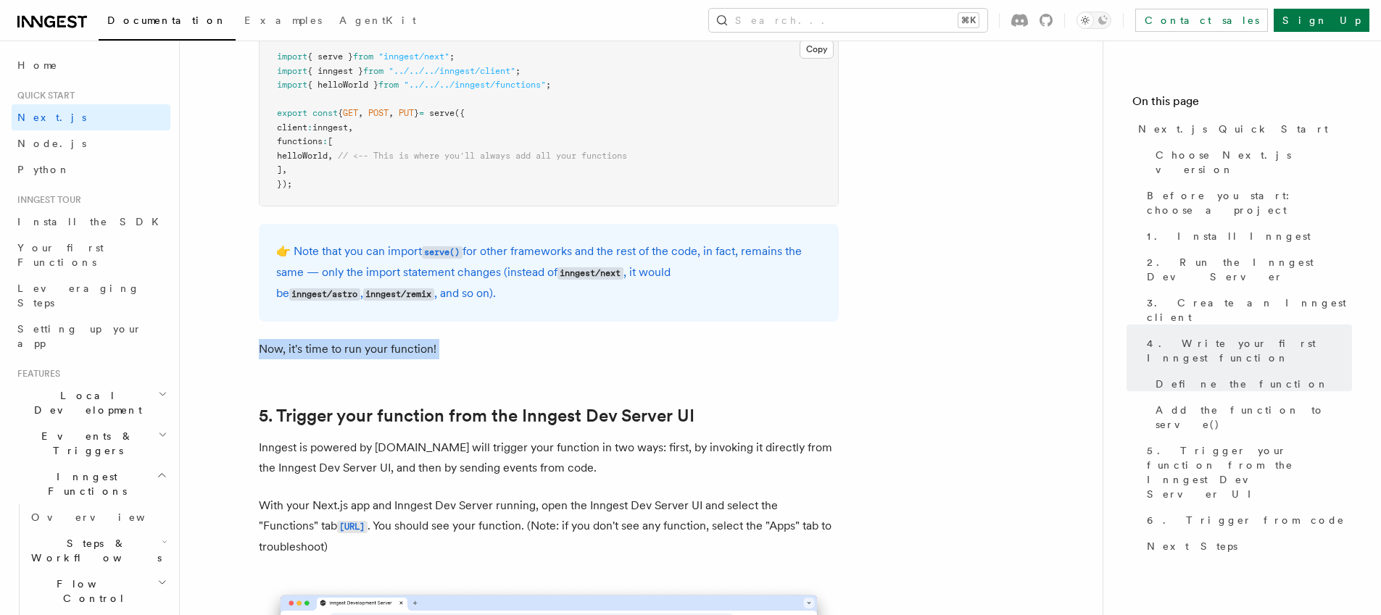
click at [375, 351] on p "Now, it's time to run your function!" at bounding box center [549, 349] width 580 height 20
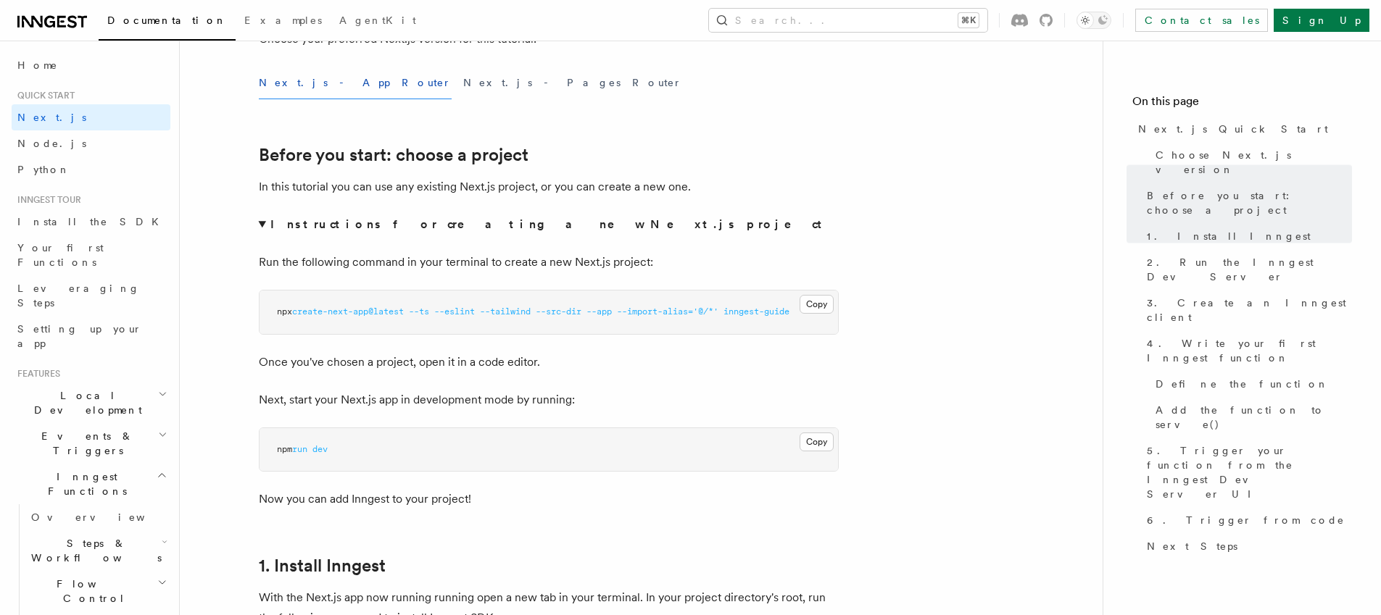
scroll to position [296, 0]
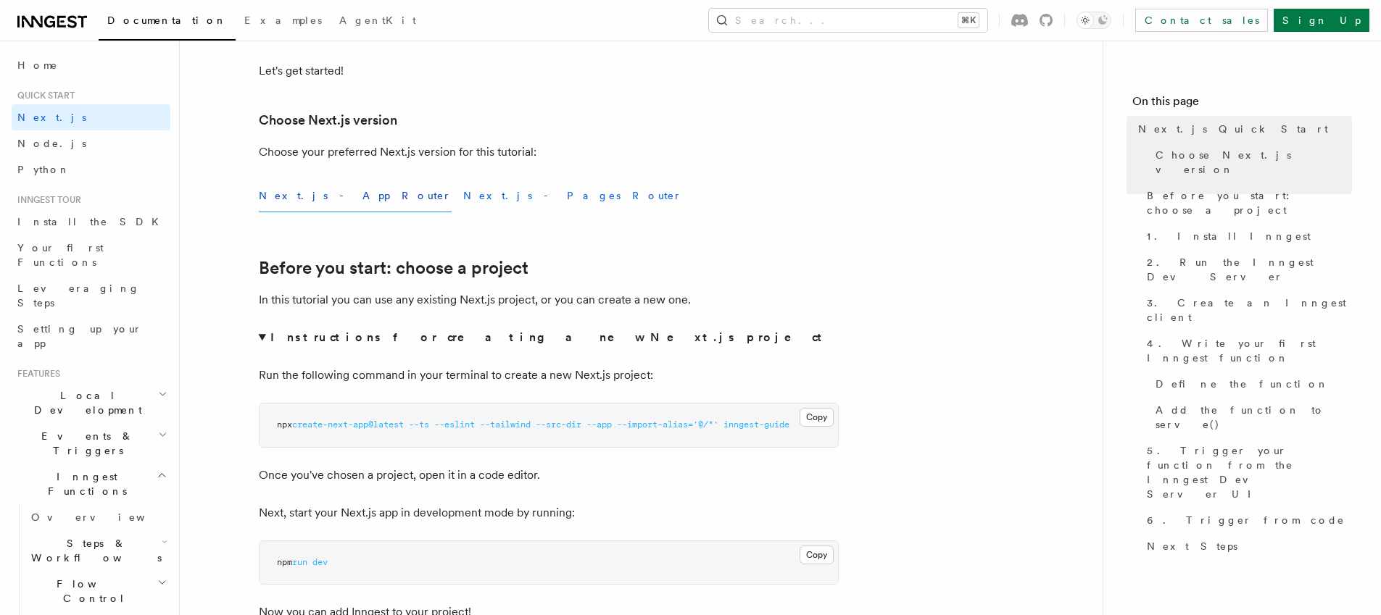
click at [463, 200] on button "Next.js - Pages Router" at bounding box center [572, 196] width 219 height 33
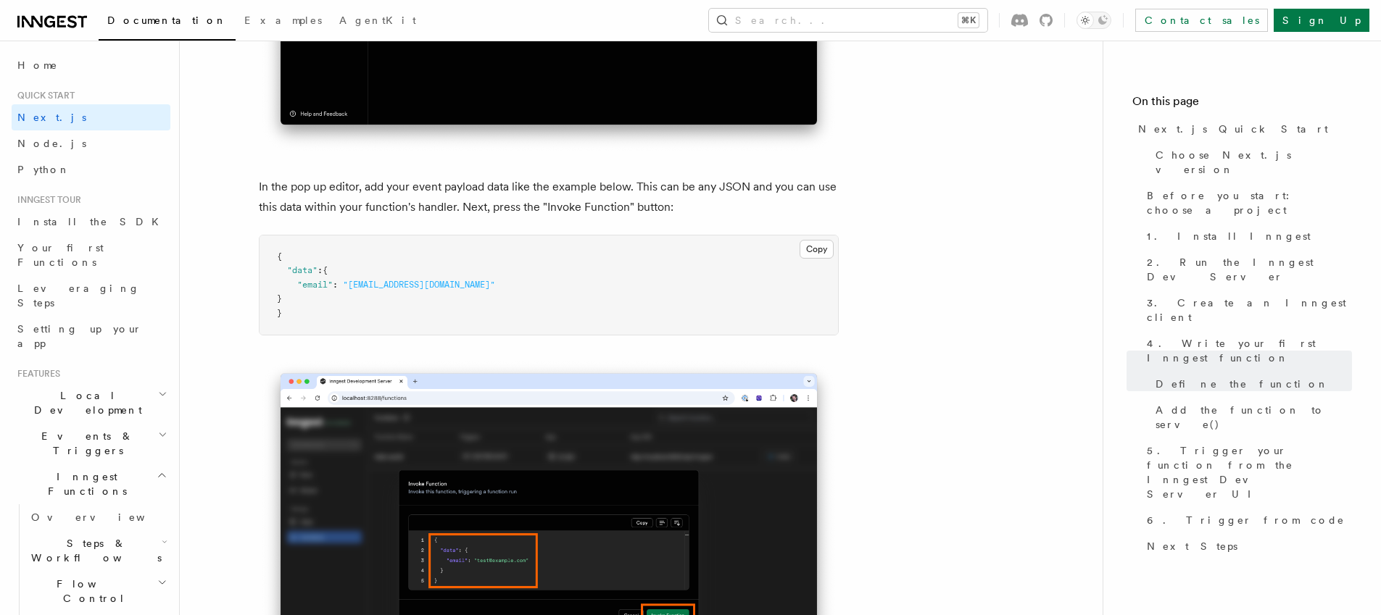
scroll to position [4510, 0]
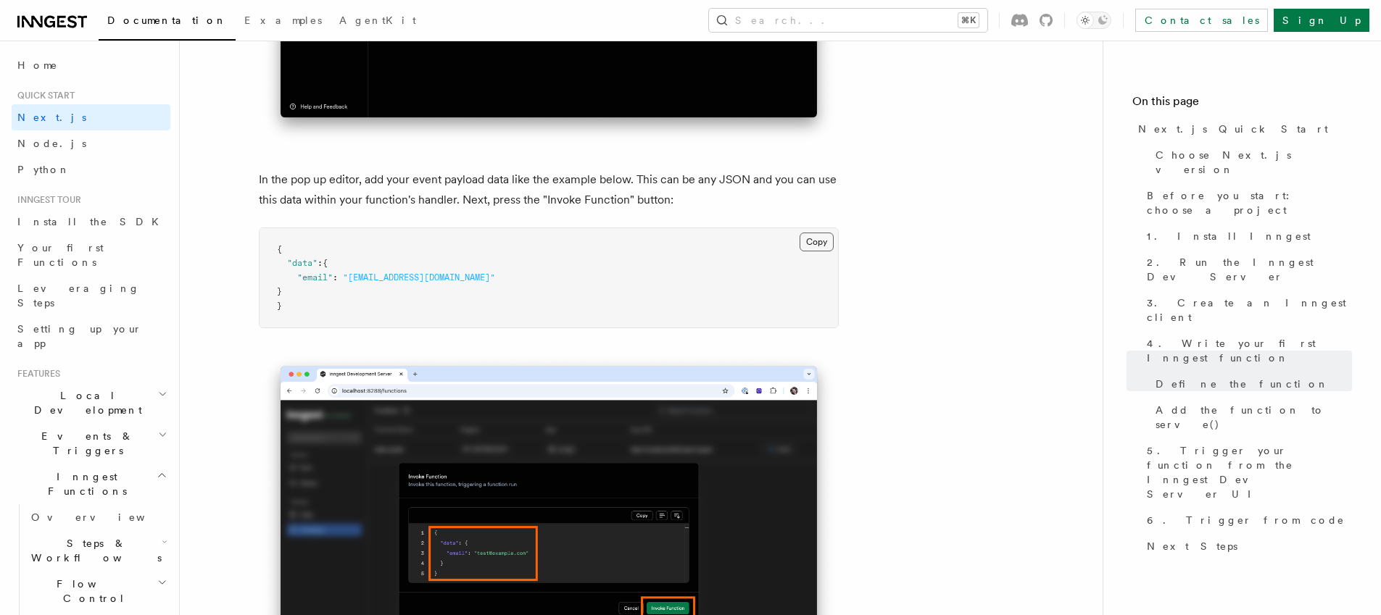
click at [801, 251] on button "Copy Copied" at bounding box center [816, 242] width 34 height 19
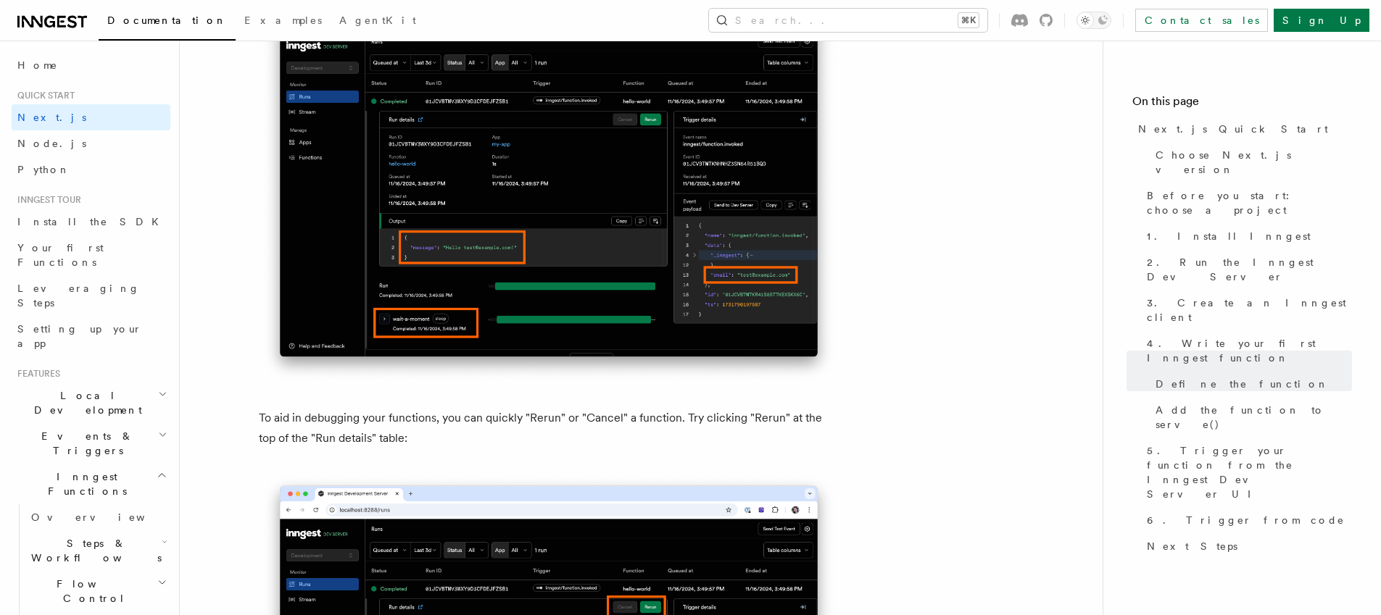
scroll to position [6278, 0]
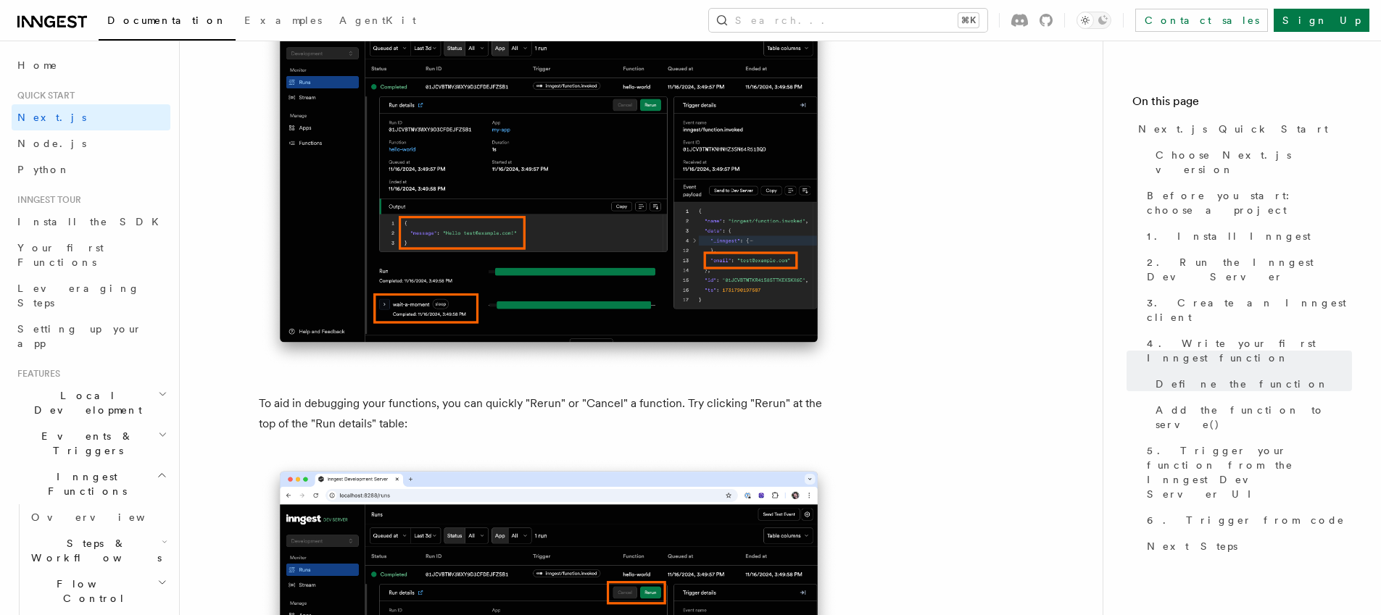
click at [563, 434] on p "To aid in debugging your functions, you can quickly "Rerun" or "Cancel" a funct…" at bounding box center [549, 414] width 580 height 41
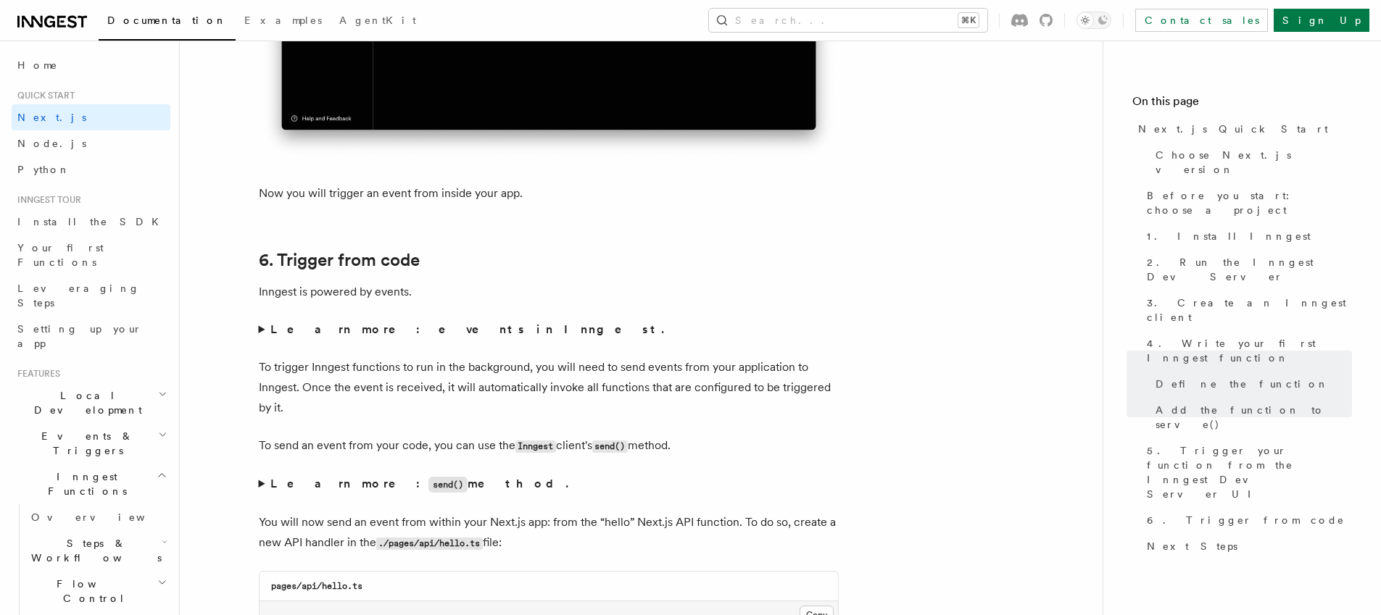
scroll to position [7425, 0]
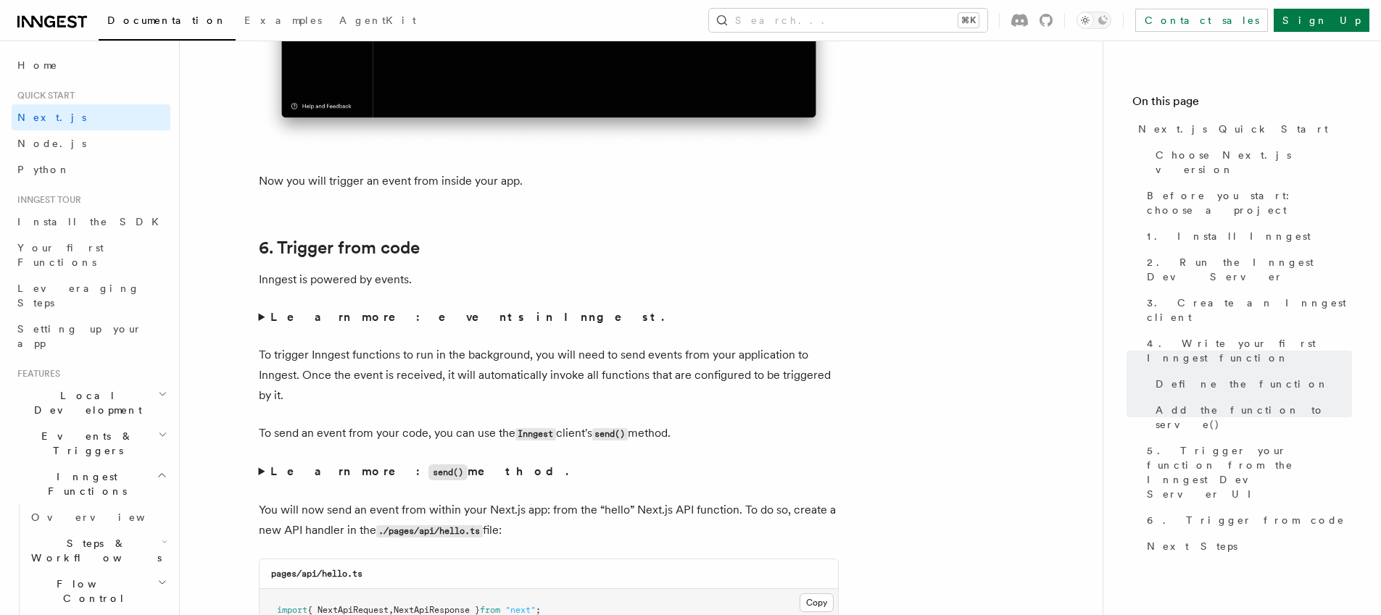
click at [261, 328] on summary "Learn more: events in Inngest." at bounding box center [549, 317] width 580 height 20
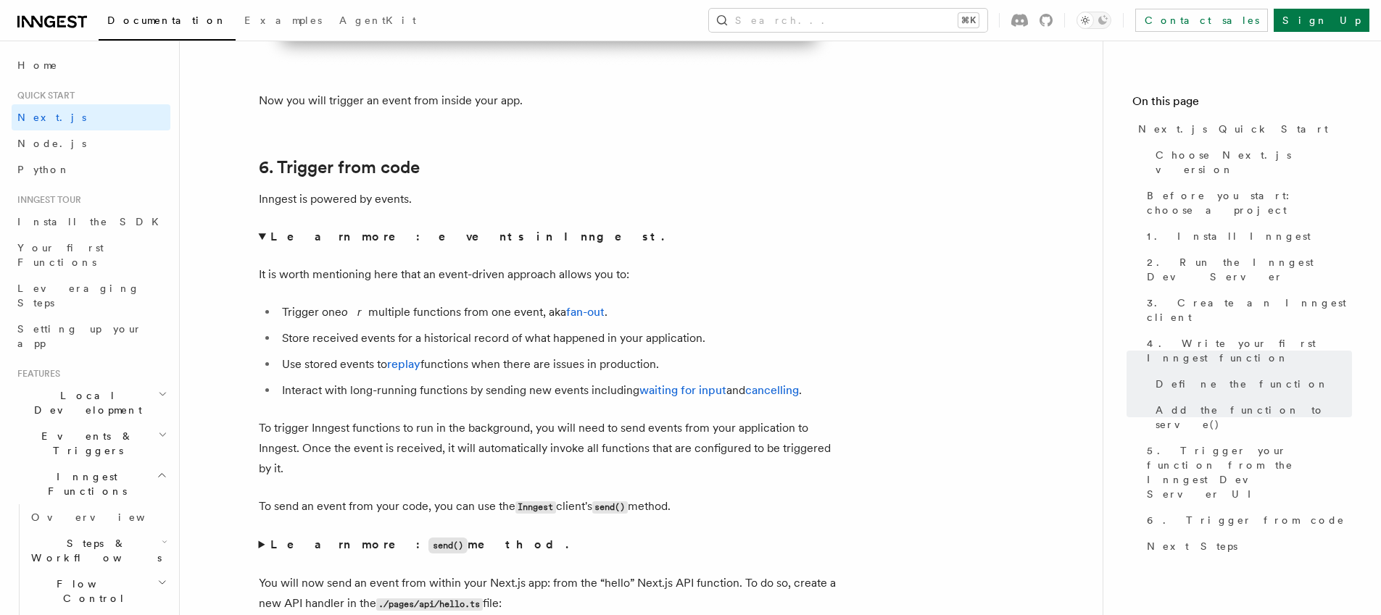
scroll to position [7508, 0]
drag, startPoint x: 295, startPoint y: 346, endPoint x: 512, endPoint y: 342, distance: 216.7
click at [512, 342] on li "Store received events for a historical record of what happened in your applicat…" at bounding box center [558, 335] width 561 height 20
click at [517, 345] on li "Store received events for a historical record of what happened in your applicat…" at bounding box center [558, 335] width 561 height 20
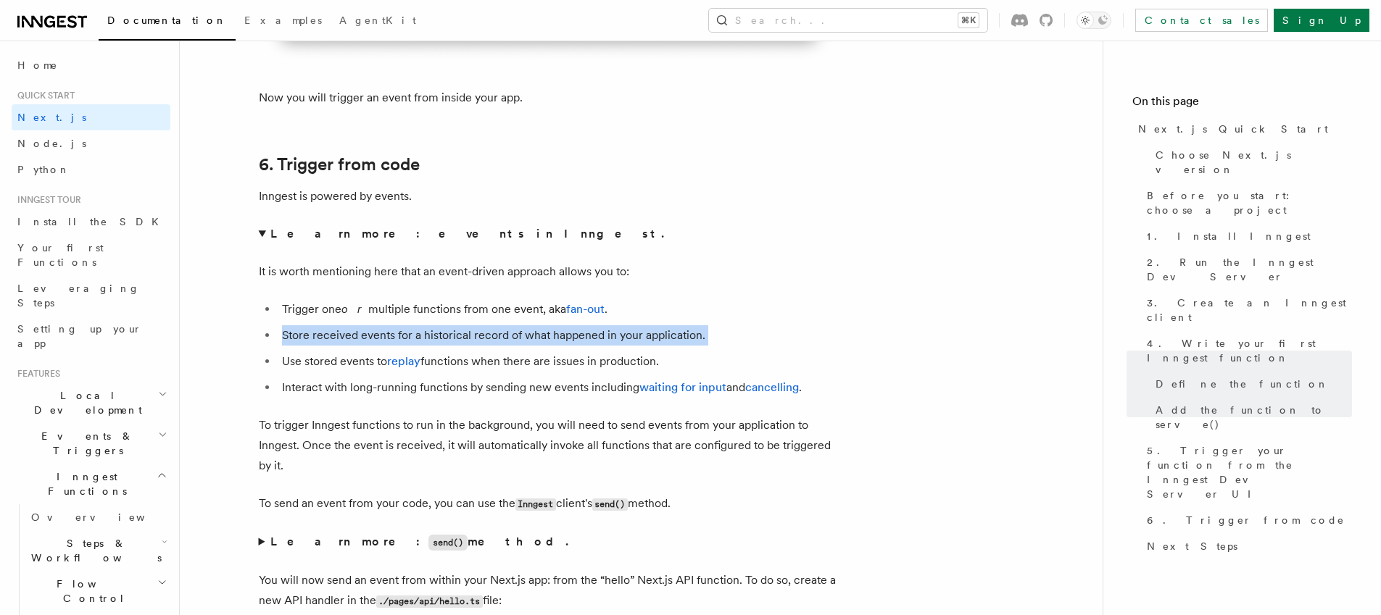
click at [517, 345] on li "Store received events for a historical record of what happened in your applicat…" at bounding box center [558, 335] width 561 height 20
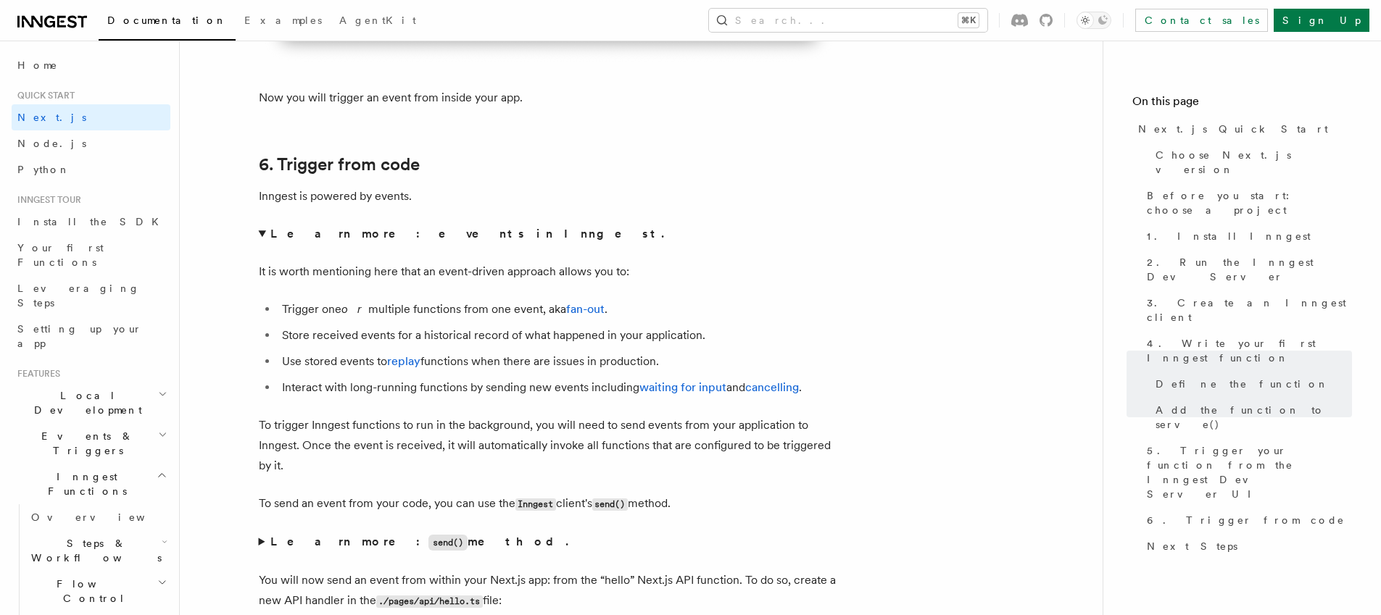
click at [525, 388] on li "Interact with long-running functions by sending new events including waiting fo…" at bounding box center [558, 388] width 561 height 20
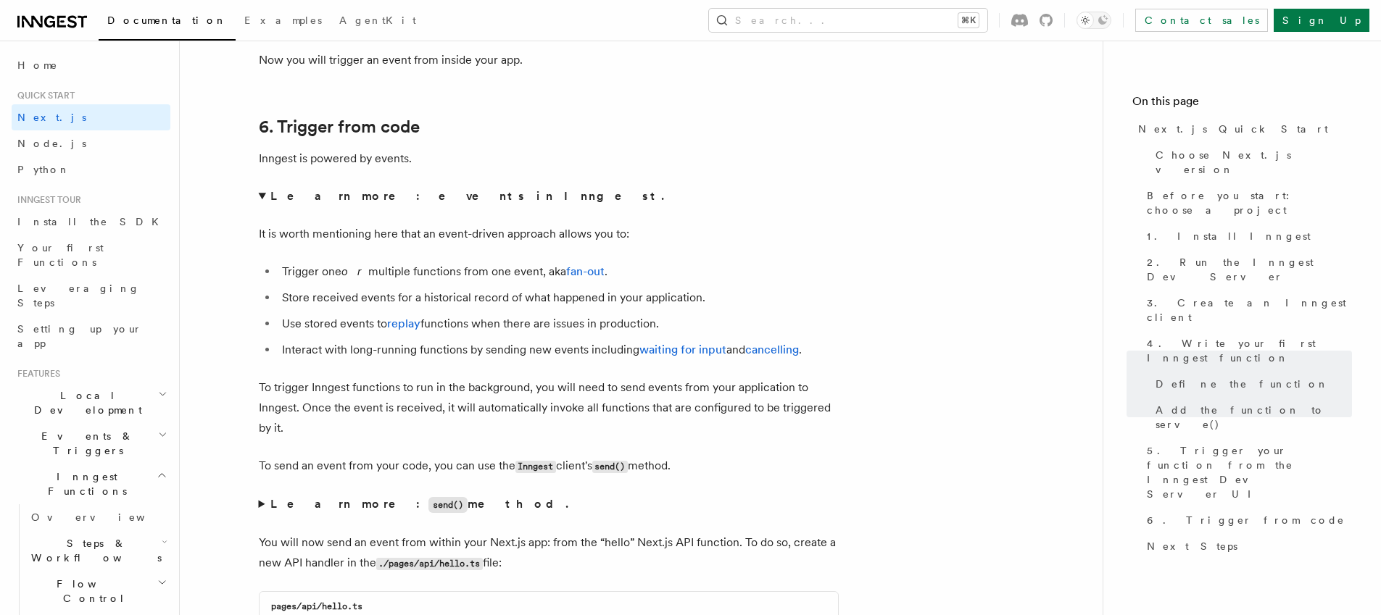
scroll to position [7547, 0]
click at [359, 359] on li "Interact with long-running functions by sending new events including waiting fo…" at bounding box center [558, 349] width 561 height 20
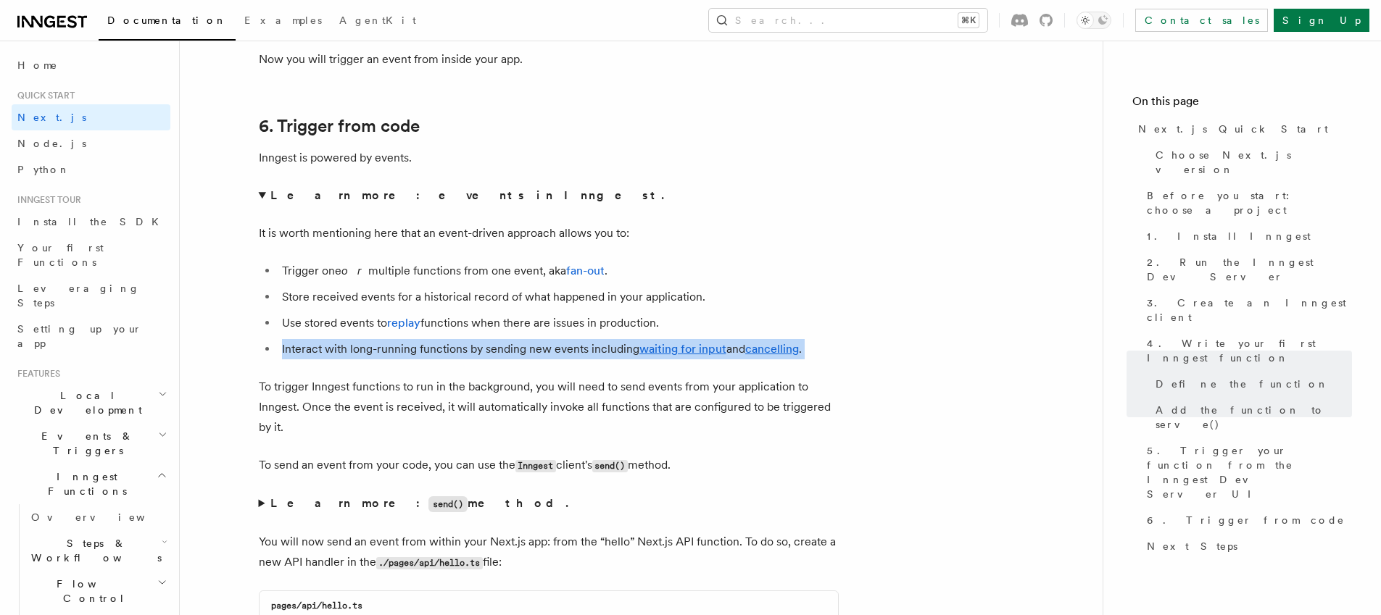
click at [359, 359] on li "Interact with long-running functions by sending new events including waiting fo…" at bounding box center [558, 349] width 561 height 20
click at [432, 359] on li "Interact with long-running functions by sending new events including waiting fo…" at bounding box center [558, 349] width 561 height 20
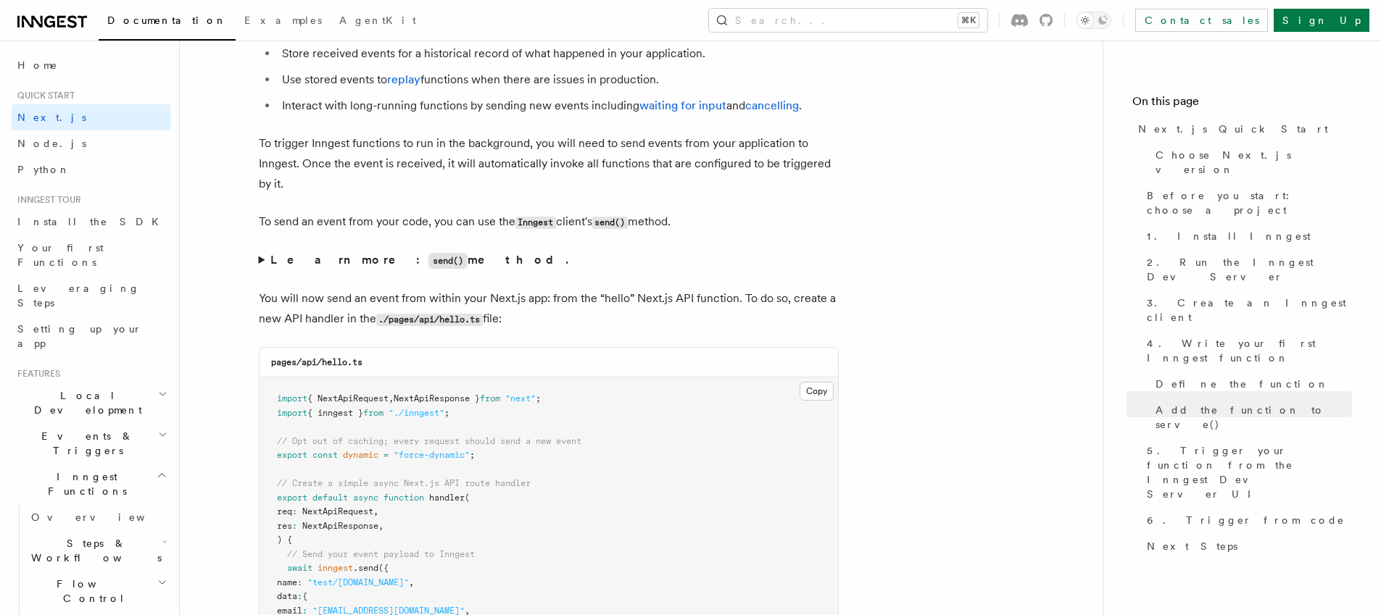
scroll to position [7787, 0]
click at [264, 274] on summary "Learn more: send() method." at bounding box center [549, 263] width 580 height 21
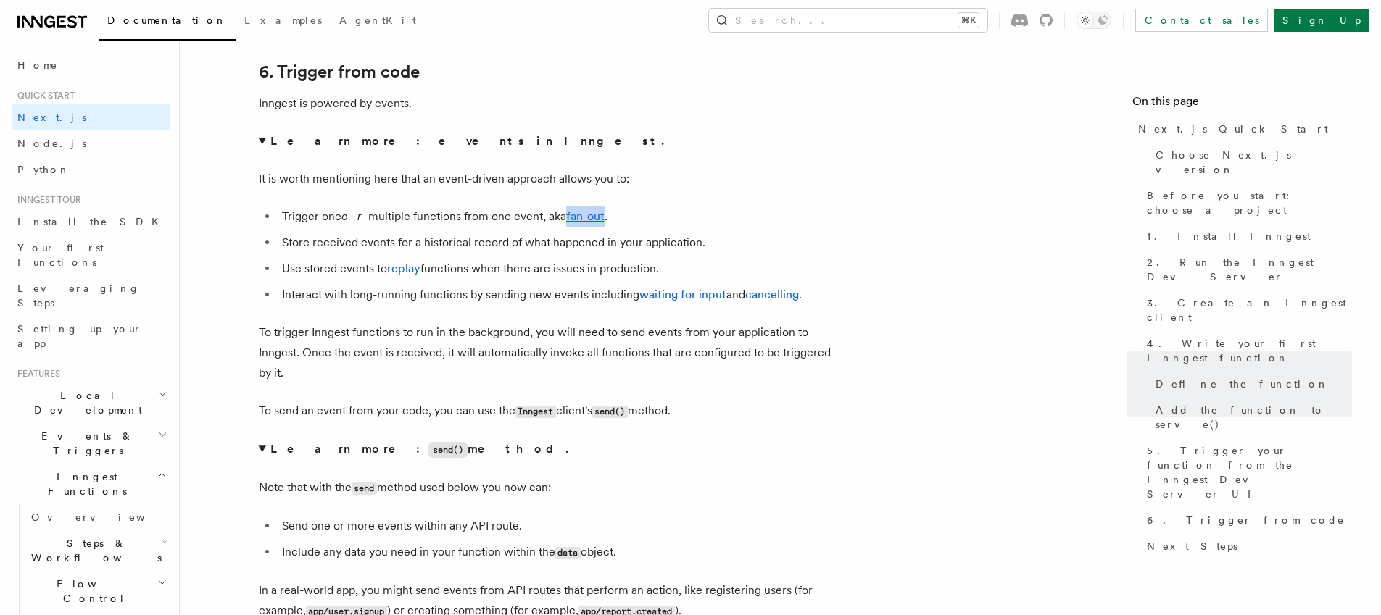
scroll to position [7611, 0]
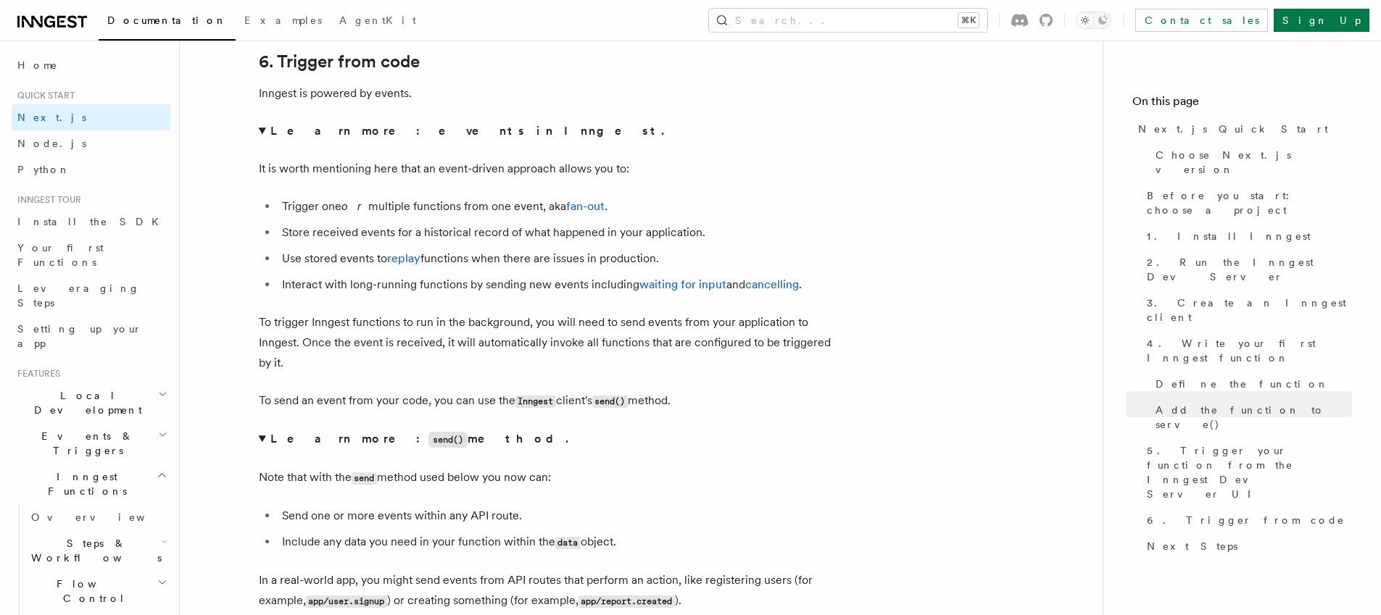
click at [380, 295] on li "Interact with long-running functions by sending new events including waiting fo…" at bounding box center [558, 285] width 561 height 20
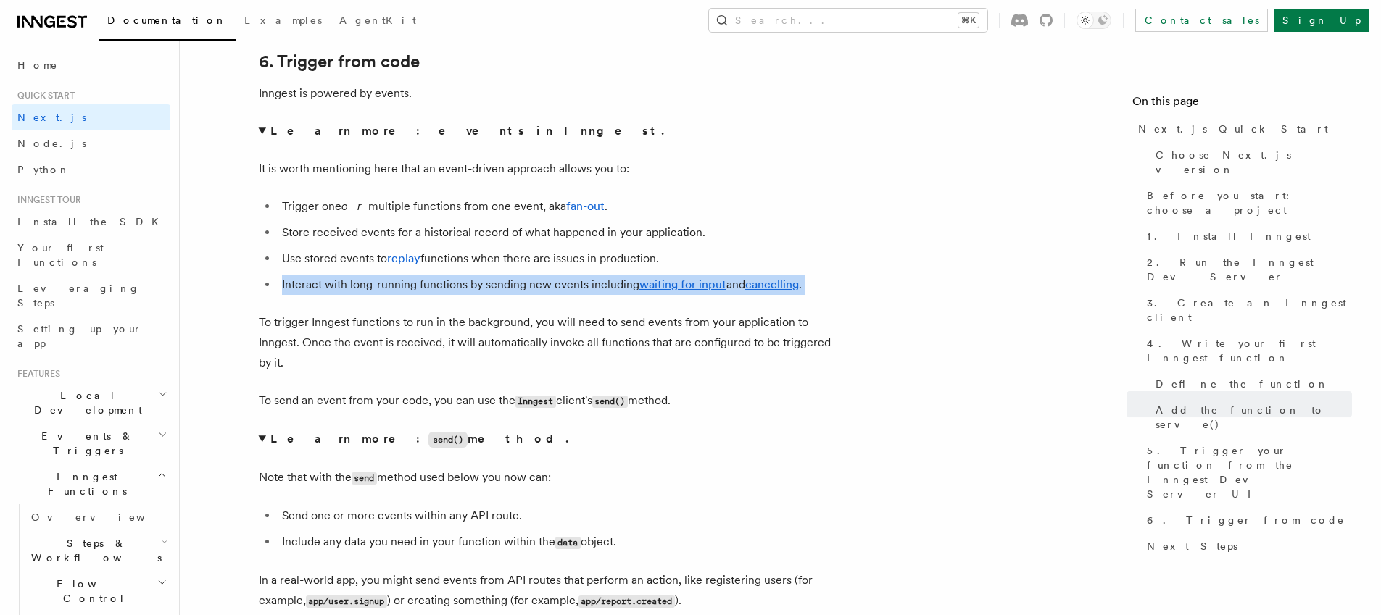
click at [380, 295] on li "Interact with long-running functions by sending new events including waiting fo…" at bounding box center [558, 285] width 561 height 20
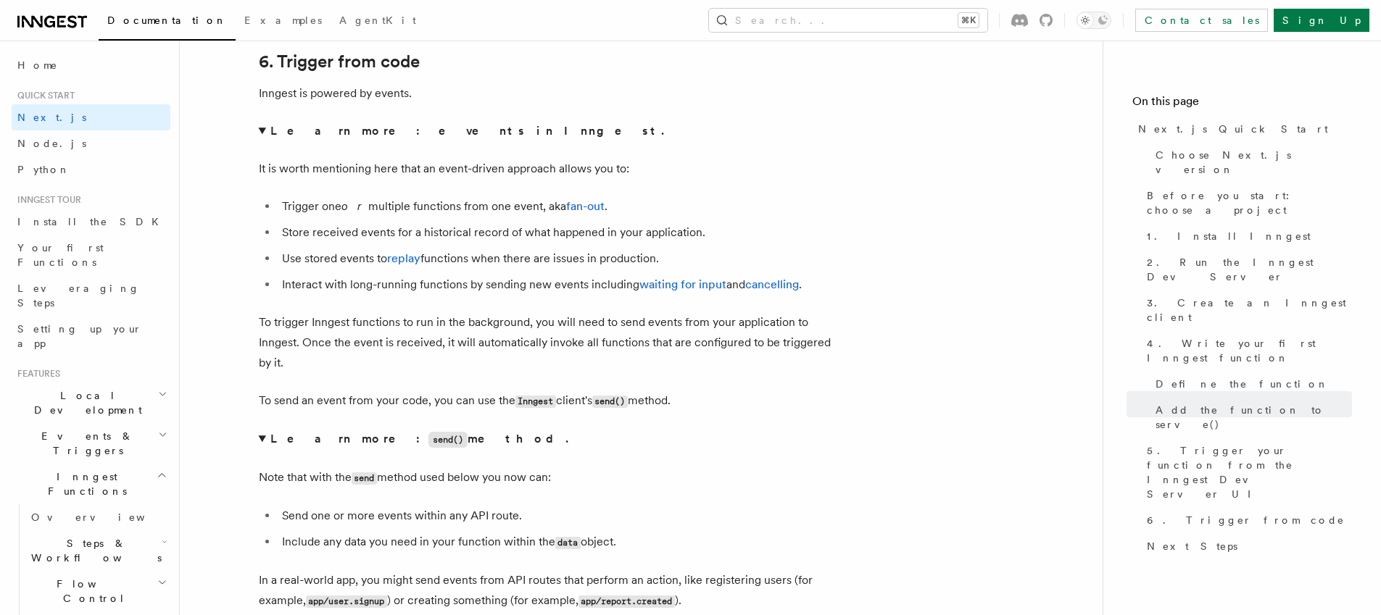
click at [377, 338] on p "To trigger Inngest functions to run in the background, you will need to send ev…" at bounding box center [549, 342] width 580 height 61
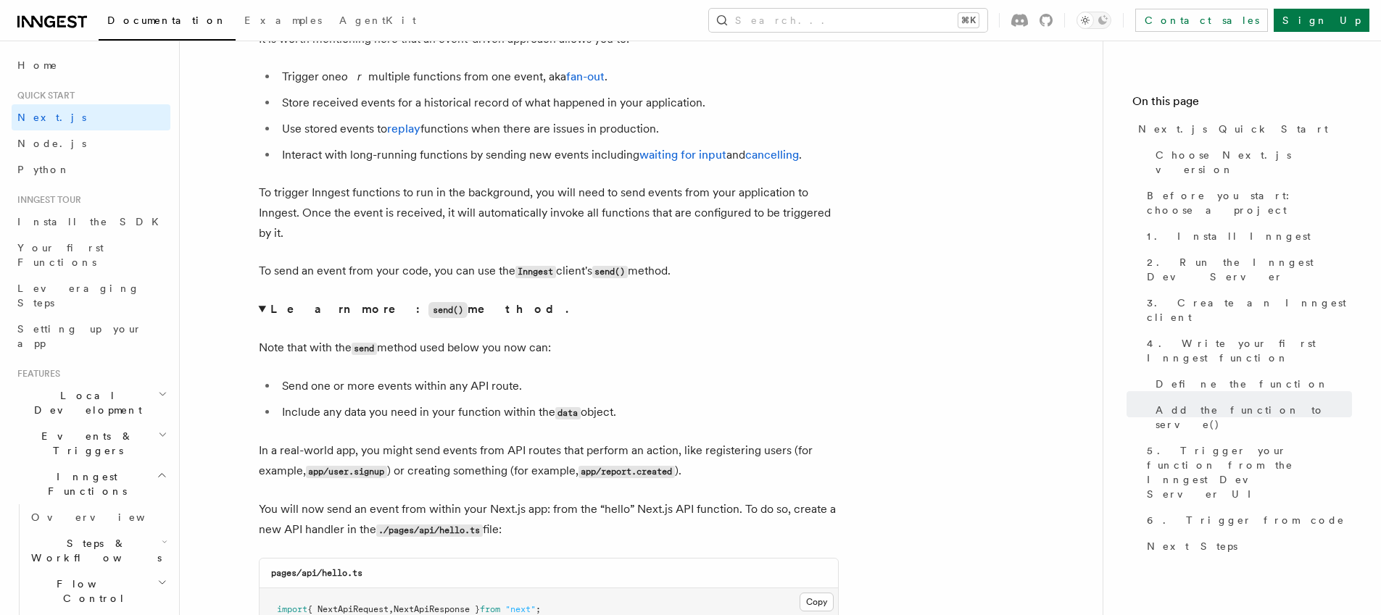
scroll to position [7744, 0]
click at [297, 344] on details "Learn more: send() method. Note that with the send method used below you now ca…" at bounding box center [549, 387] width 580 height 183
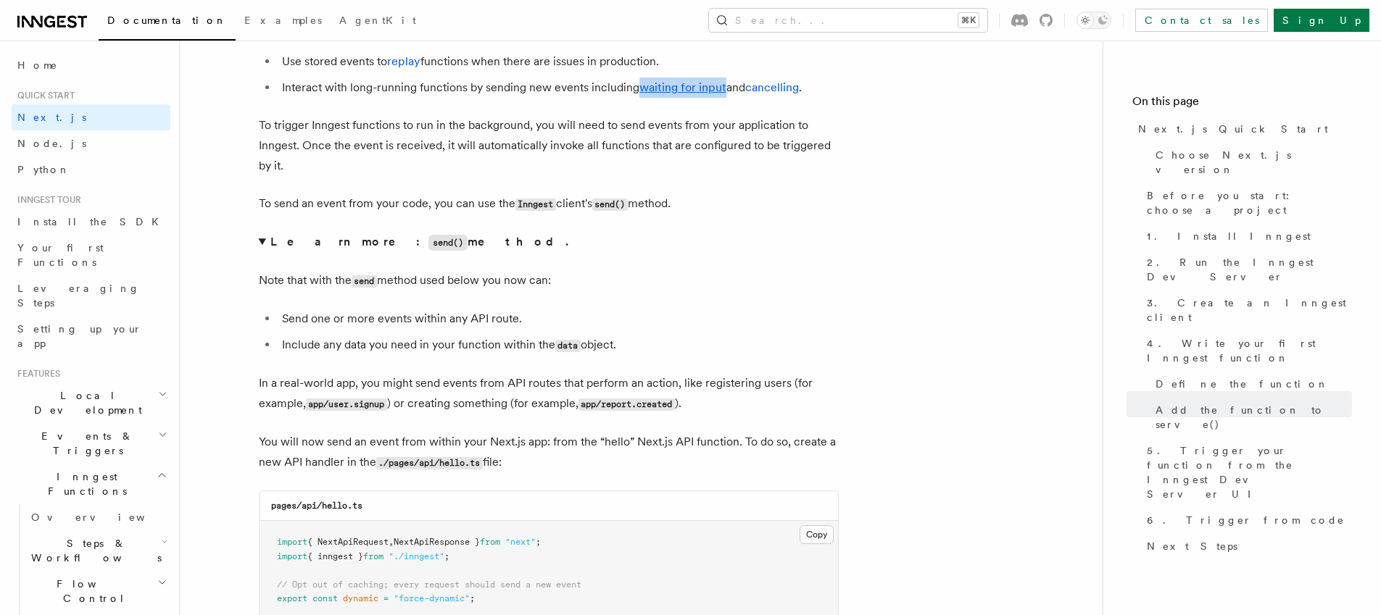
scroll to position [7811, 0]
click at [333, 212] on p "To send an event from your code, you can use the Inngest client's send() method." at bounding box center [549, 201] width 580 height 21
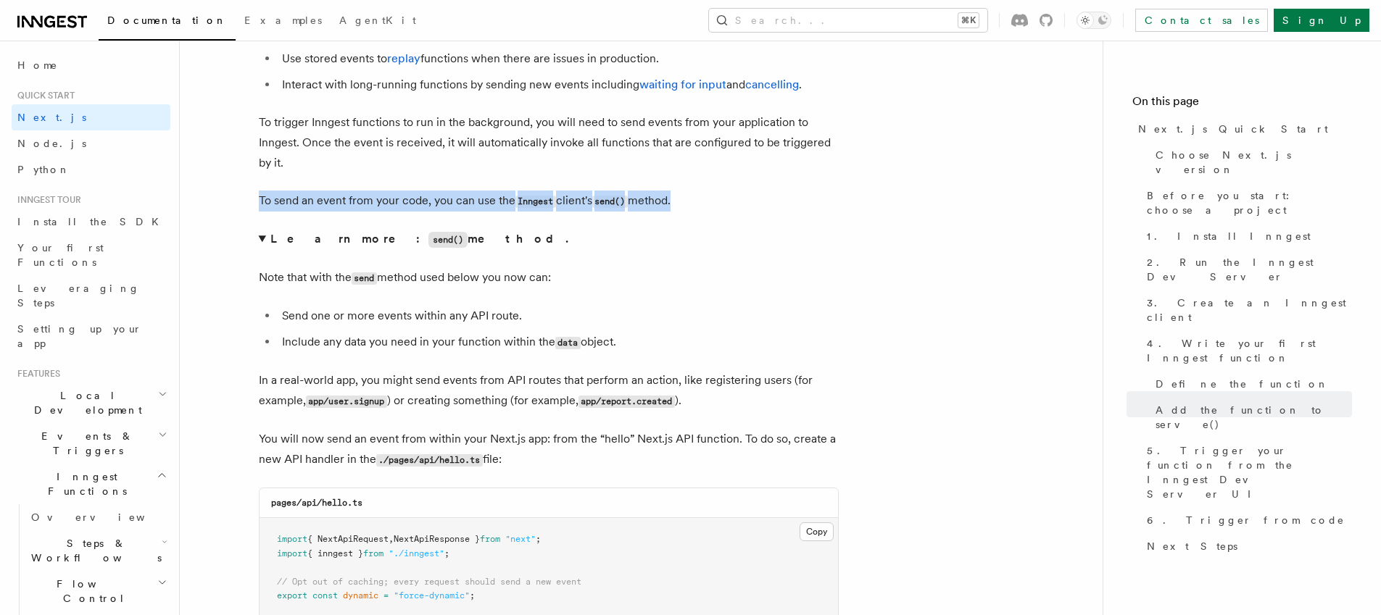
click at [333, 212] on p "To send an event from your code, you can use the Inngest client's send() method." at bounding box center [549, 201] width 580 height 21
click at [433, 212] on p "To send an event from your code, you can use the Inngest client's send() method." at bounding box center [549, 201] width 580 height 21
click at [367, 151] on p "To trigger Inngest functions to run in the background, you will need to send ev…" at bounding box center [549, 142] width 580 height 61
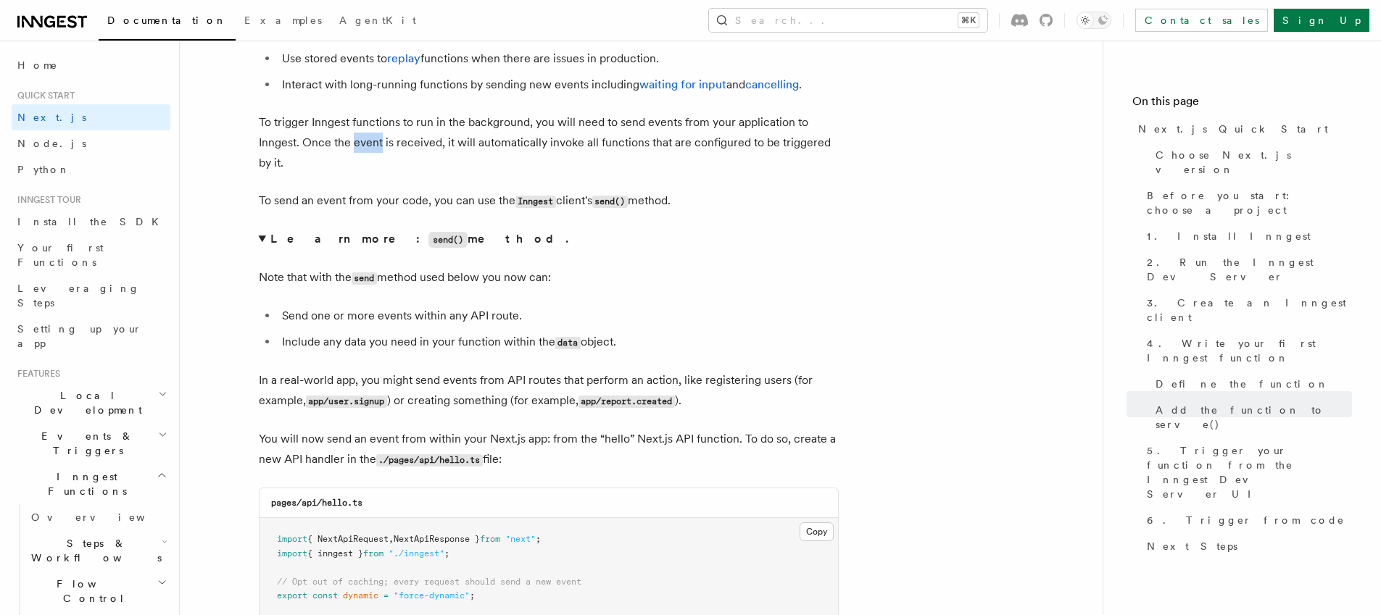
click at [367, 151] on p "To trigger Inngest functions to run in the background, you will need to send ev…" at bounding box center [549, 142] width 580 height 61
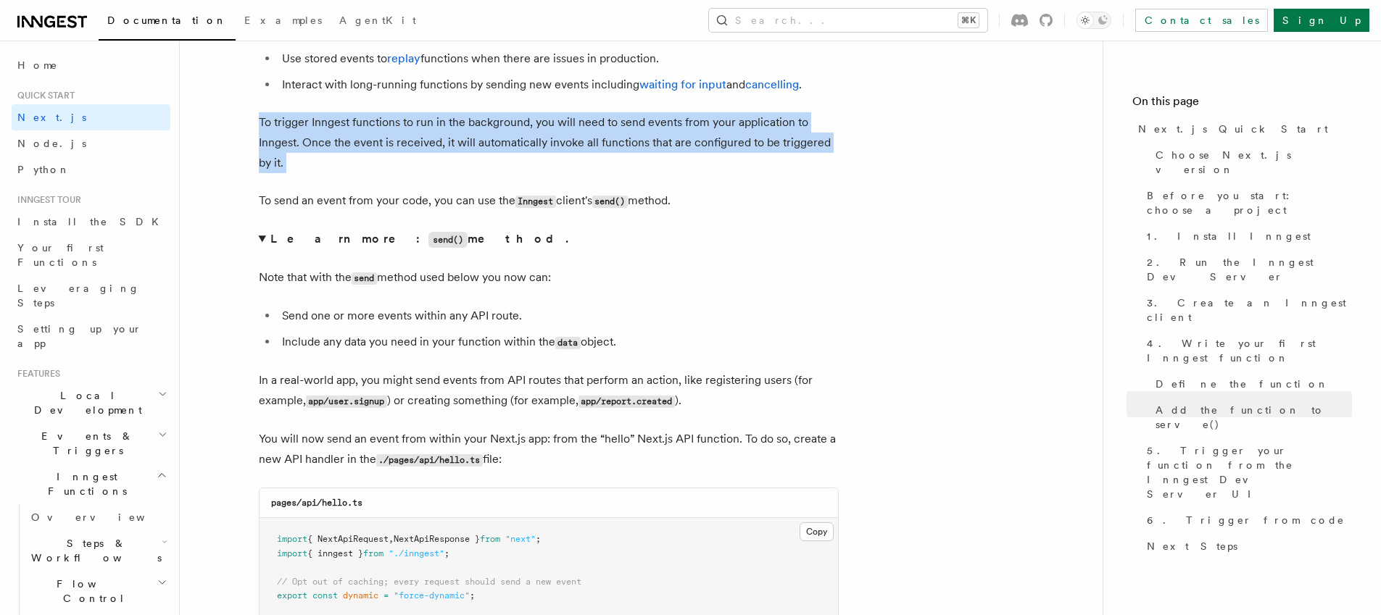
click at [367, 151] on p "To trigger Inngest functions to run in the background, you will need to send ev…" at bounding box center [549, 142] width 580 height 61
click at [419, 172] on p "To trigger Inngest functions to run in the background, you will need to send ev…" at bounding box center [549, 142] width 580 height 61
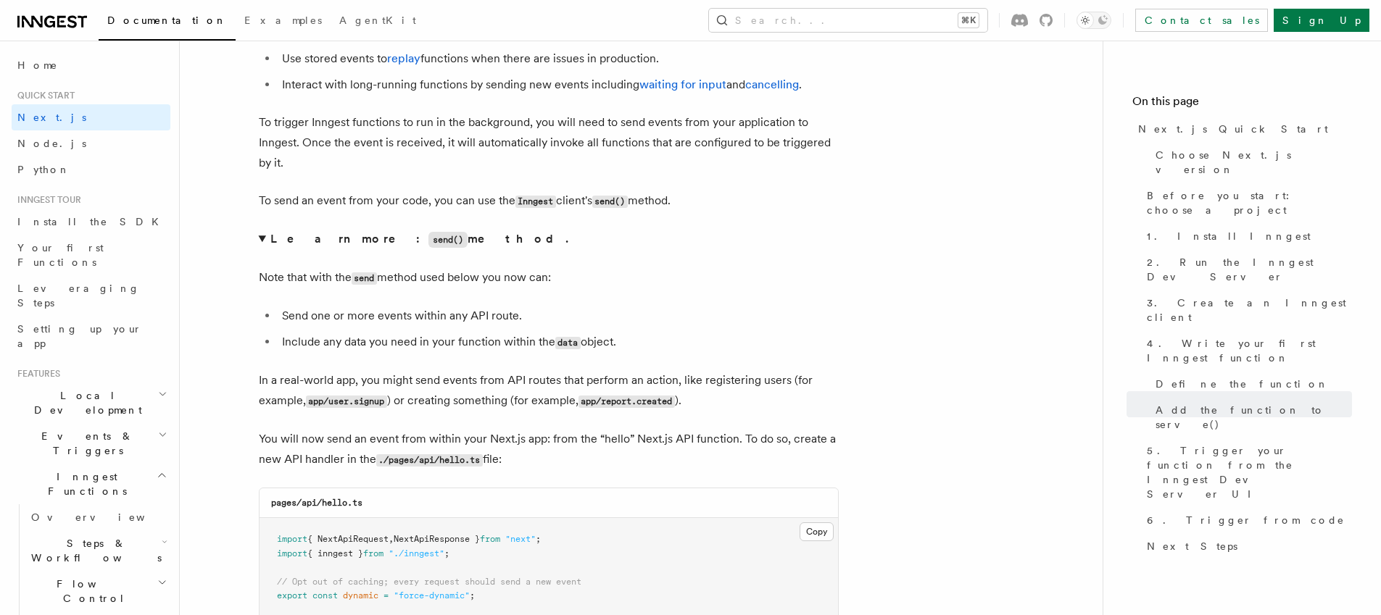
click at [314, 153] on p "To trigger Inngest functions to run in the background, you will need to send ev…" at bounding box center [549, 142] width 580 height 61
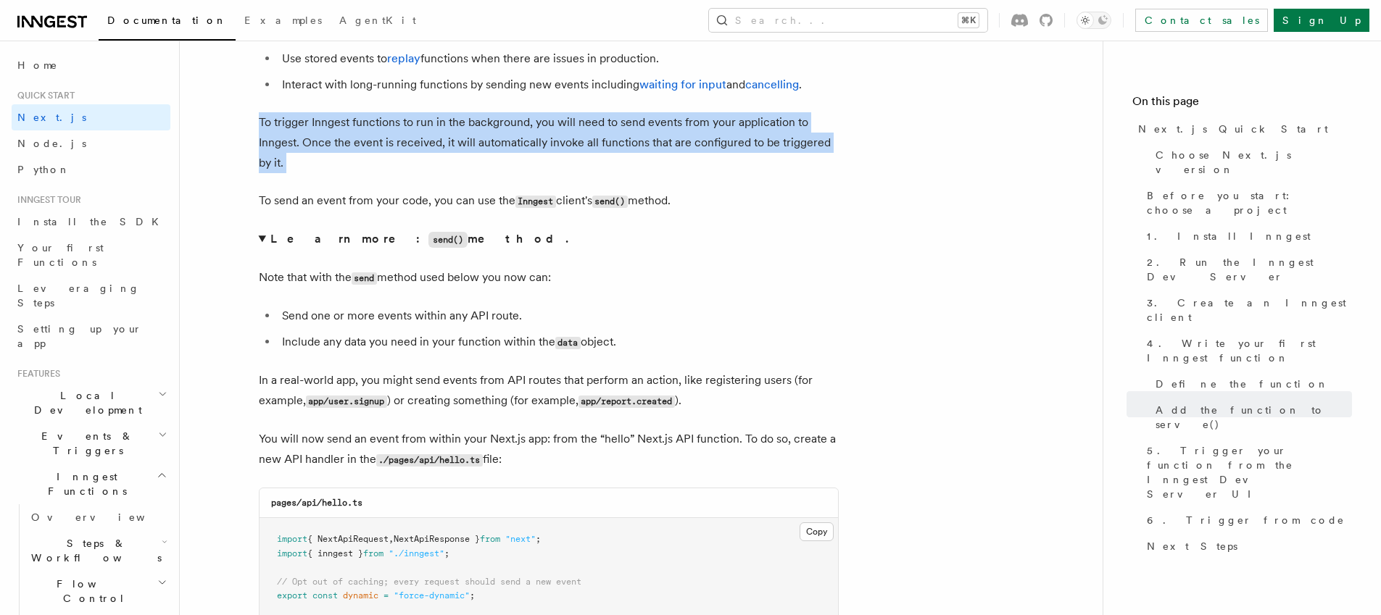
click at [314, 153] on p "To trigger Inngest functions to run in the background, you will need to send ev…" at bounding box center [549, 142] width 580 height 61
click at [429, 171] on p "To trigger Inngest functions to run in the background, you will need to send ev…" at bounding box center [549, 142] width 580 height 61
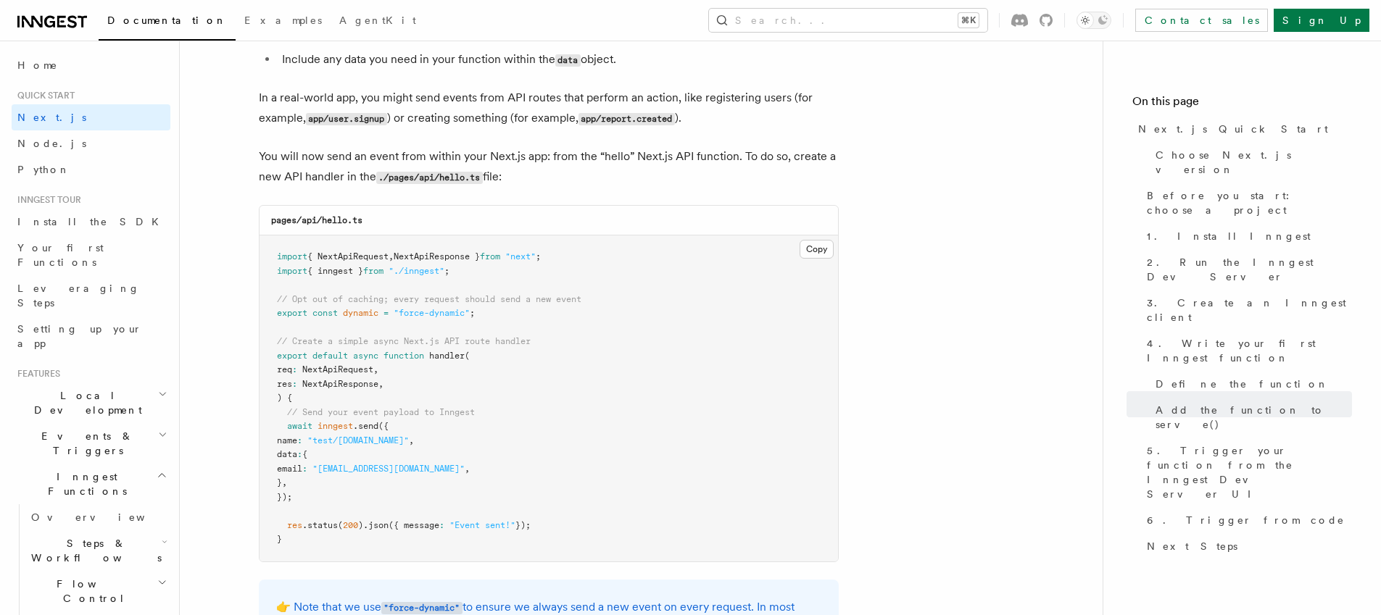
scroll to position [8091, 0]
click at [444, 187] on code "./pages/api/hello.ts" at bounding box center [429, 181] width 107 height 12
drag, startPoint x: 441, startPoint y: 194, endPoint x: 486, endPoint y: 194, distance: 45.7
click at [486, 191] on p "You will now send an event from within your Next.js app: from the “hello” Next.…" at bounding box center [549, 169] width 580 height 41
click at [823, 262] on button "Copy Copied" at bounding box center [816, 252] width 34 height 19
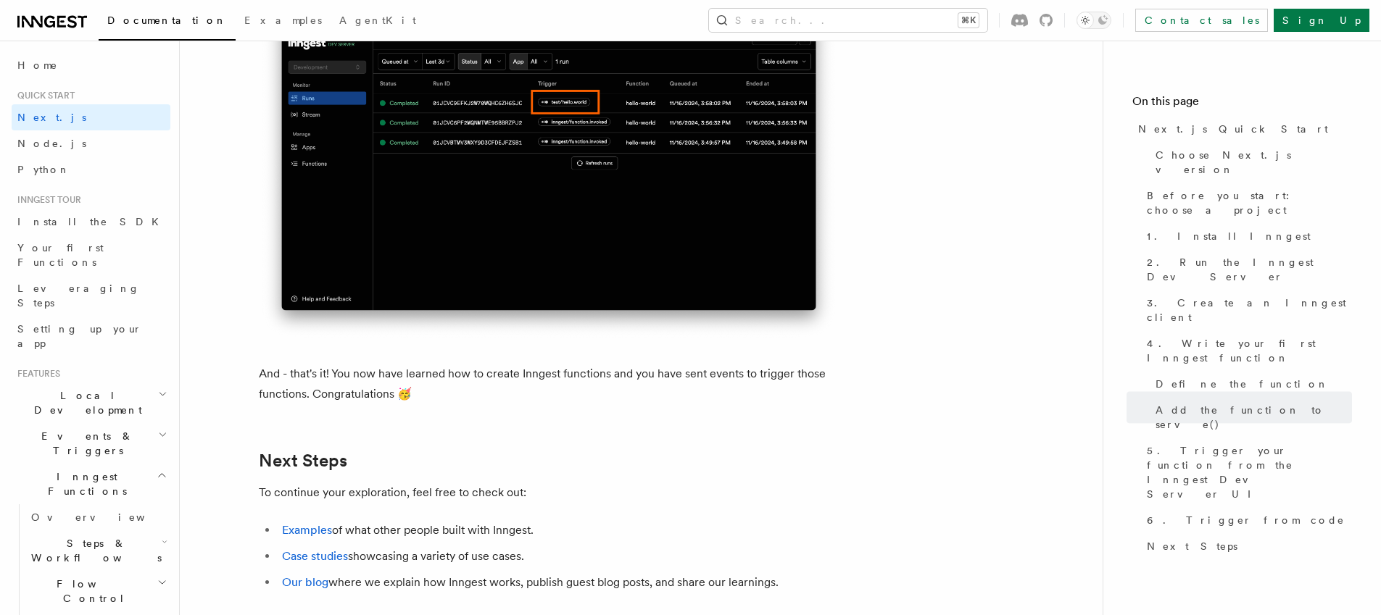
scroll to position [9785, 0]
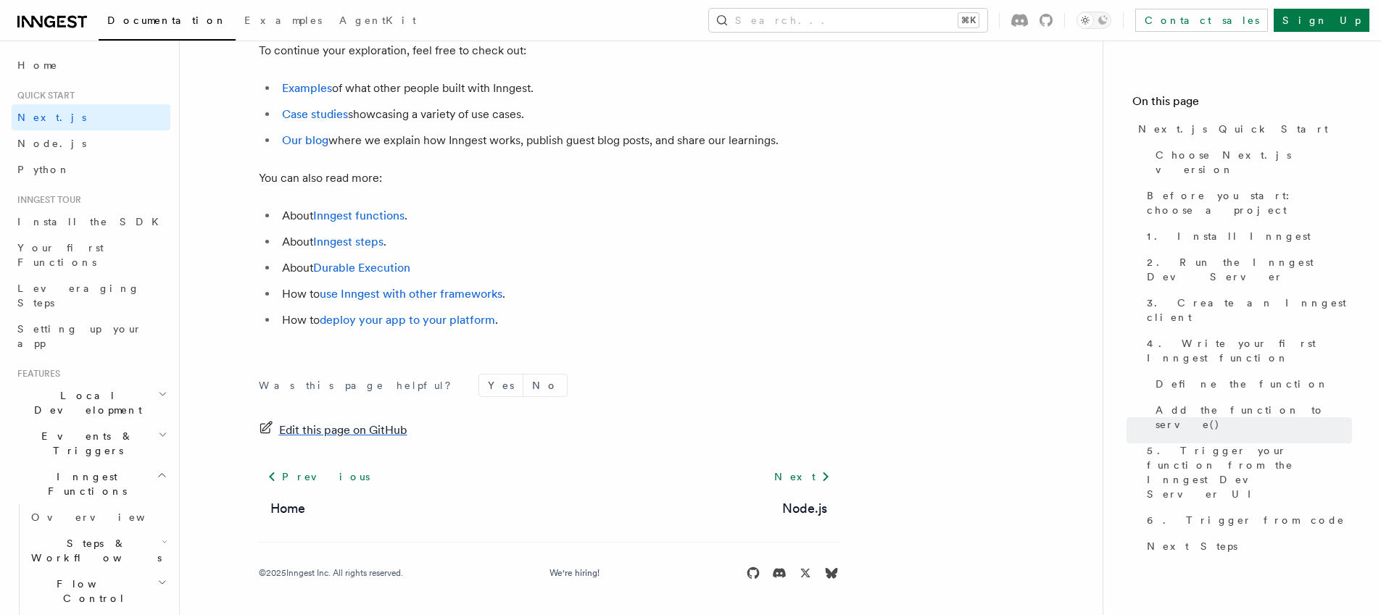
click at [353, 430] on span "Edit this page on GitHub" at bounding box center [343, 430] width 128 height 20
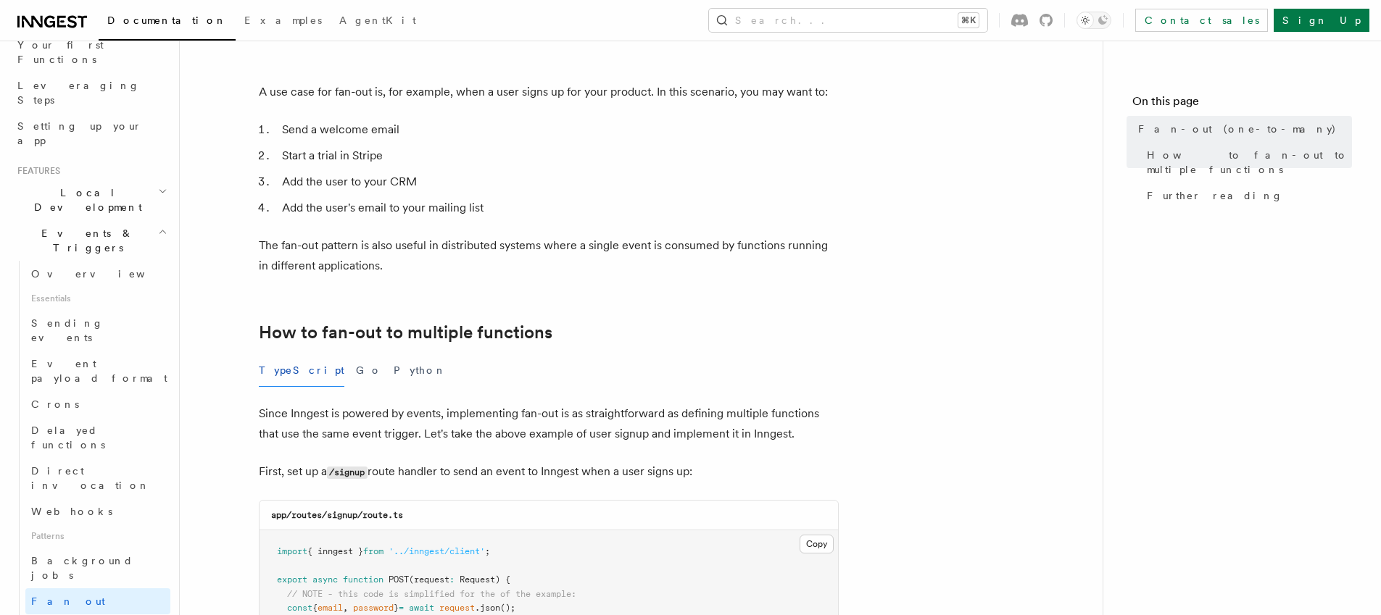
scroll to position [476, 0]
click at [356, 356] on button "Go" at bounding box center [369, 372] width 26 height 33
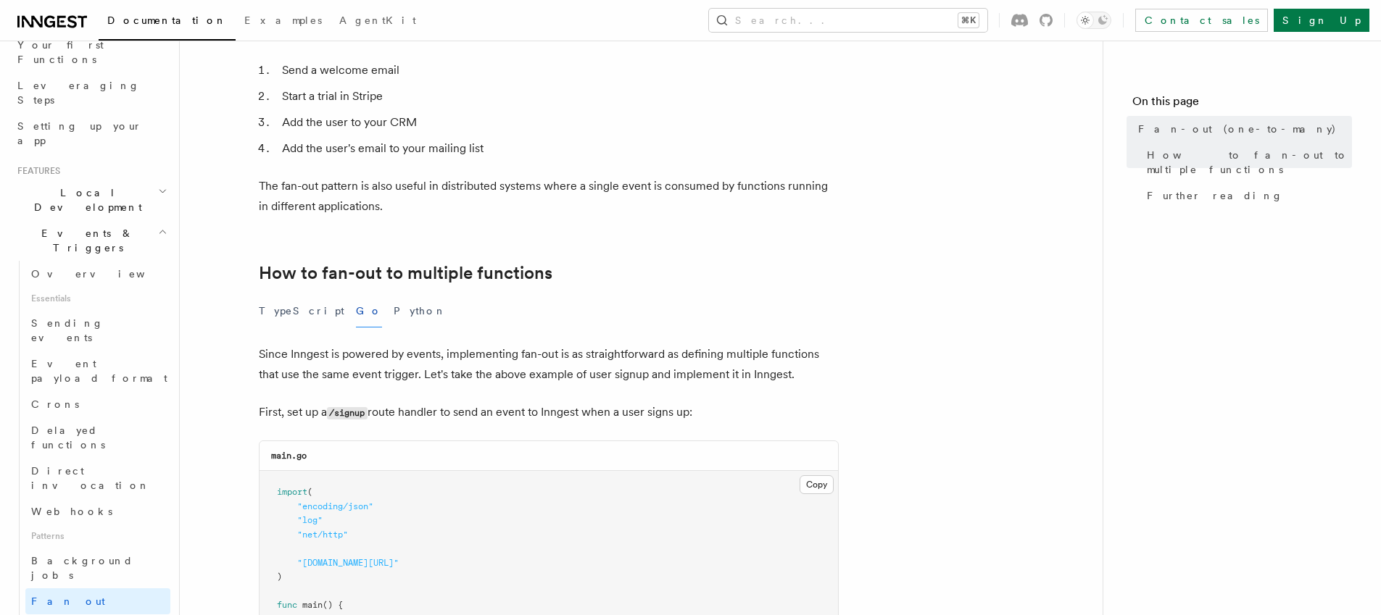
scroll to position [575, 0]
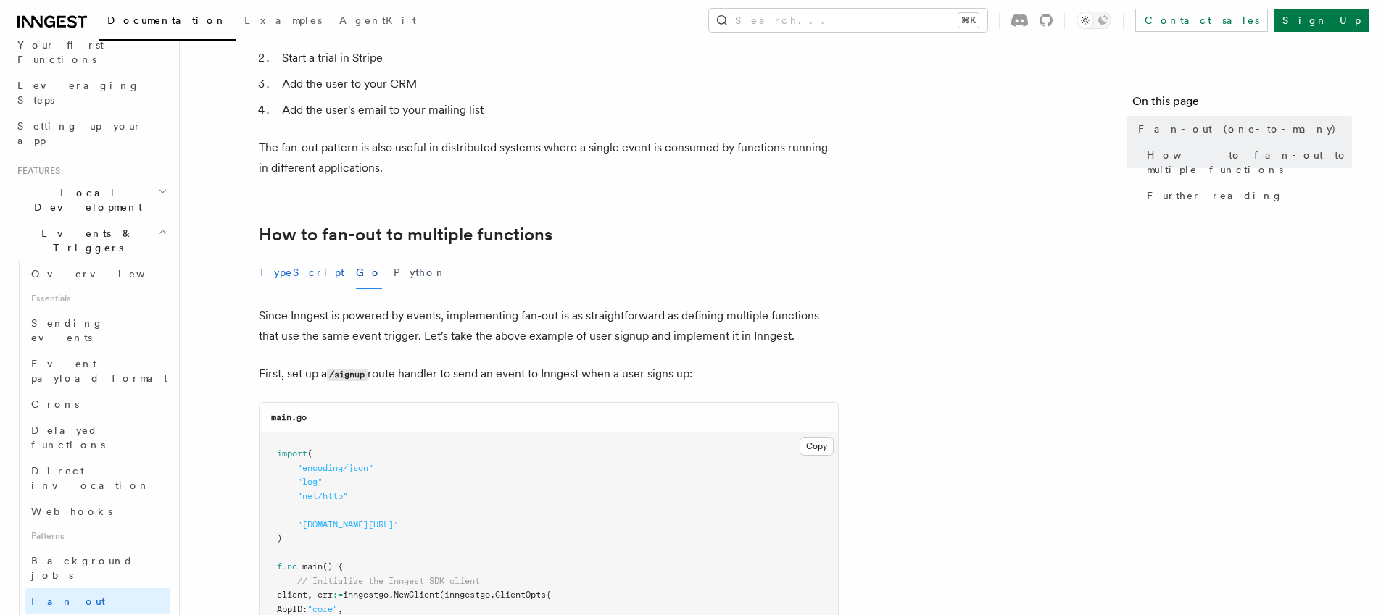
click at [280, 257] on button "TypeScript" at bounding box center [302, 273] width 86 height 33
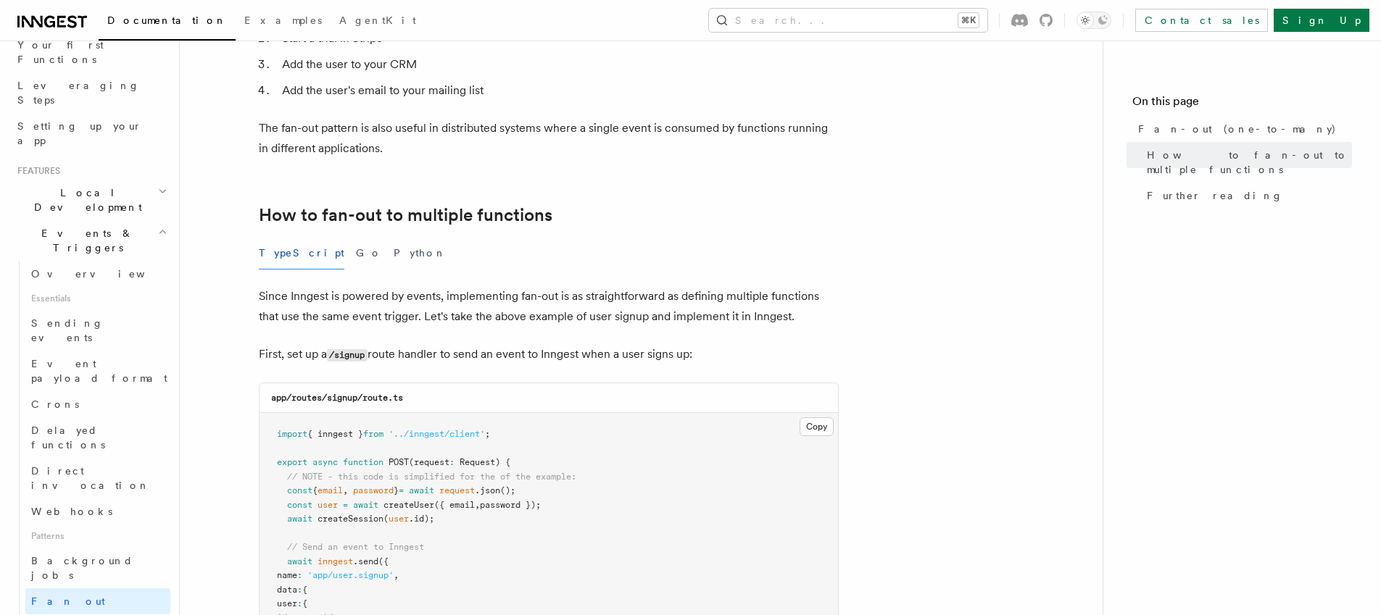
scroll to position [589, 0]
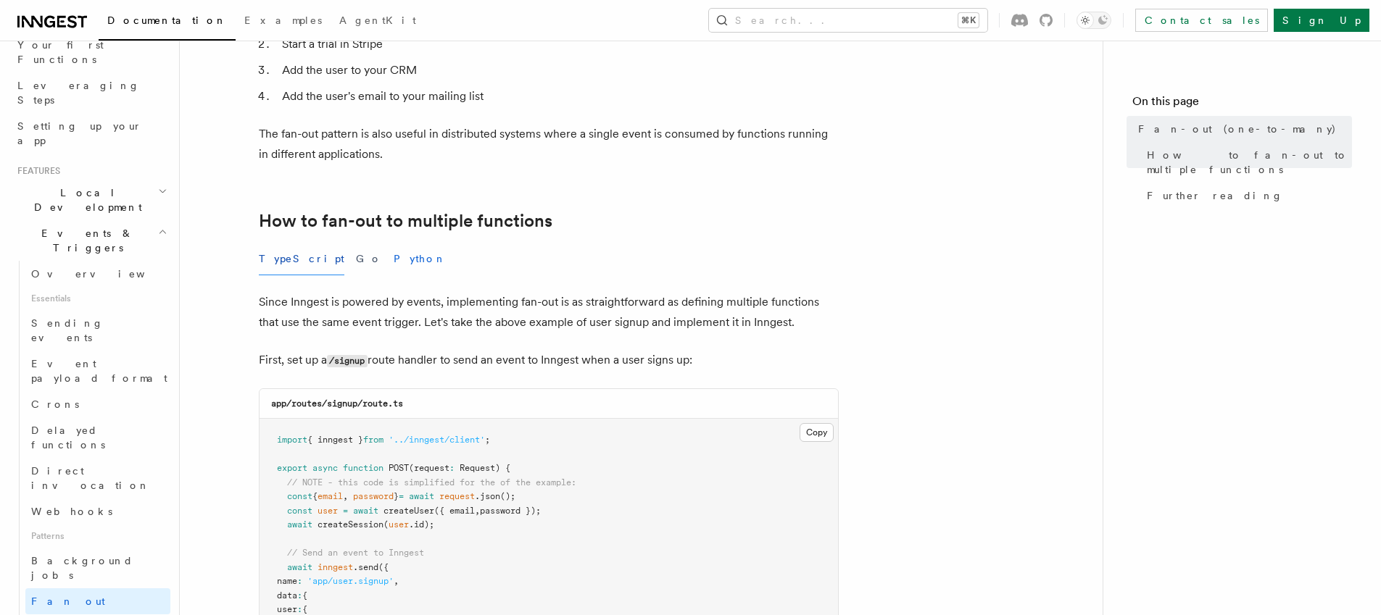
click at [394, 243] on button "Python" at bounding box center [420, 259] width 53 height 33
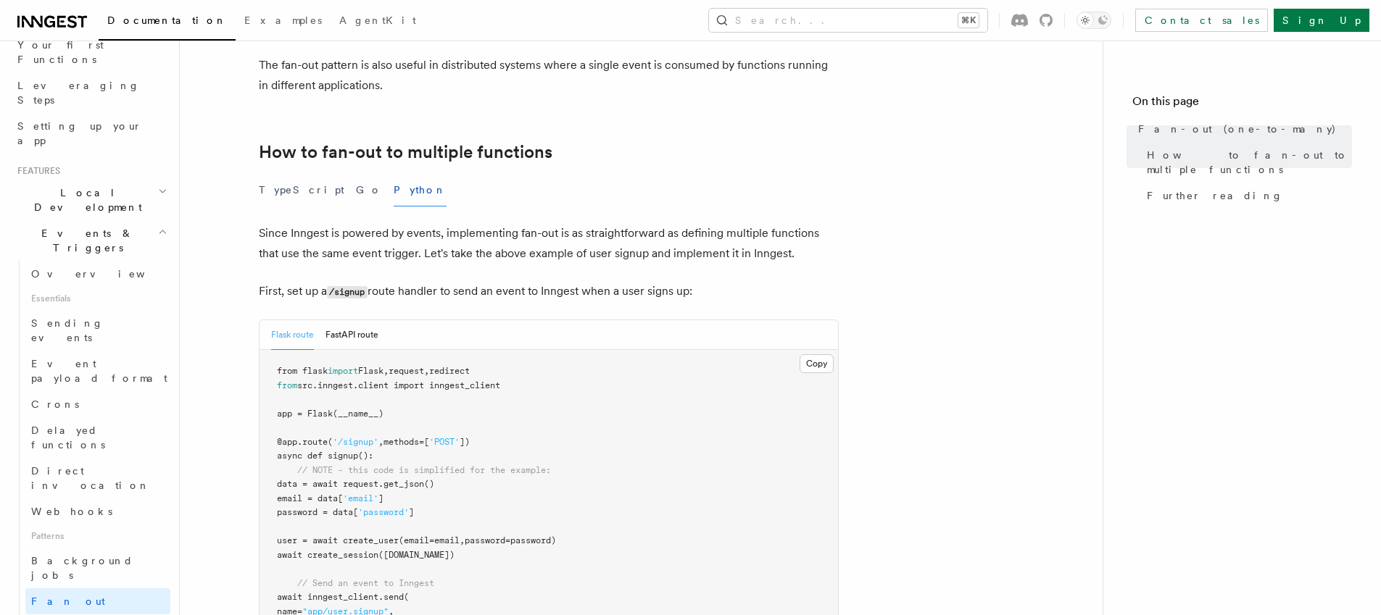
scroll to position [641, 0]
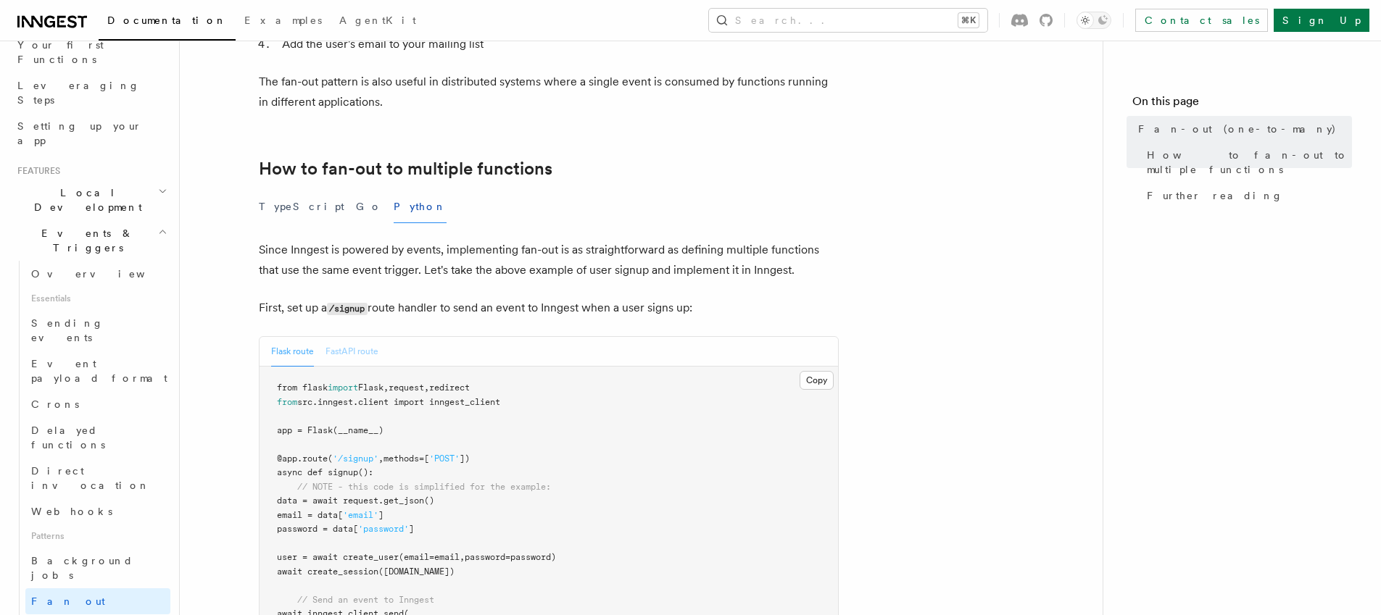
click at [355, 337] on button "FastAPI route" at bounding box center [351, 352] width 53 height 30
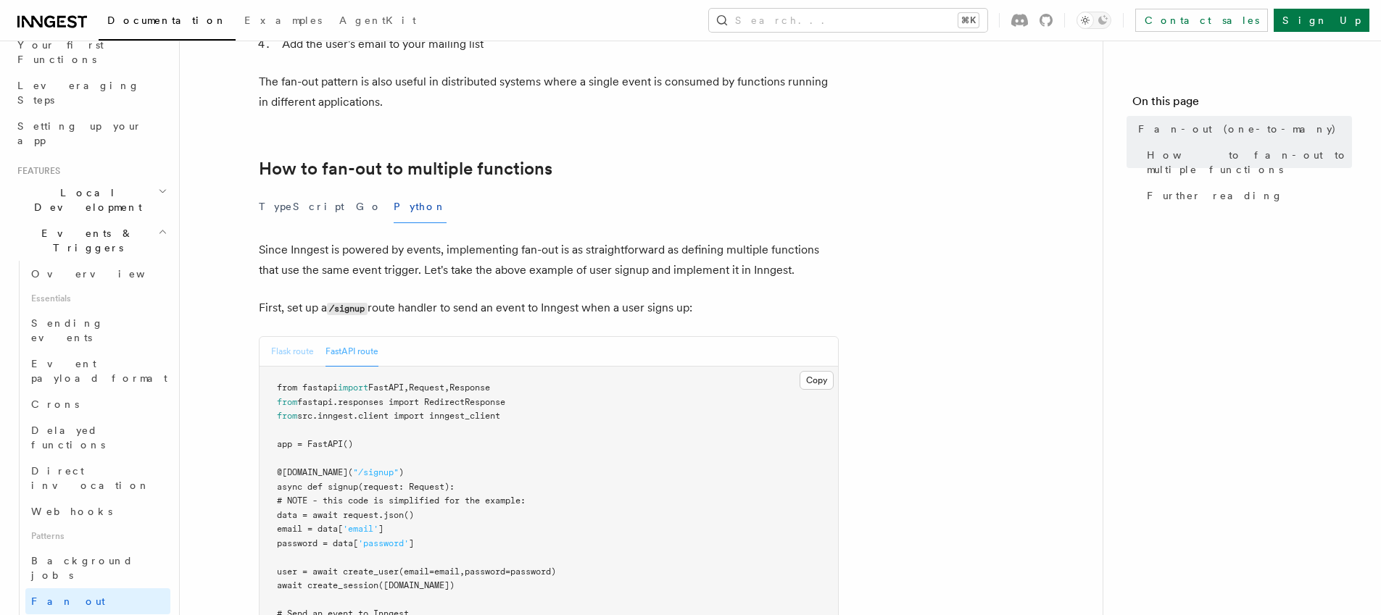
click at [296, 337] on button "Flask route" at bounding box center [292, 352] width 43 height 30
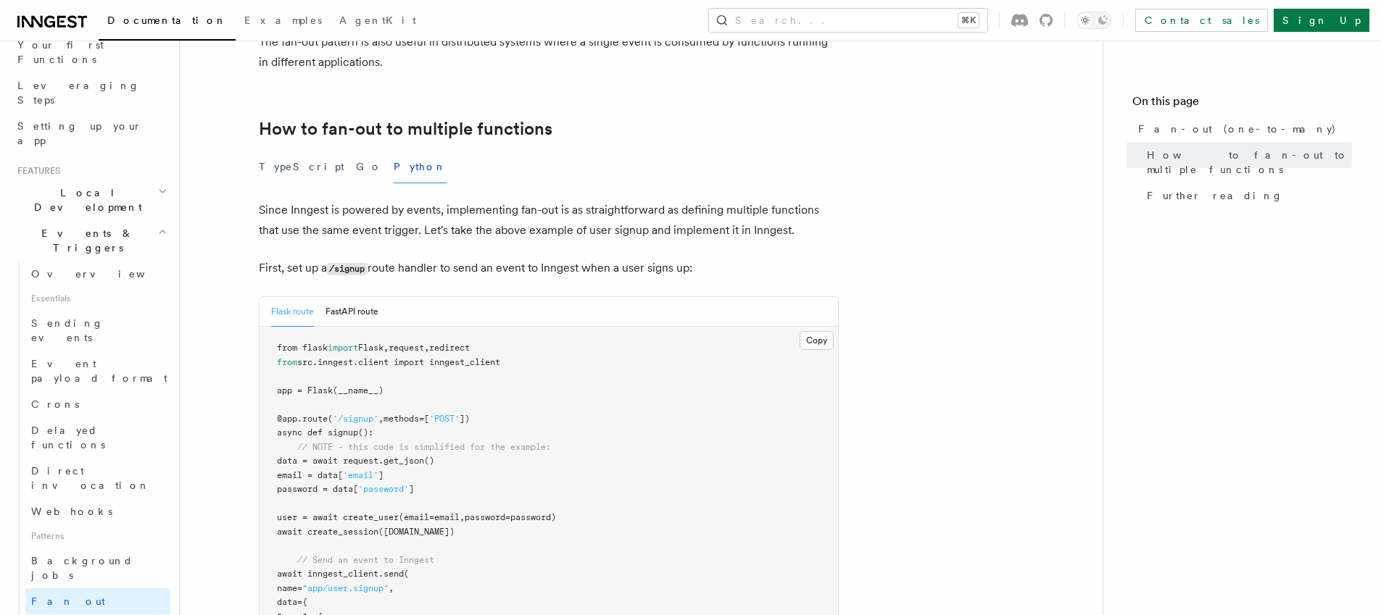
scroll to position [670, 0]
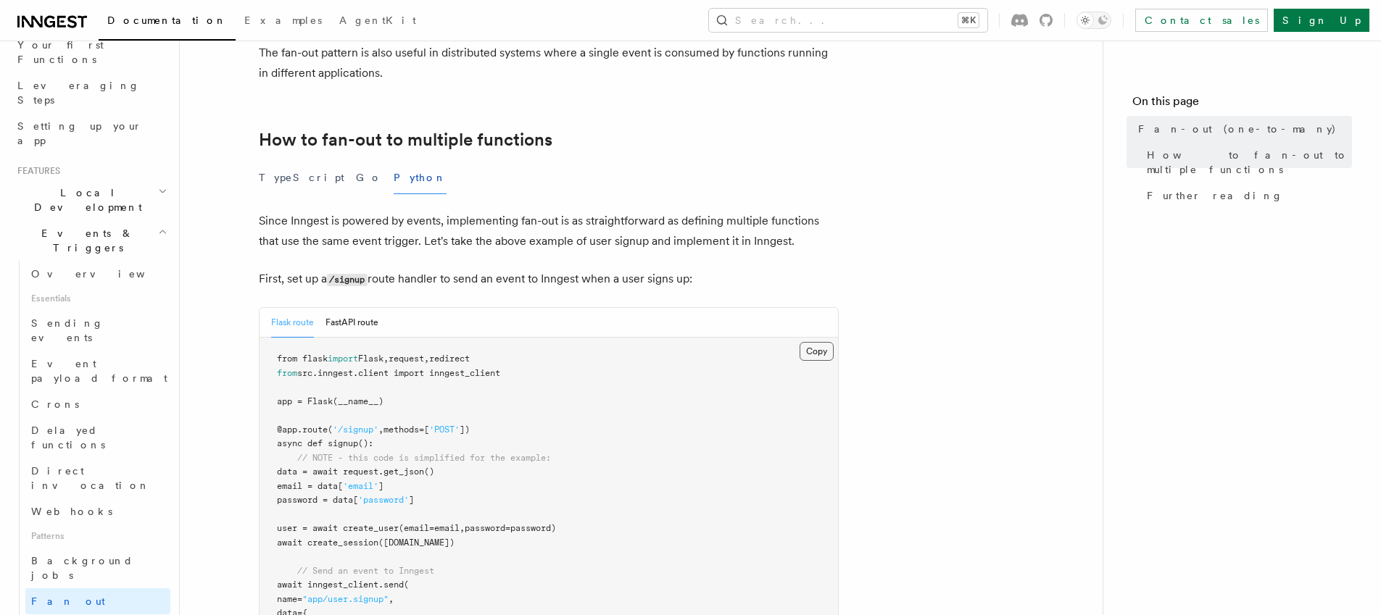
click at [812, 342] on button "Copy Copied" at bounding box center [816, 351] width 34 height 19
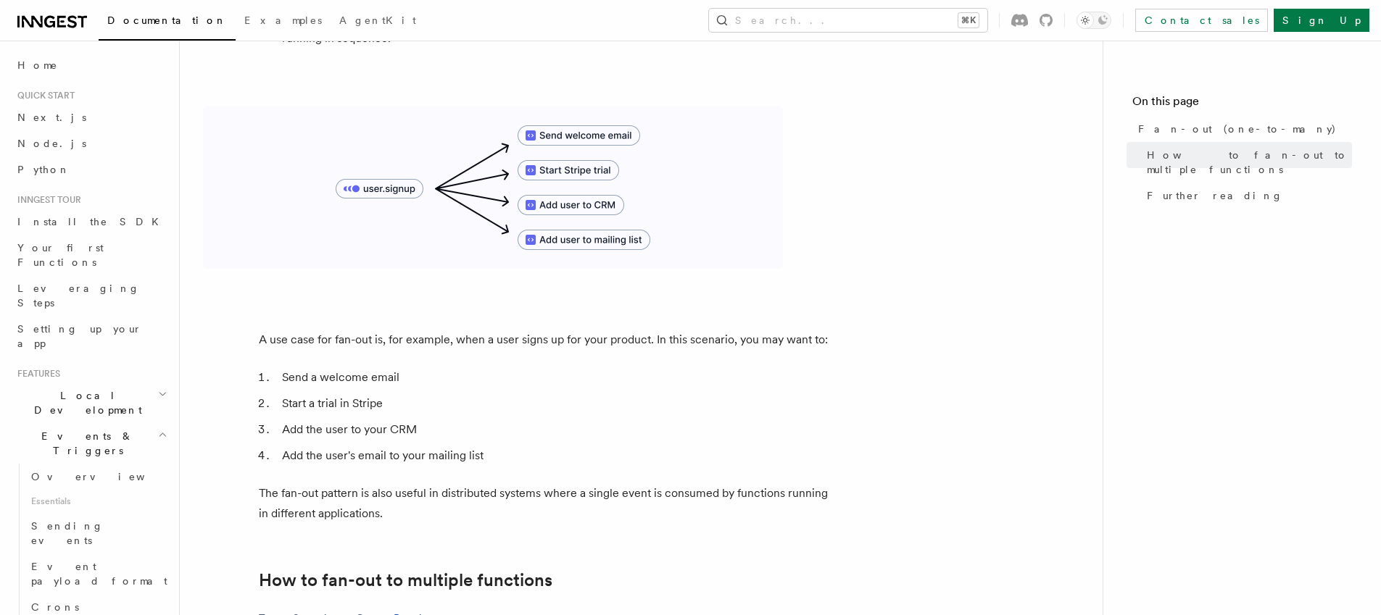
scroll to position [105, 0]
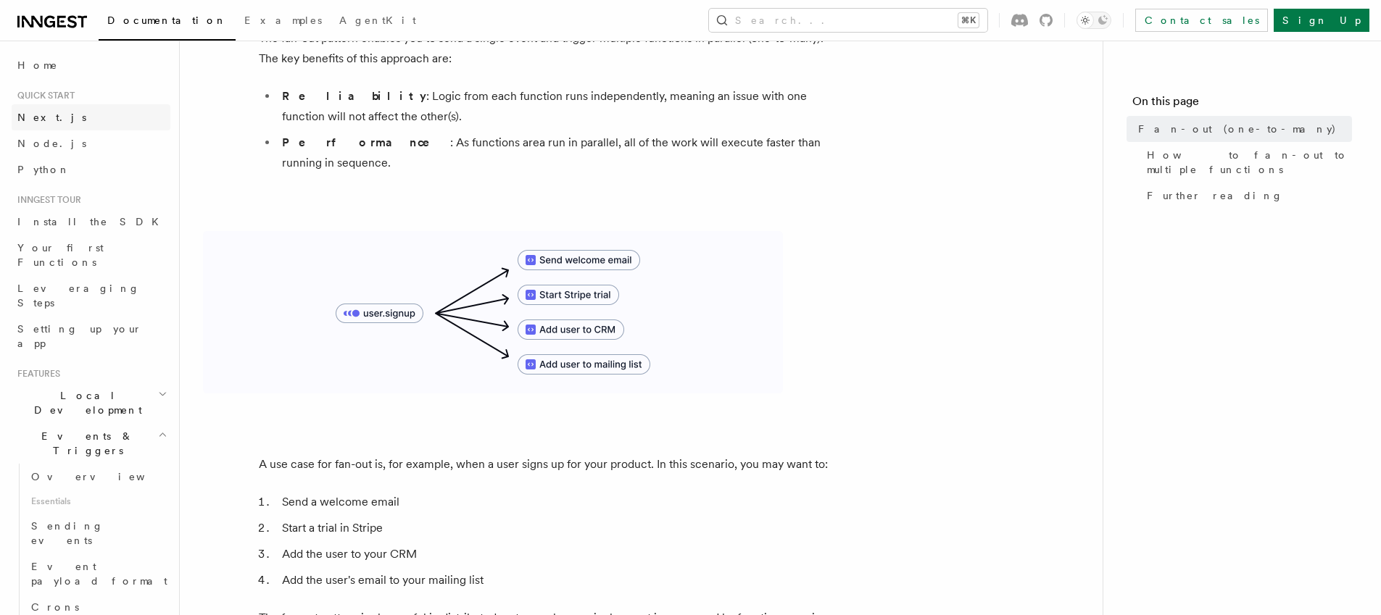
click at [48, 123] on span "Next.js" at bounding box center [51, 117] width 69 height 14
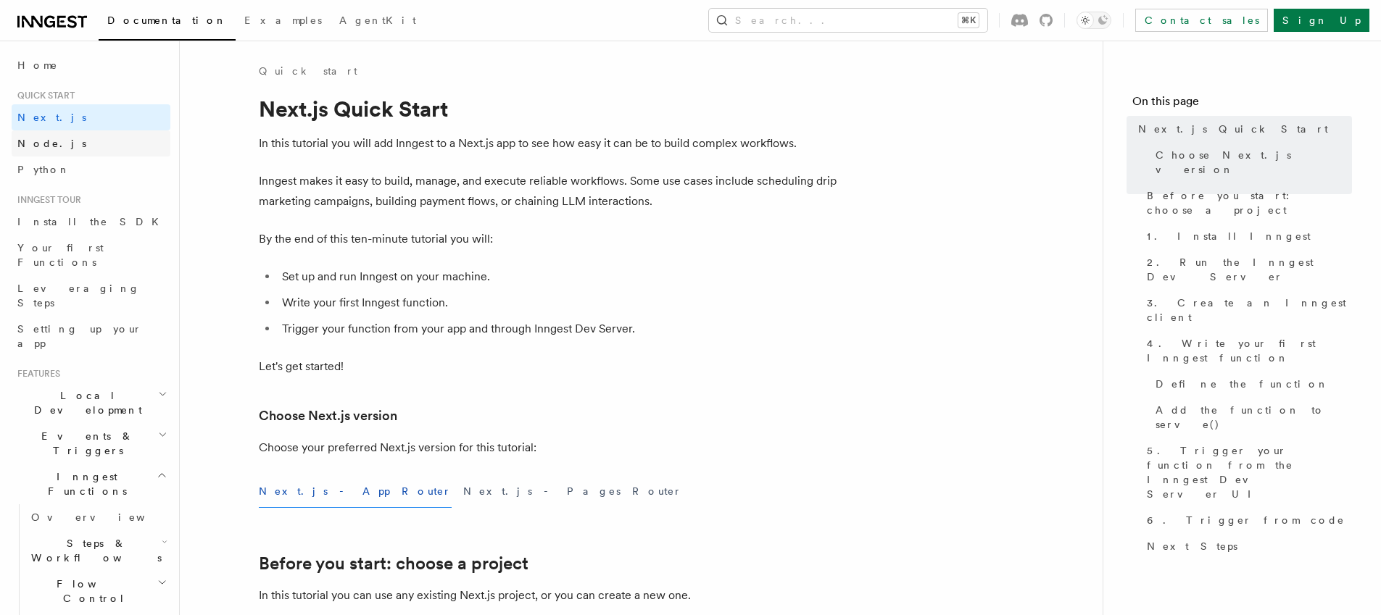
click at [49, 143] on span "Node.js" at bounding box center [51, 144] width 69 height 12
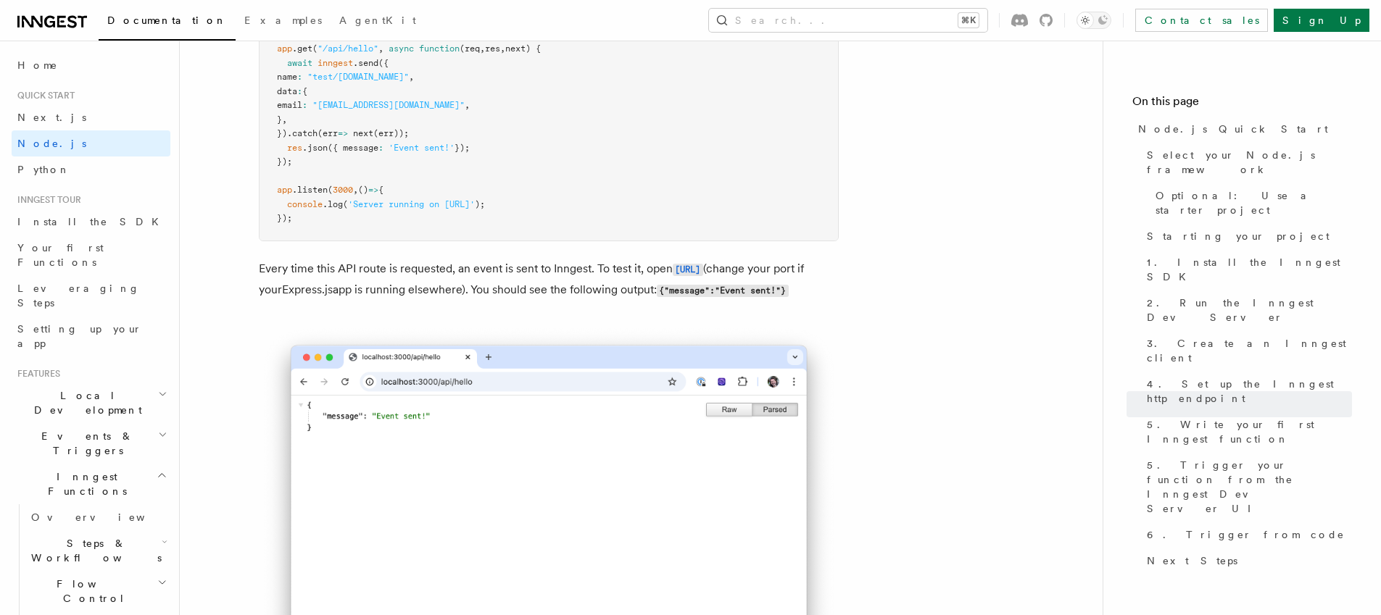
scroll to position [8003, 0]
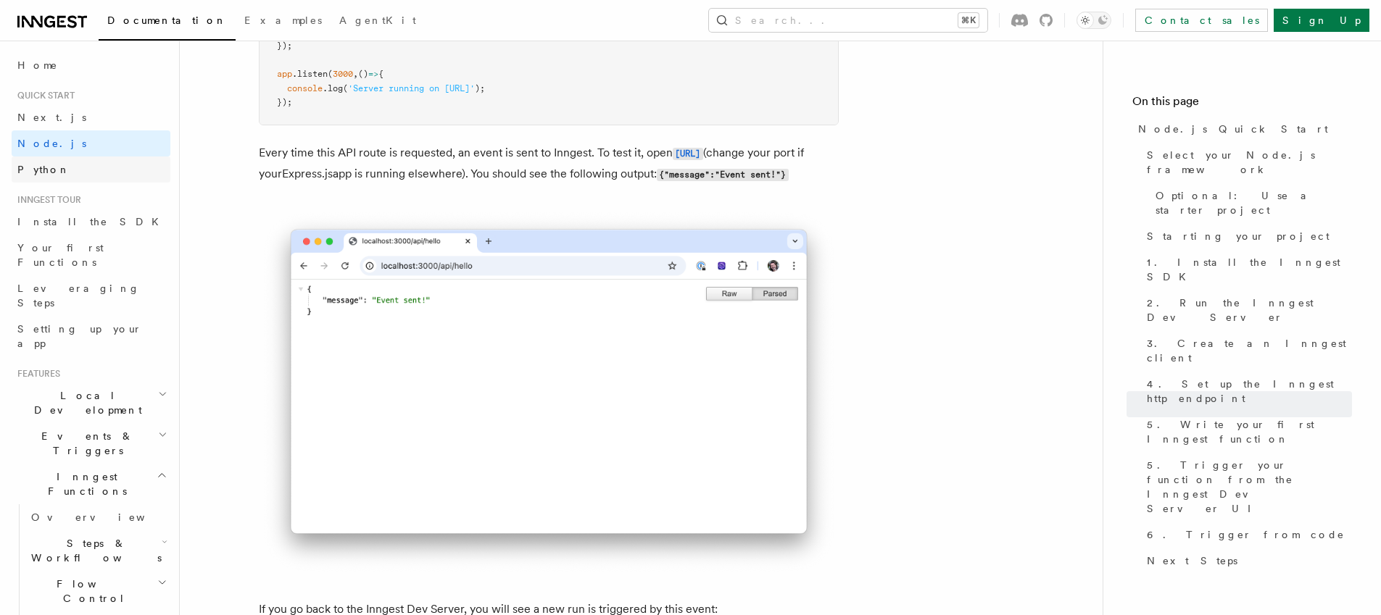
click at [43, 168] on span "Python" at bounding box center [43, 170] width 53 height 12
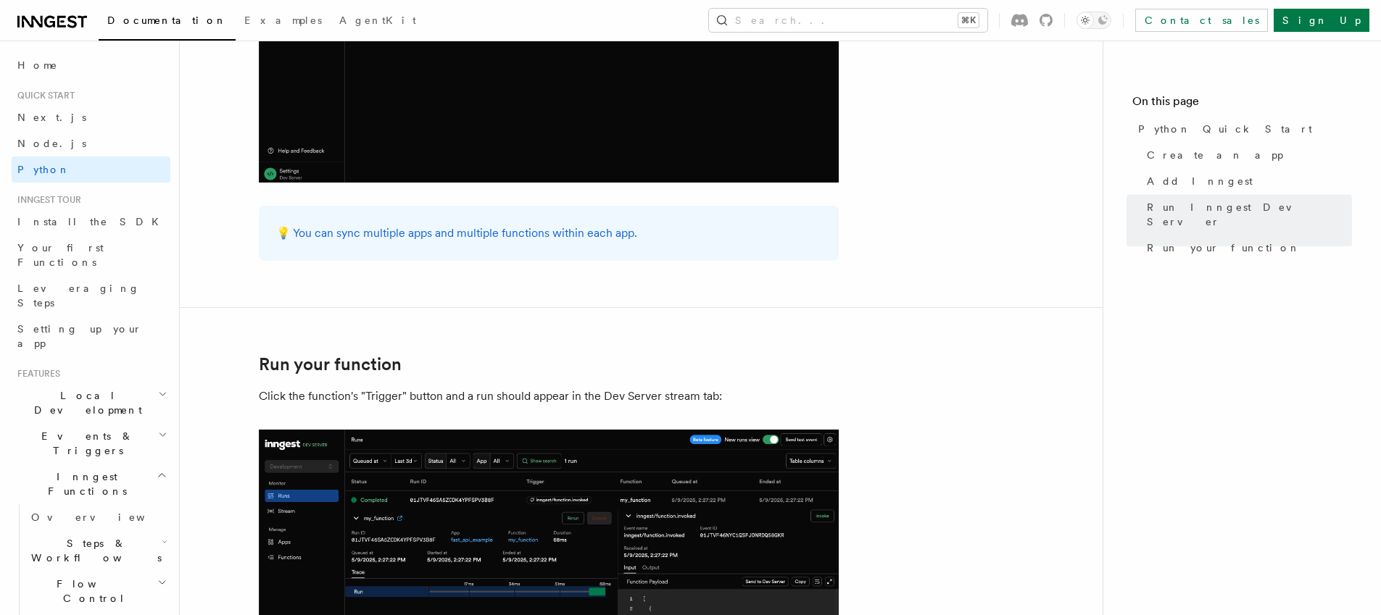
scroll to position [3049, 0]
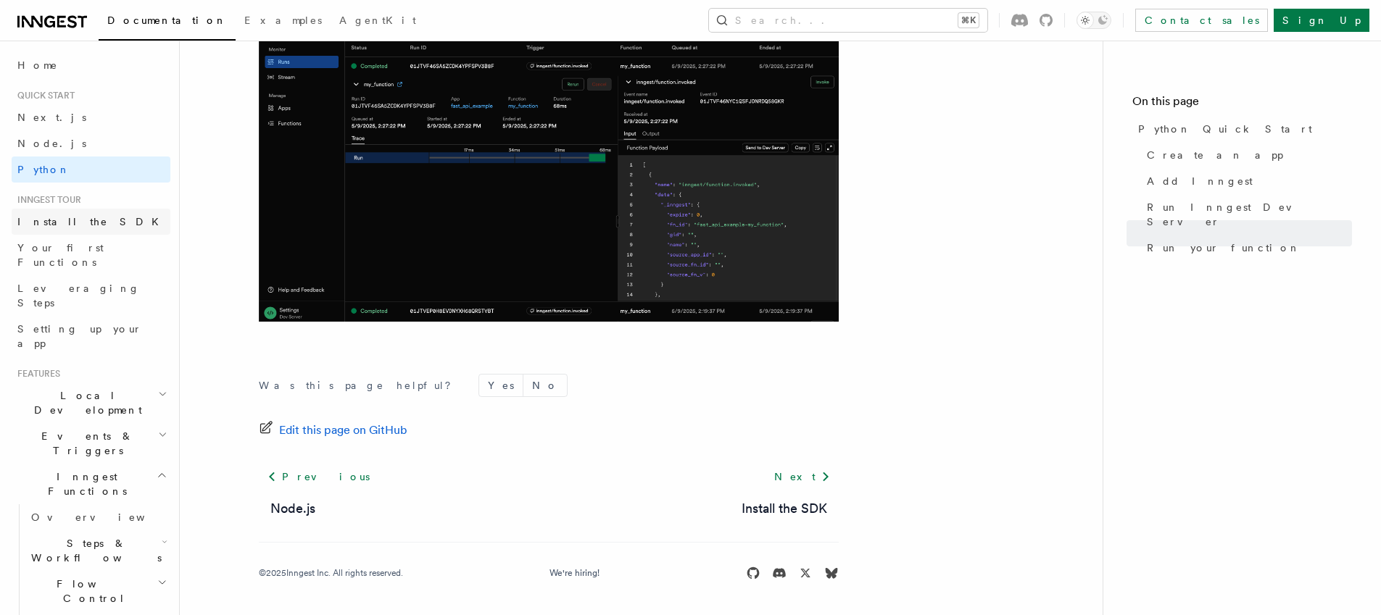
click at [72, 223] on span "Install the SDK" at bounding box center [92, 222] width 150 height 12
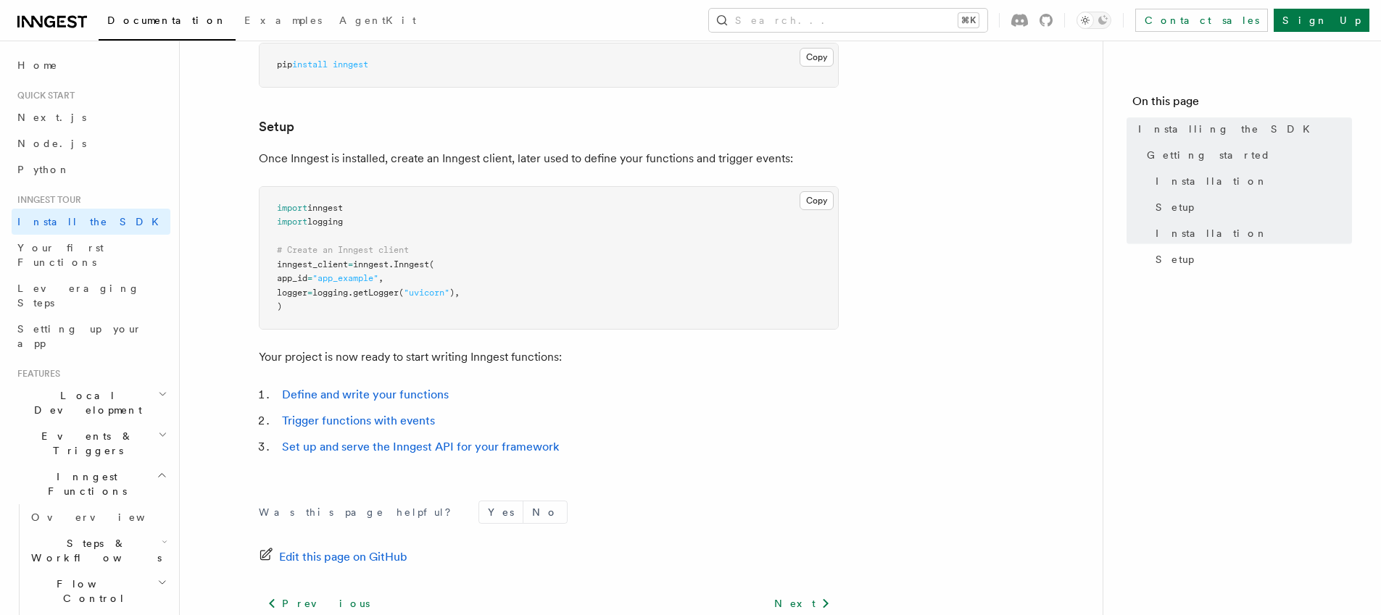
scroll to position [604, 0]
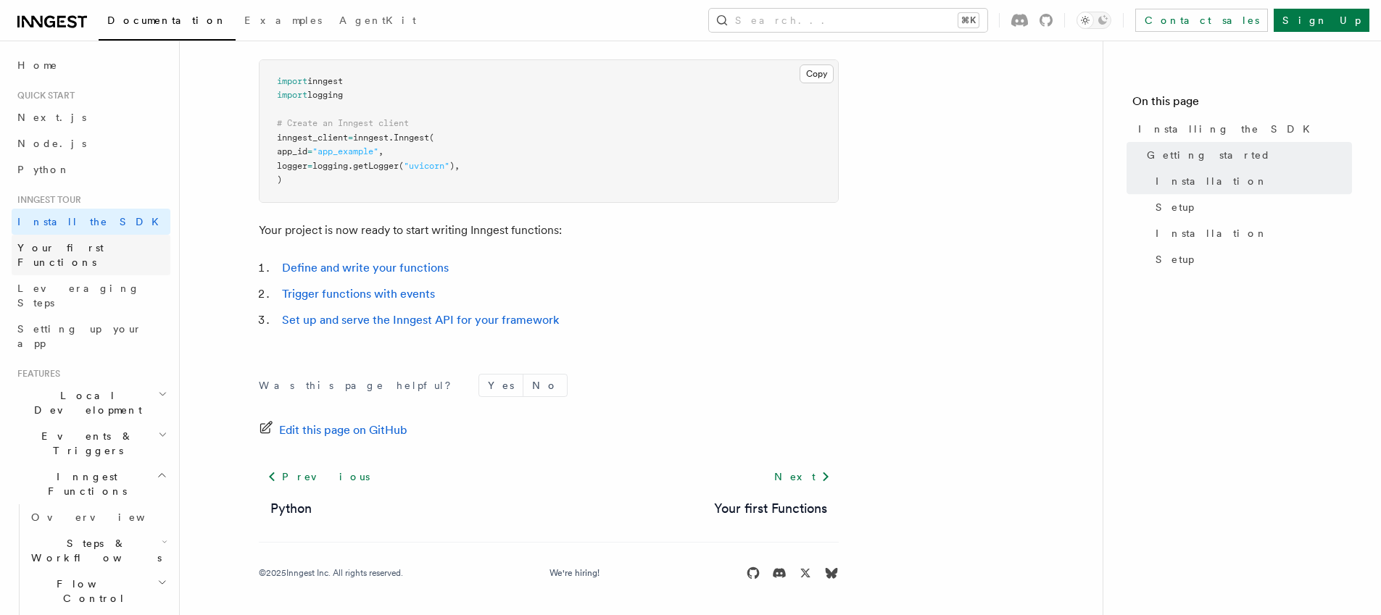
click at [70, 247] on span "Your first Functions" at bounding box center [60, 255] width 86 height 26
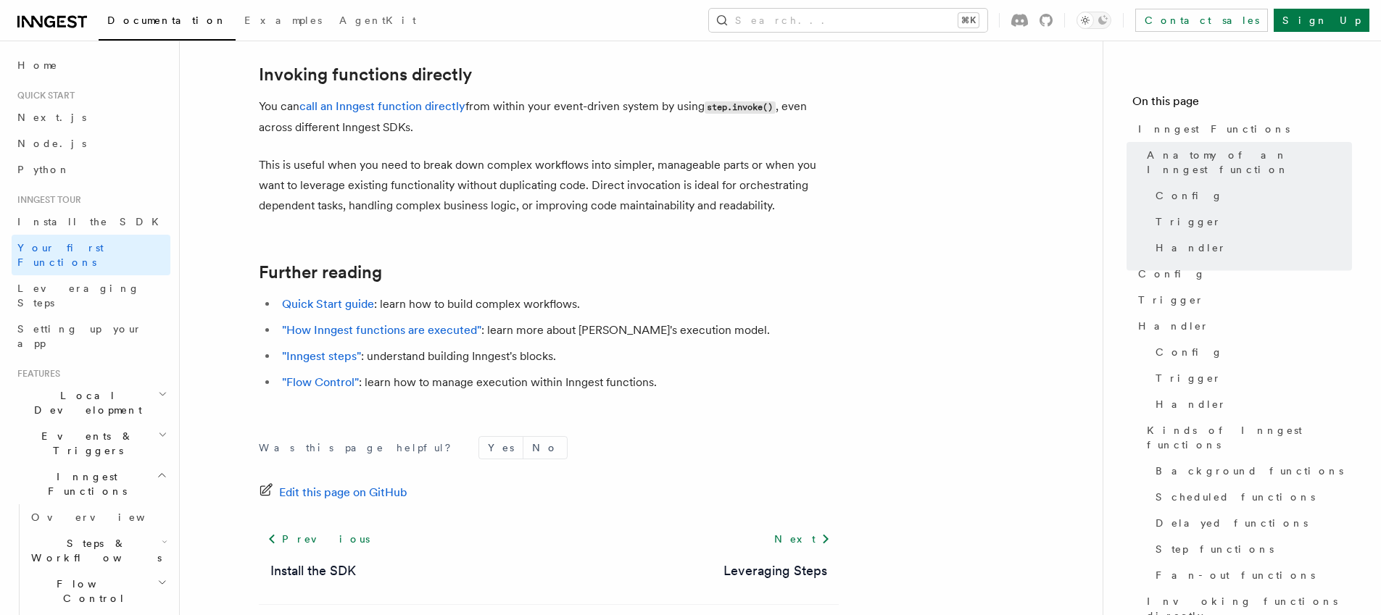
scroll to position [3021, 0]
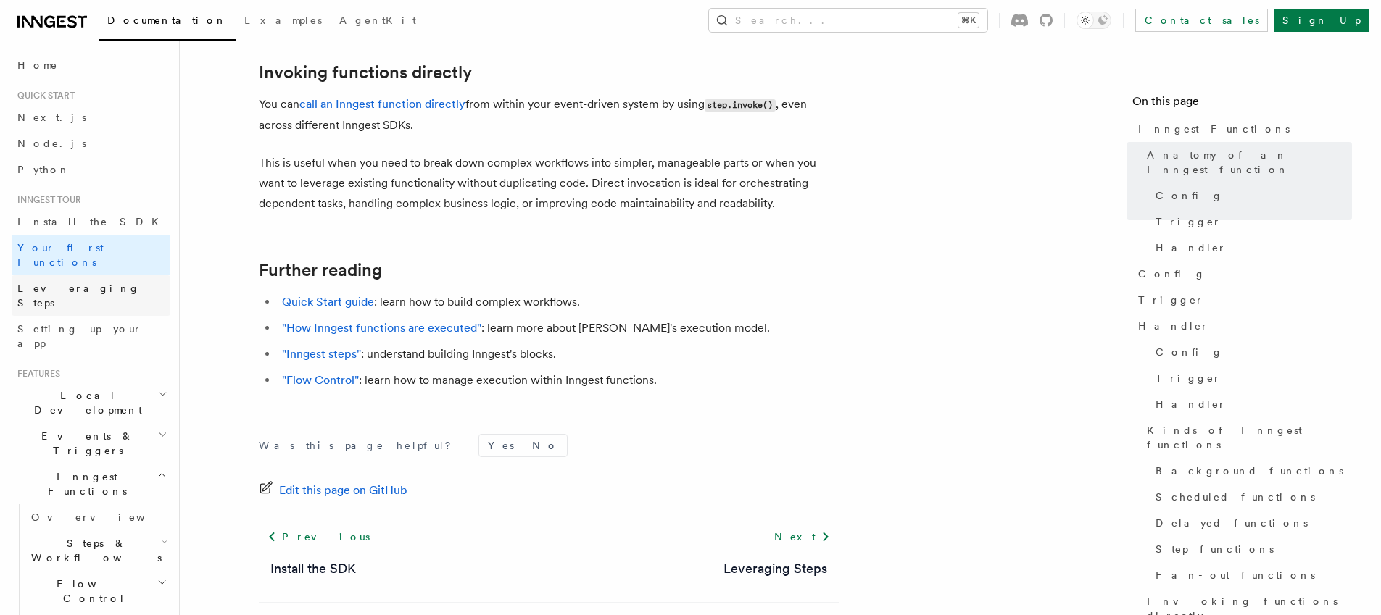
click at [62, 281] on span "Leveraging Steps" at bounding box center [93, 295] width 153 height 29
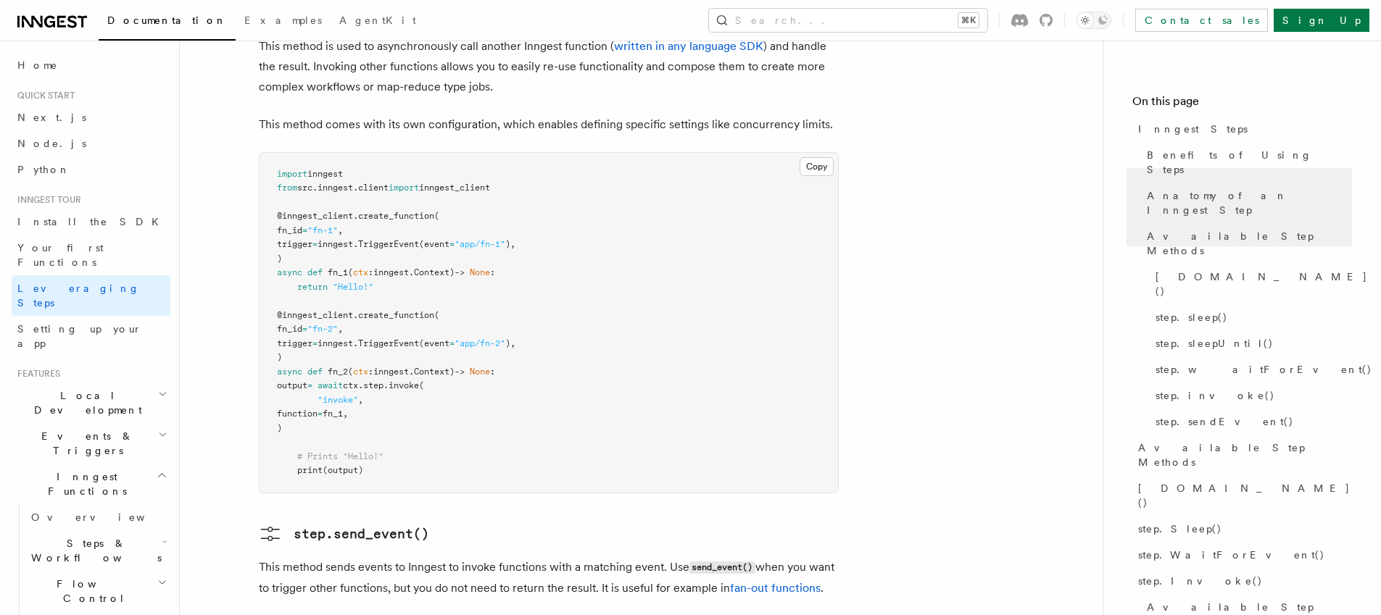
scroll to position [3371, 0]
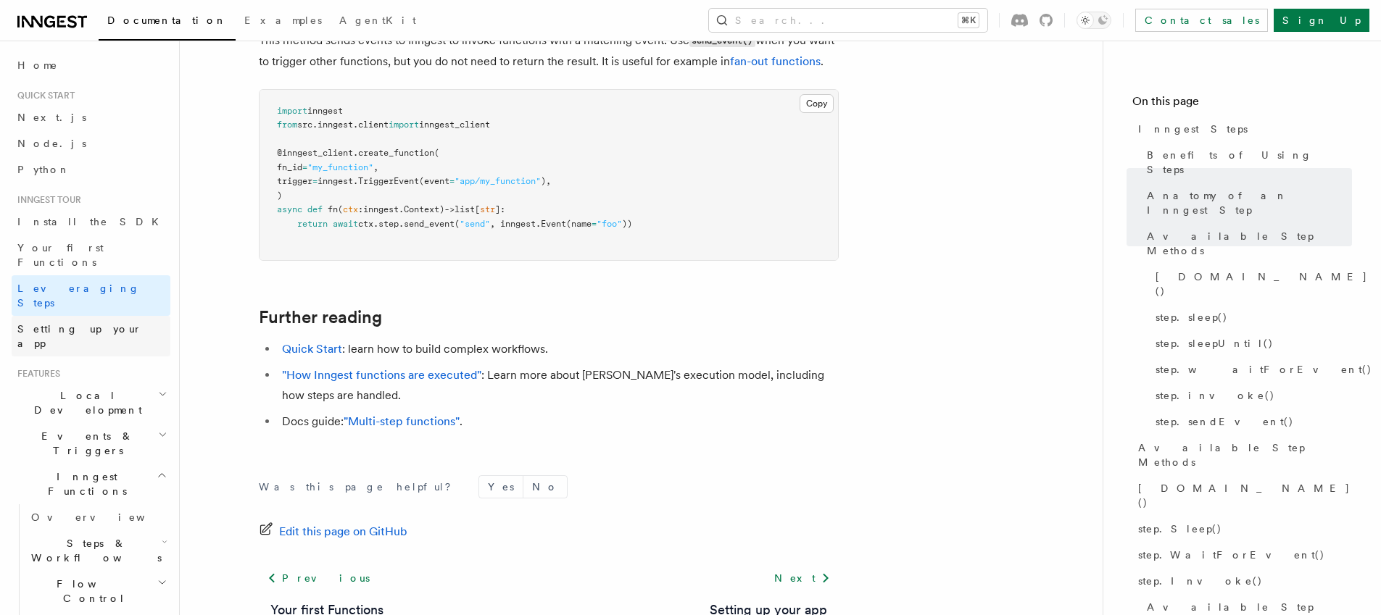
click at [87, 323] on span "Setting up your app" at bounding box center [79, 336] width 125 height 26
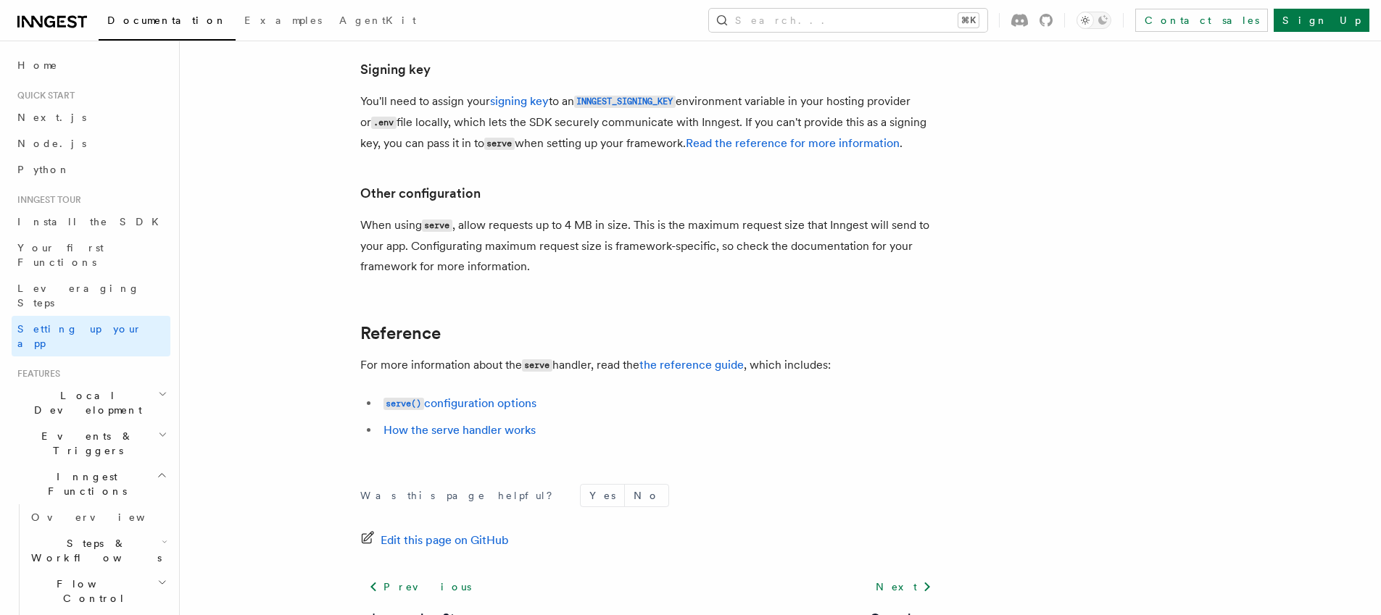
scroll to position [1112, 0]
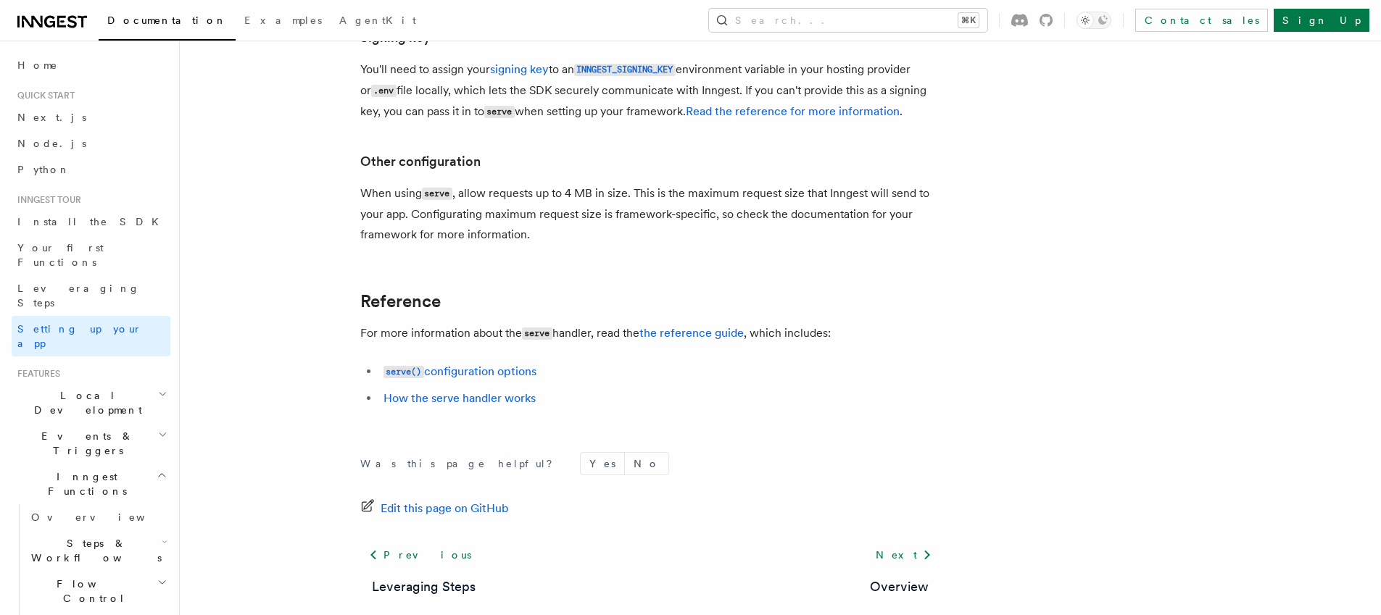
click at [85, 388] on span "Local Development" at bounding box center [85, 402] width 146 height 29
click at [60, 430] on span "Overview" at bounding box center [105, 436] width 149 height 12
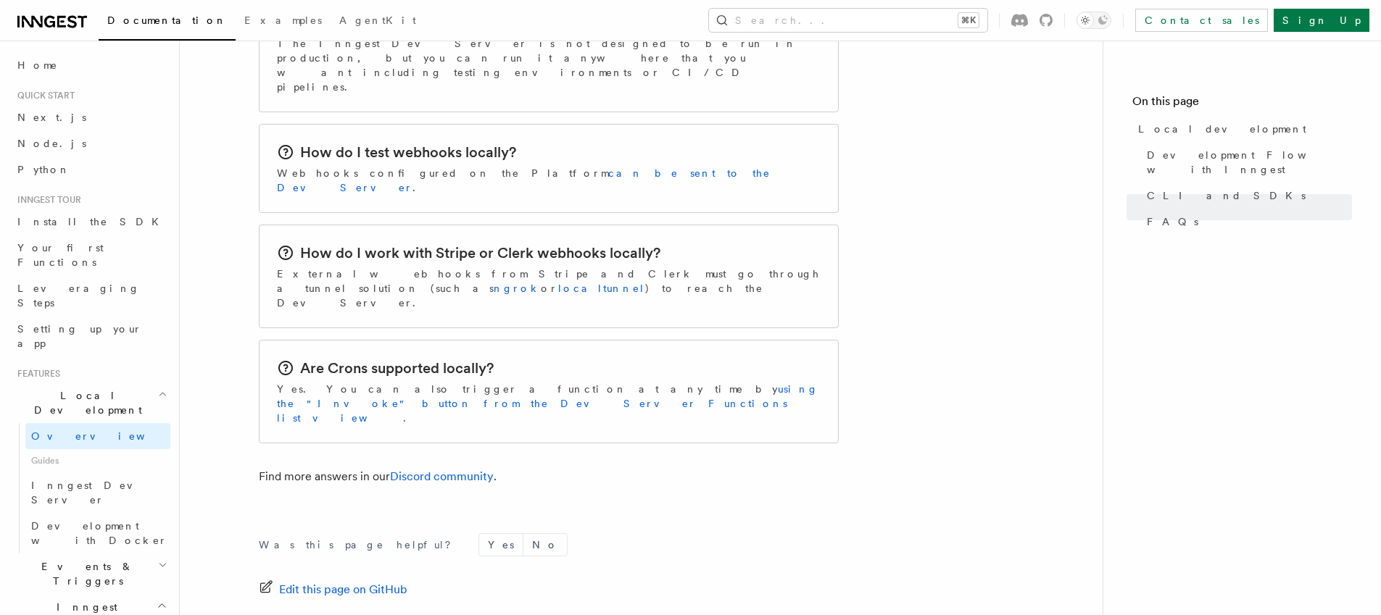
scroll to position [2358, 0]
drag, startPoint x: 48, startPoint y: 425, endPoint x: 57, endPoint y: 428, distance: 9.9
click at [49, 480] on span "Inngest Dev Server" at bounding box center [93, 493] width 124 height 26
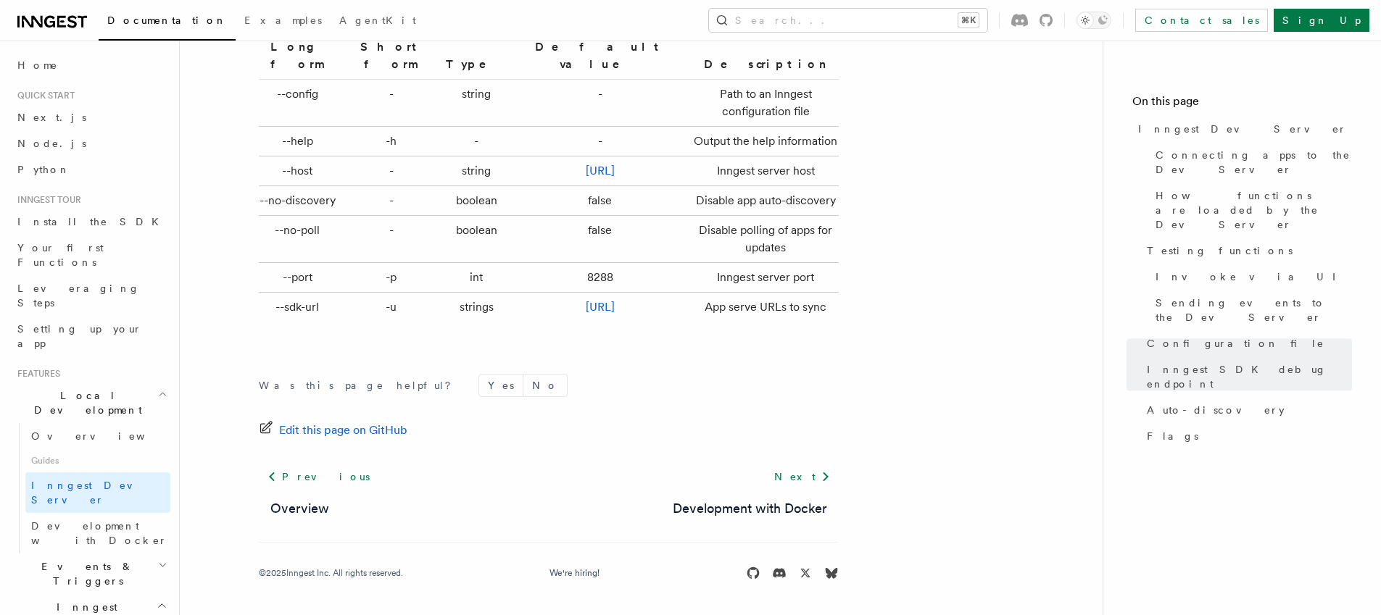
scroll to position [4875, 0]
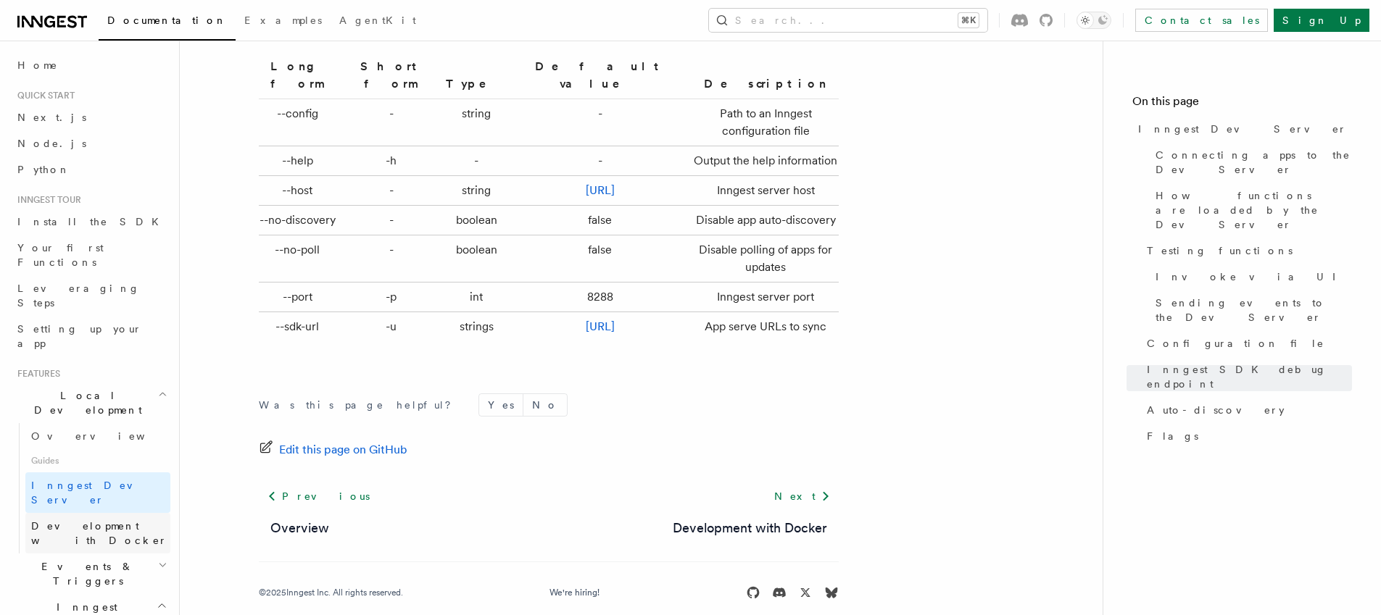
click at [99, 520] on span "Development with Docker" at bounding box center [99, 533] width 136 height 26
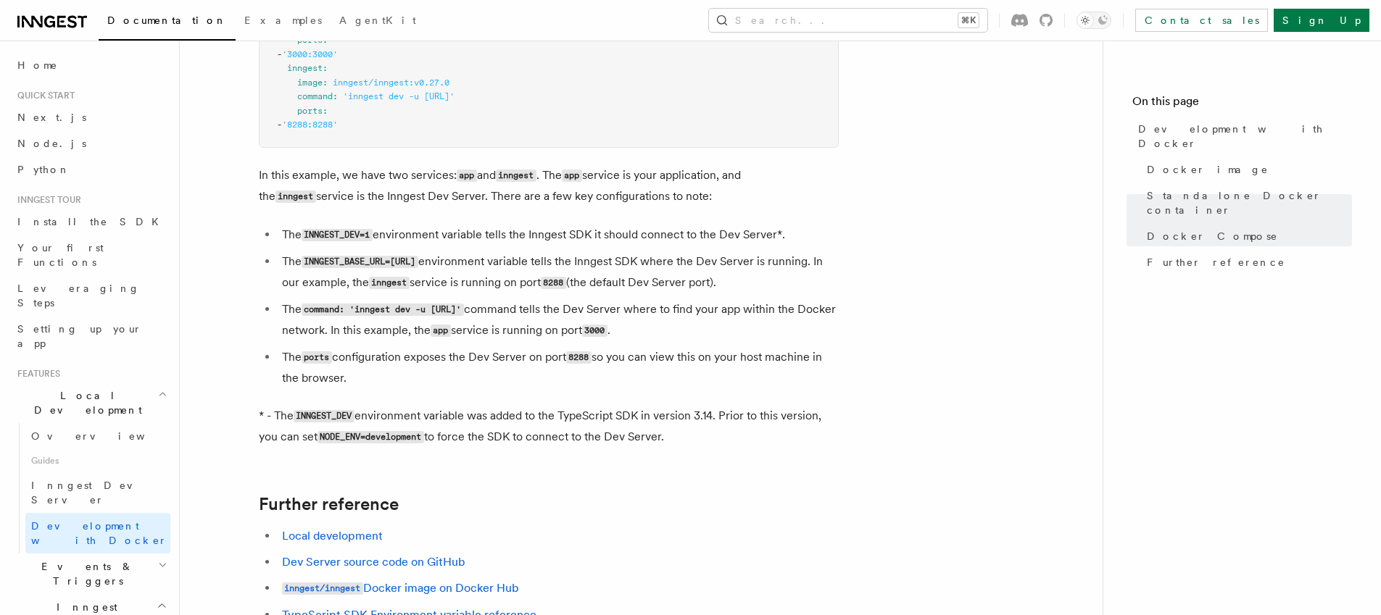
scroll to position [1513, 0]
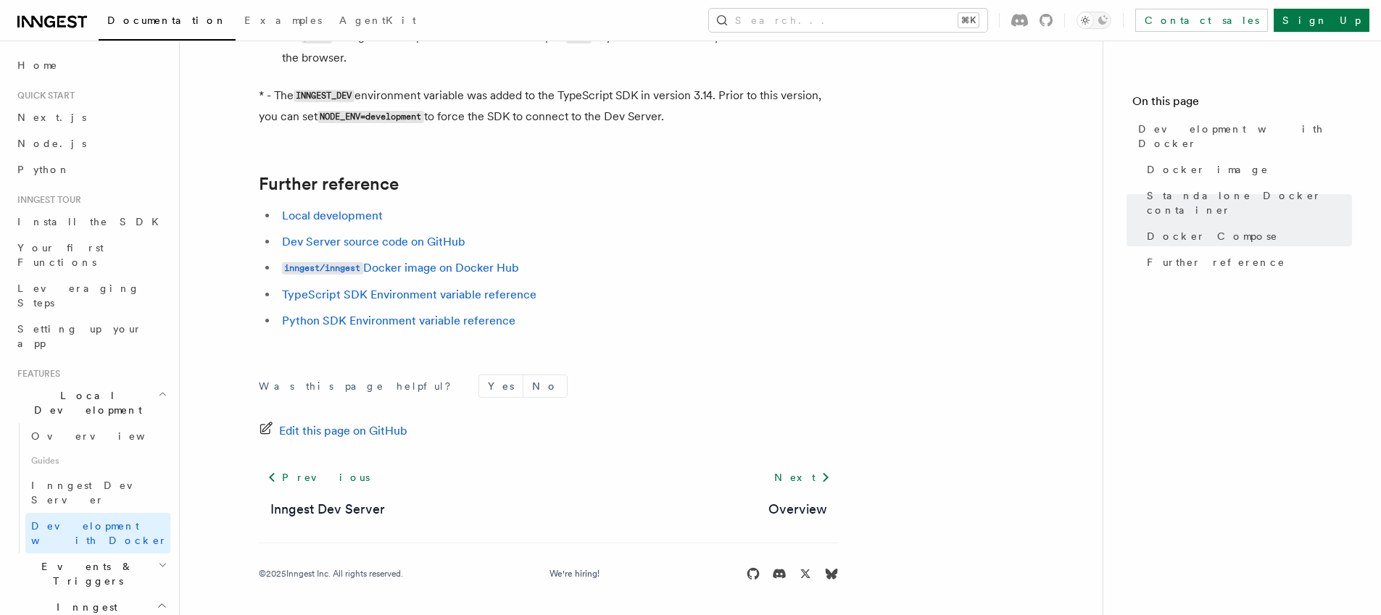
click at [54, 559] on span "Events & Triggers" at bounding box center [85, 573] width 146 height 29
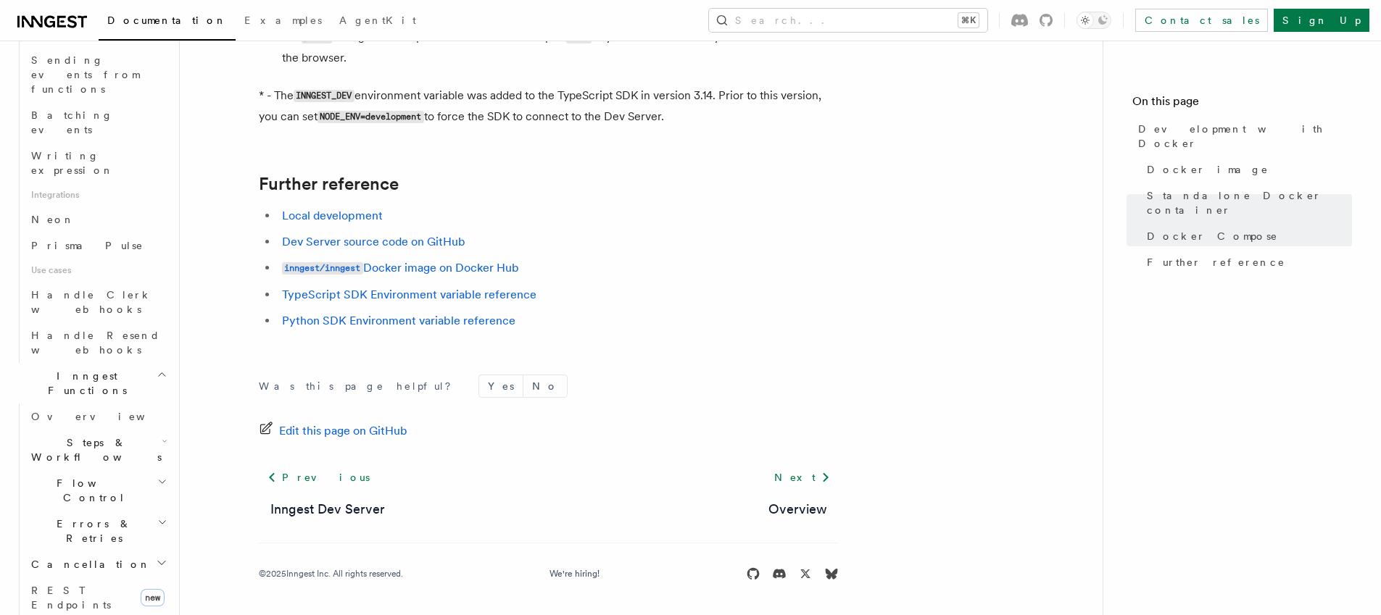
scroll to position [942, 0]
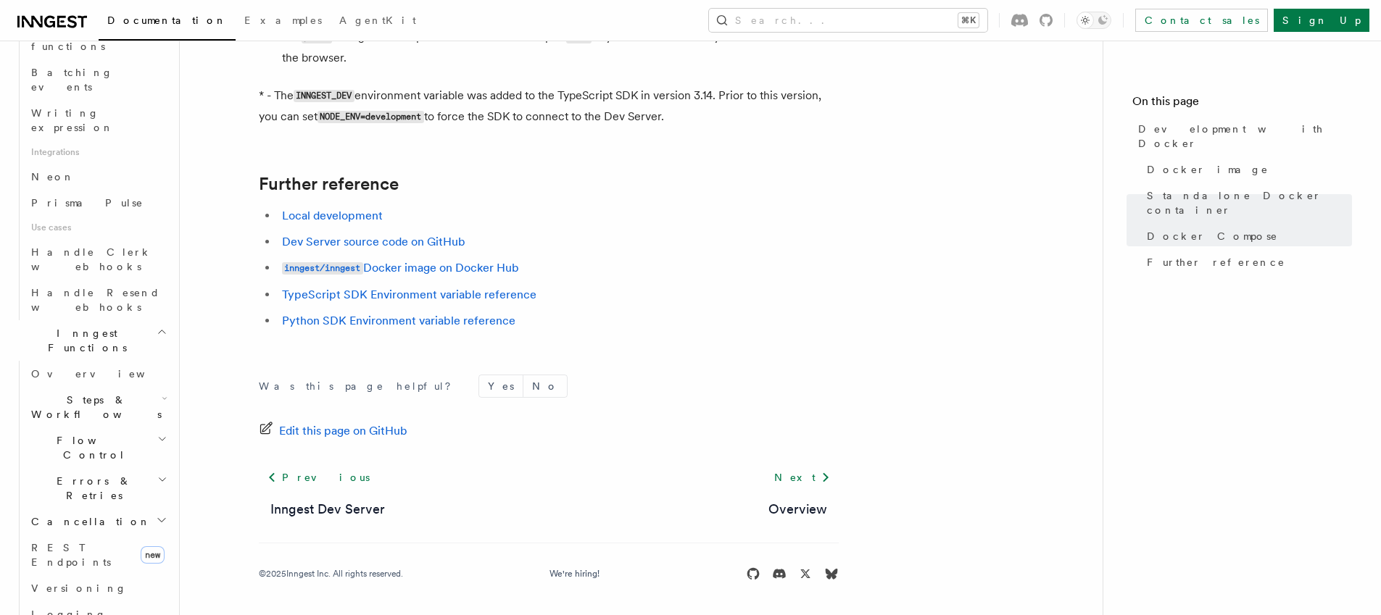
scroll to position [988, 0]
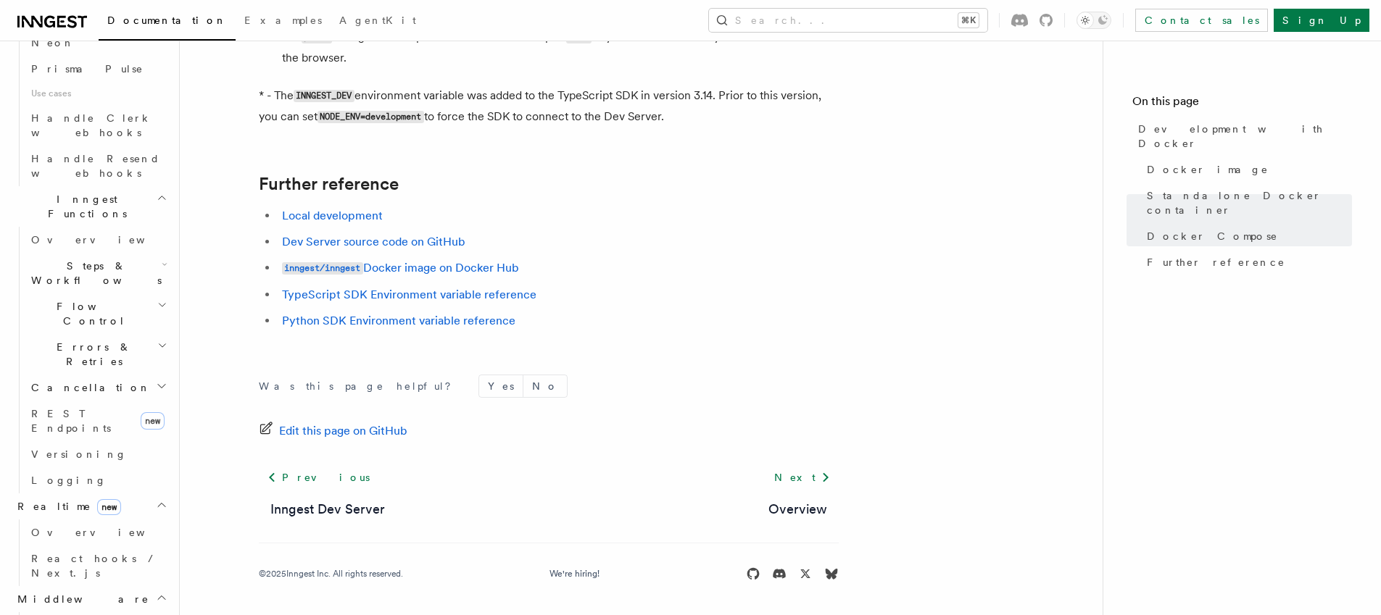
scroll to position [1126, 0]
click at [50, 612] on span "Overview" at bounding box center [105, 618] width 149 height 12
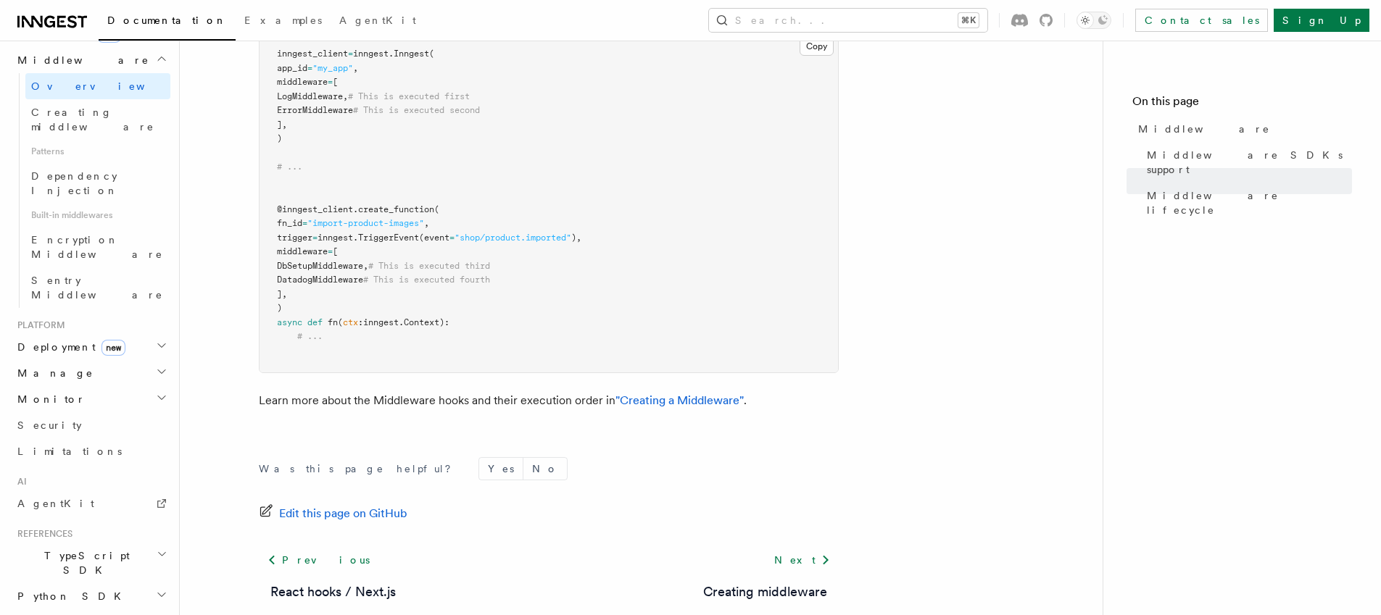
scroll to position [912, 0]
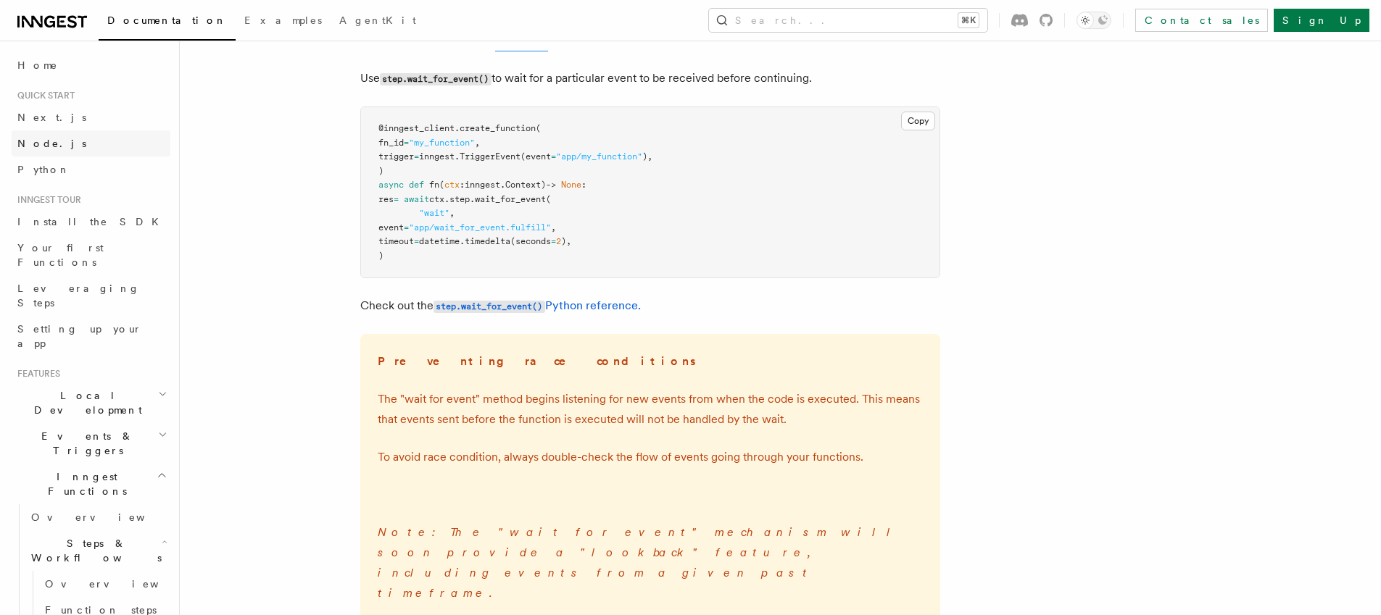
scroll to position [457, 0]
